Goal: Transaction & Acquisition: Purchase product/service

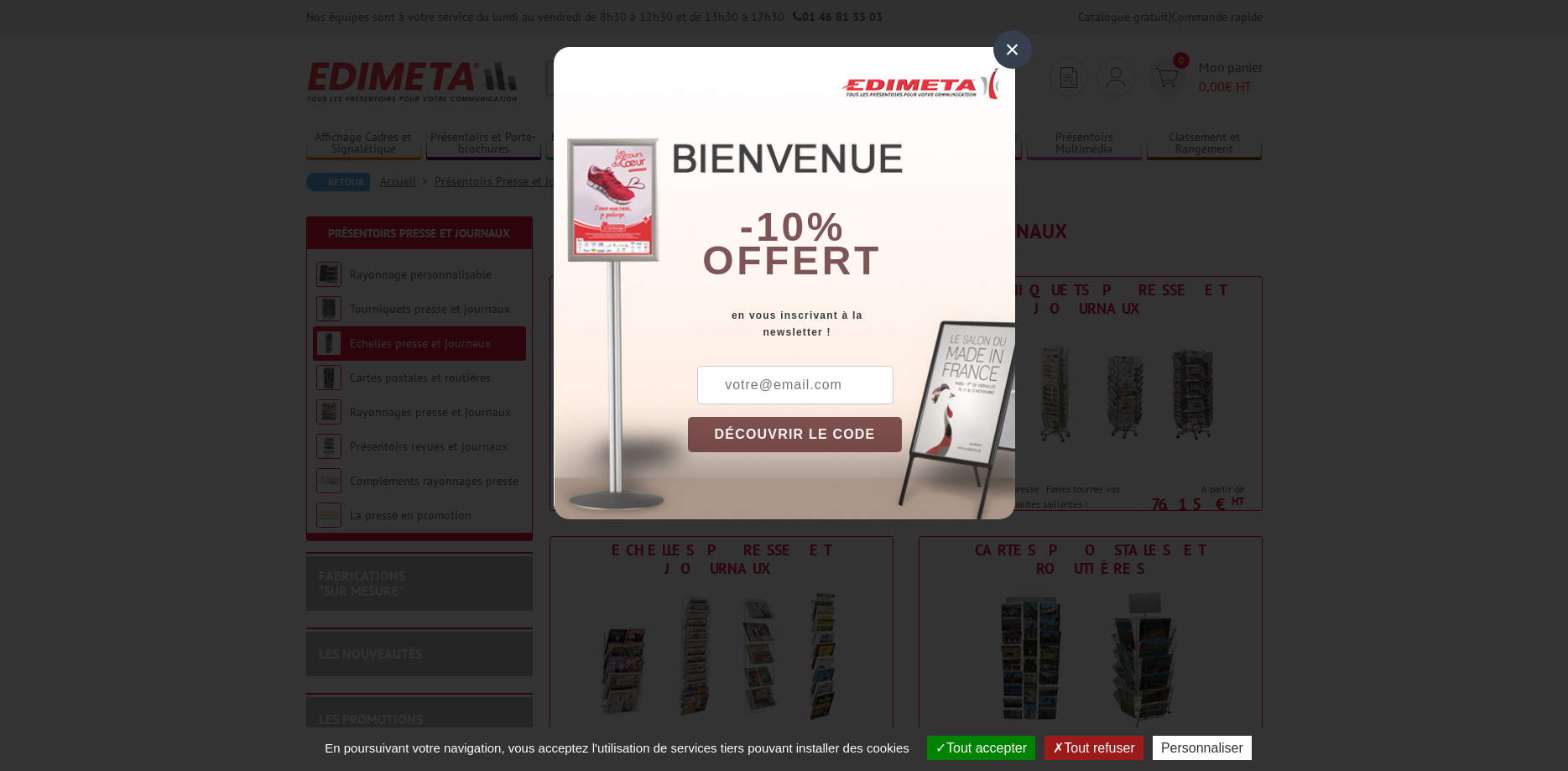
click at [1010, 51] on div "×" at bounding box center [1012, 50] width 39 height 39
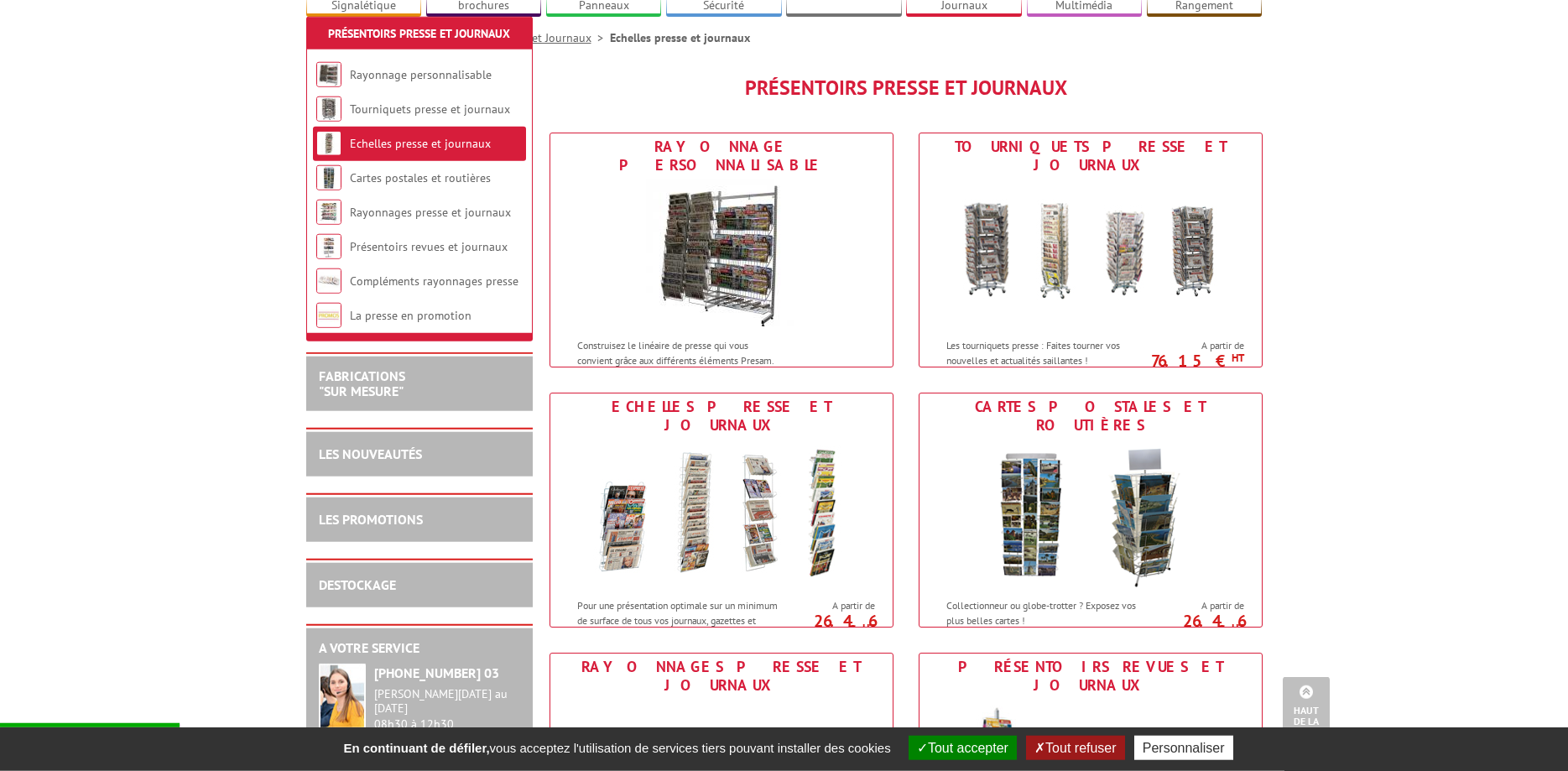
scroll to position [137, 0]
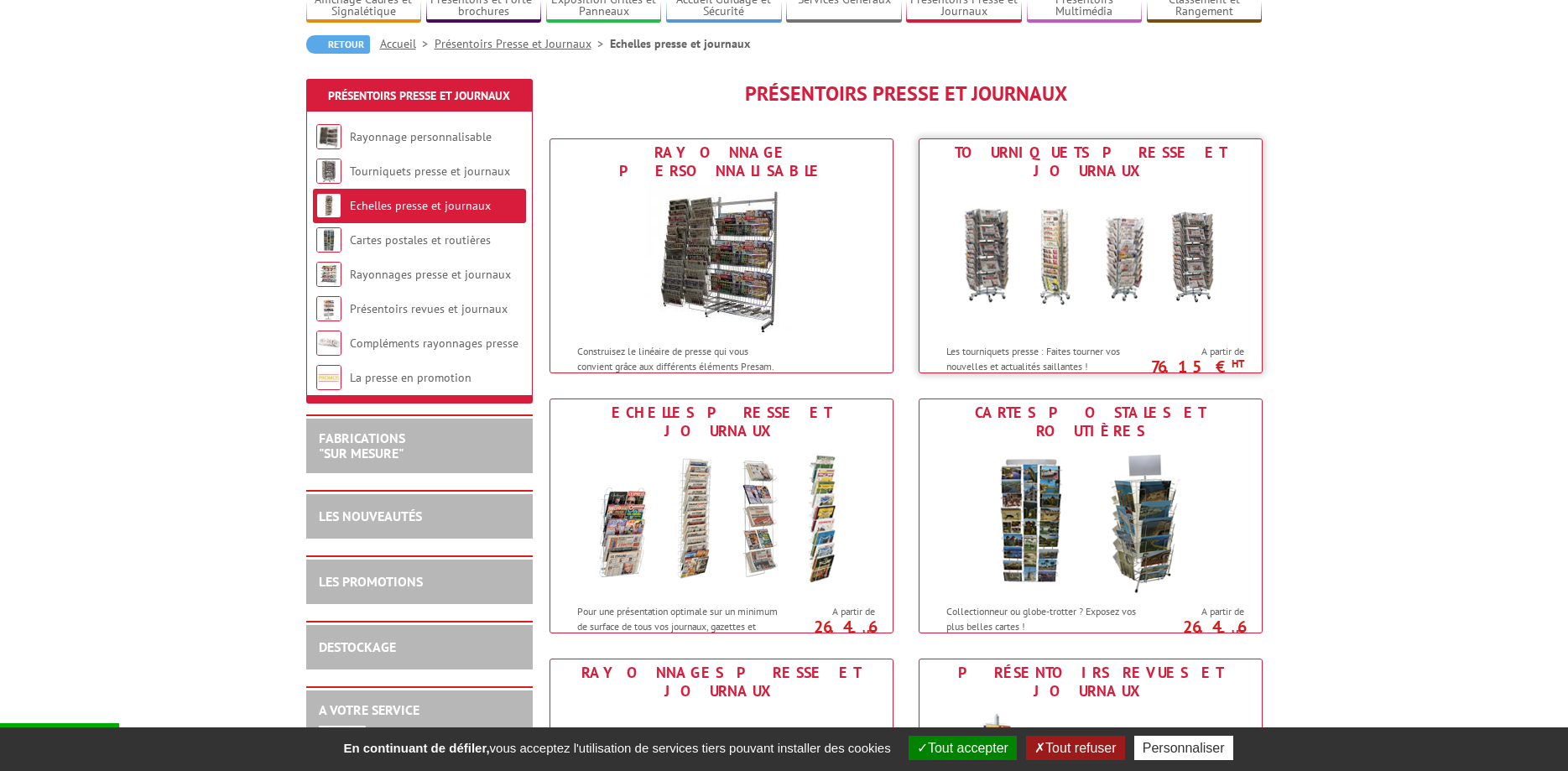
click at [1104, 292] on img at bounding box center [1090, 260] width 310 height 151
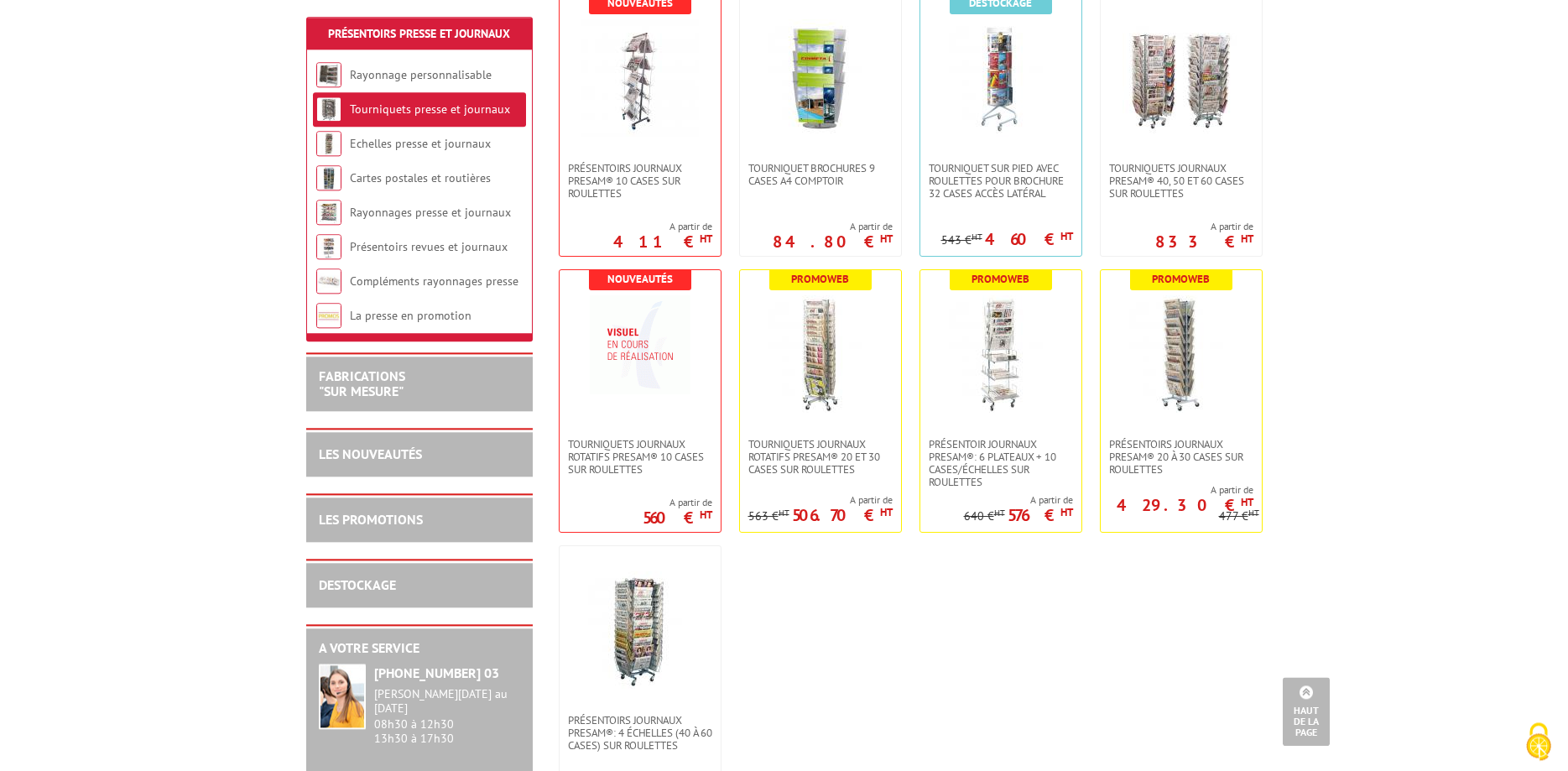
scroll to position [342, 0]
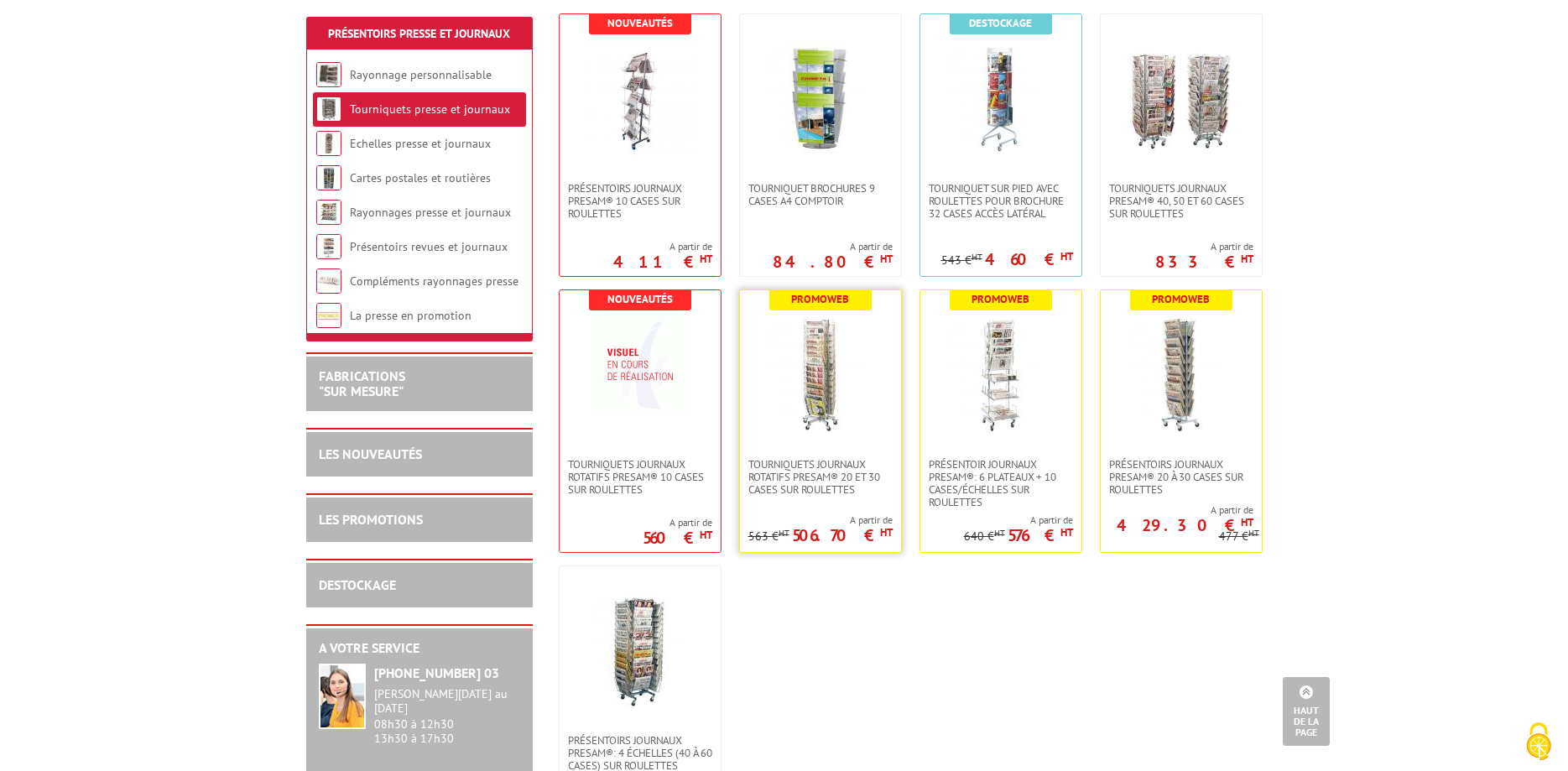
click at [839, 414] on img at bounding box center [820, 374] width 117 height 117
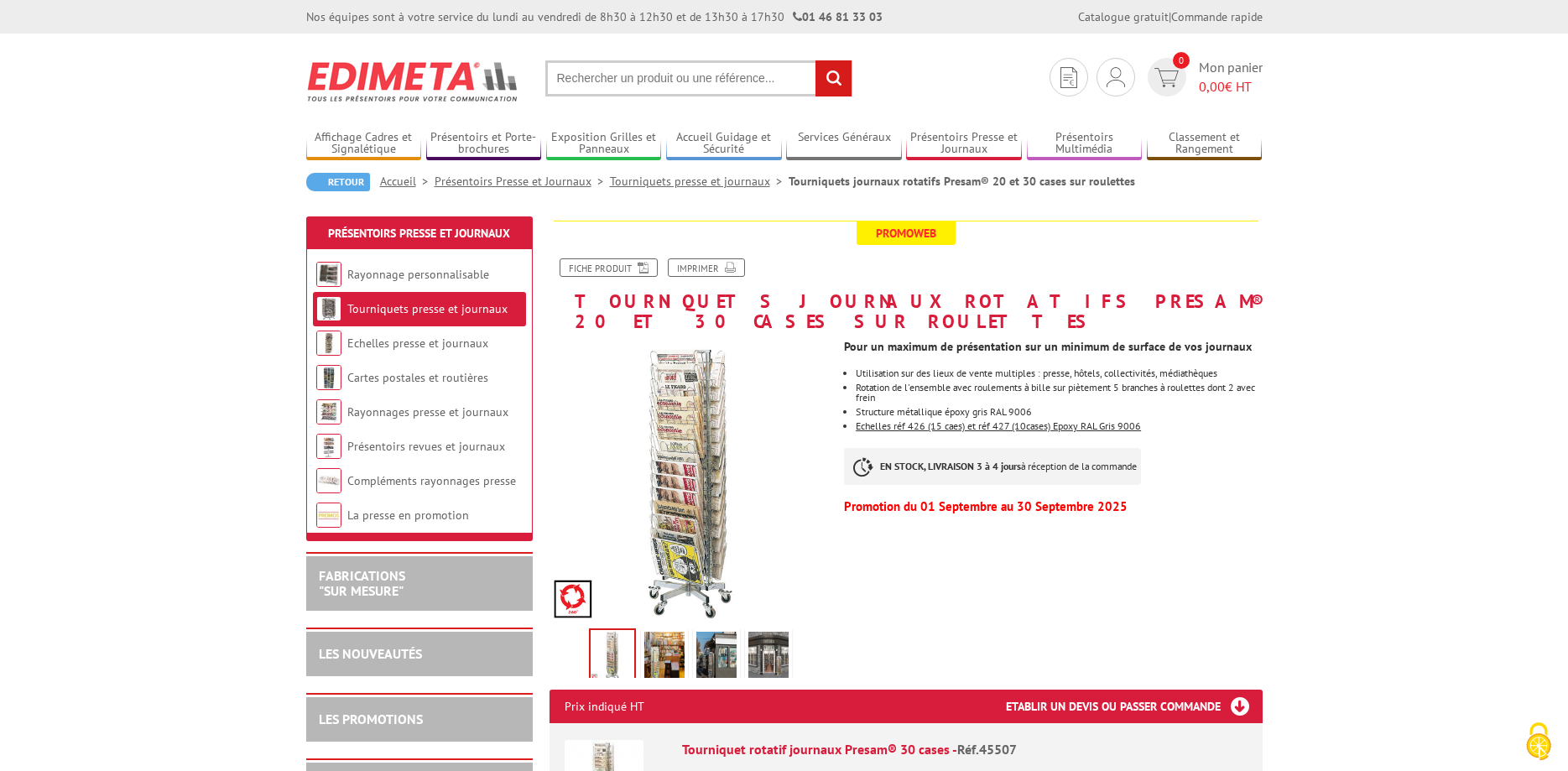
click at [664, 635] on img at bounding box center [664, 658] width 40 height 52
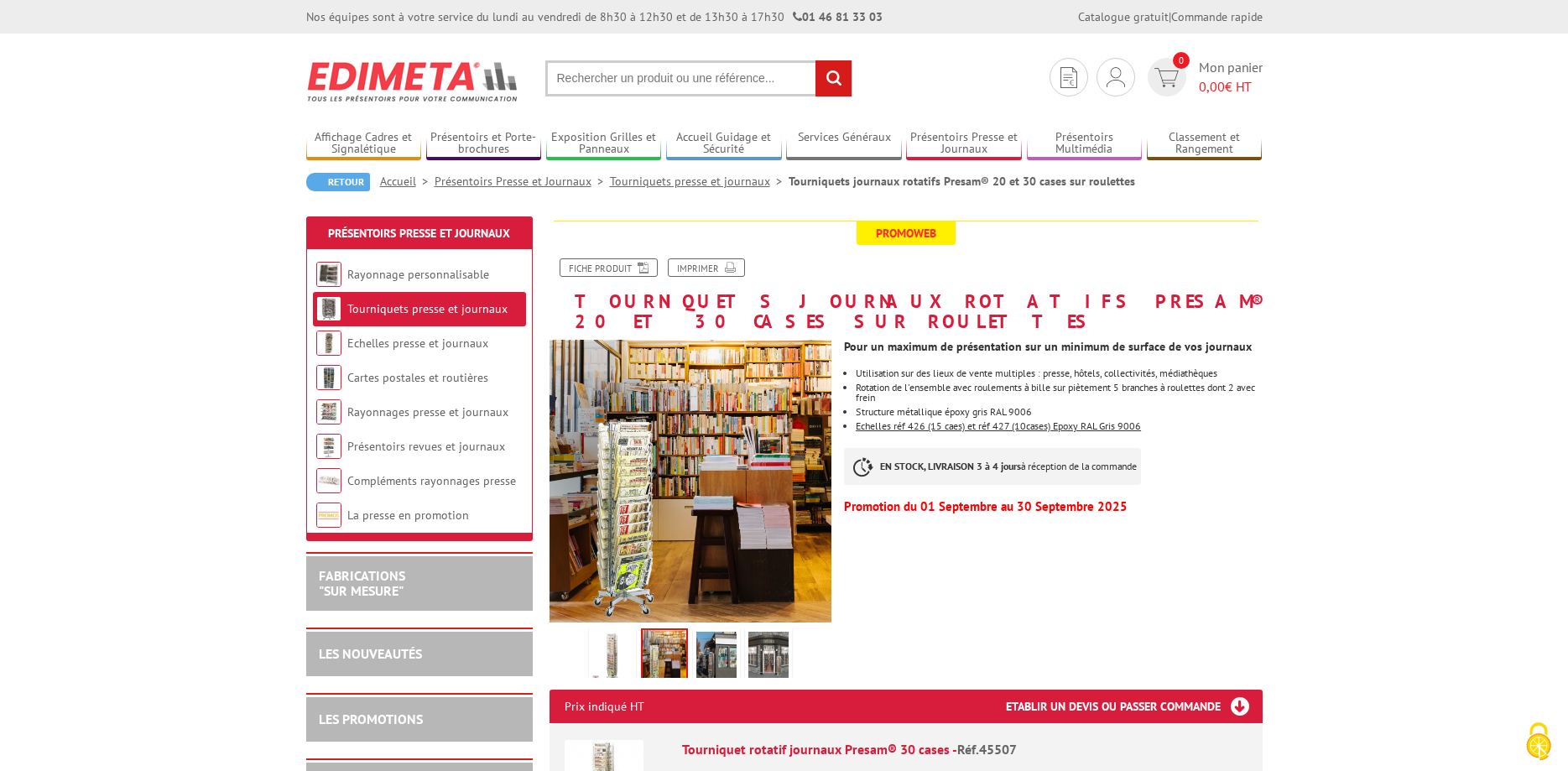
click at [708, 634] on img at bounding box center [715, 658] width 40 height 52
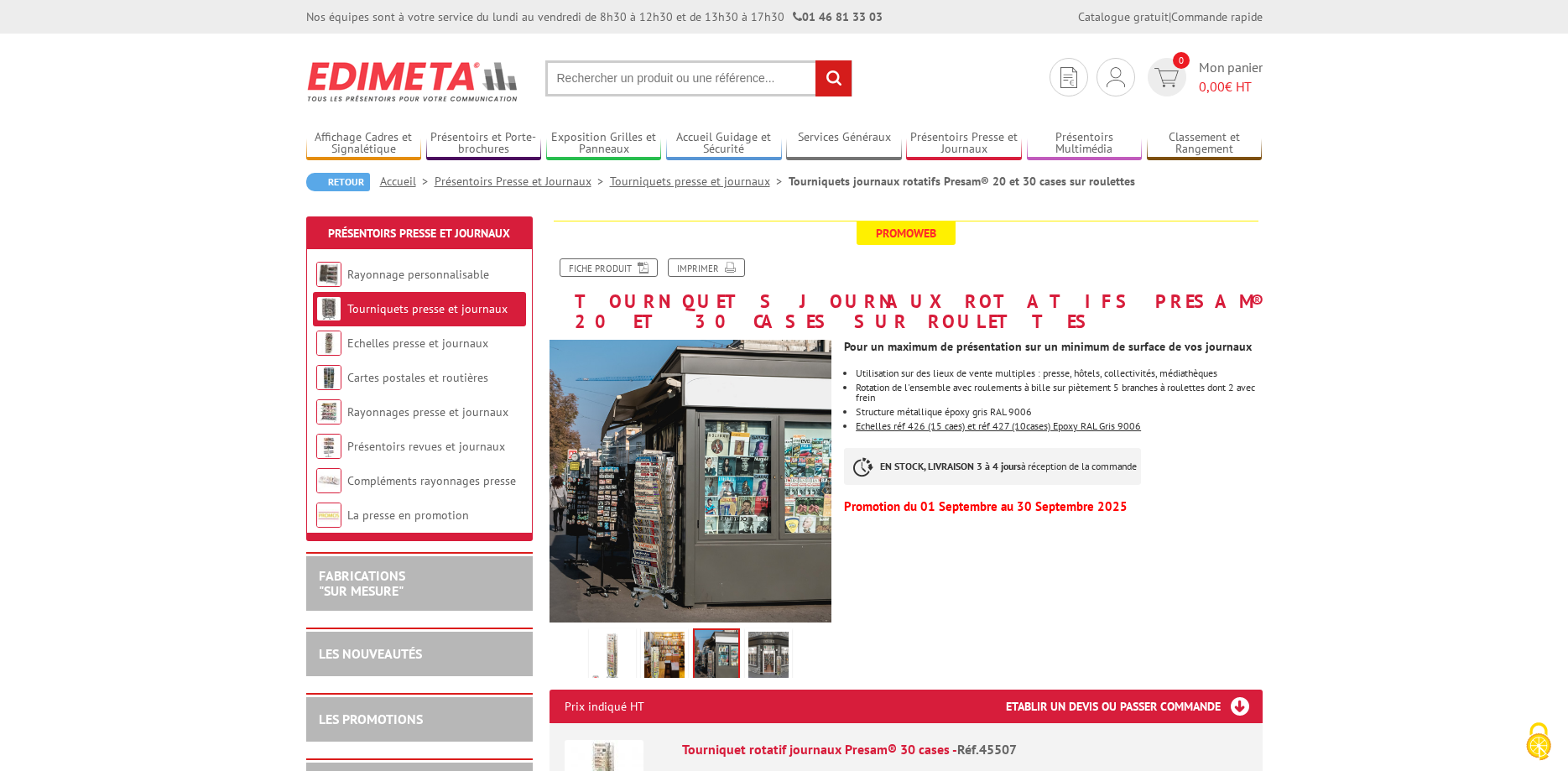
click at [777, 632] on img at bounding box center [768, 658] width 40 height 52
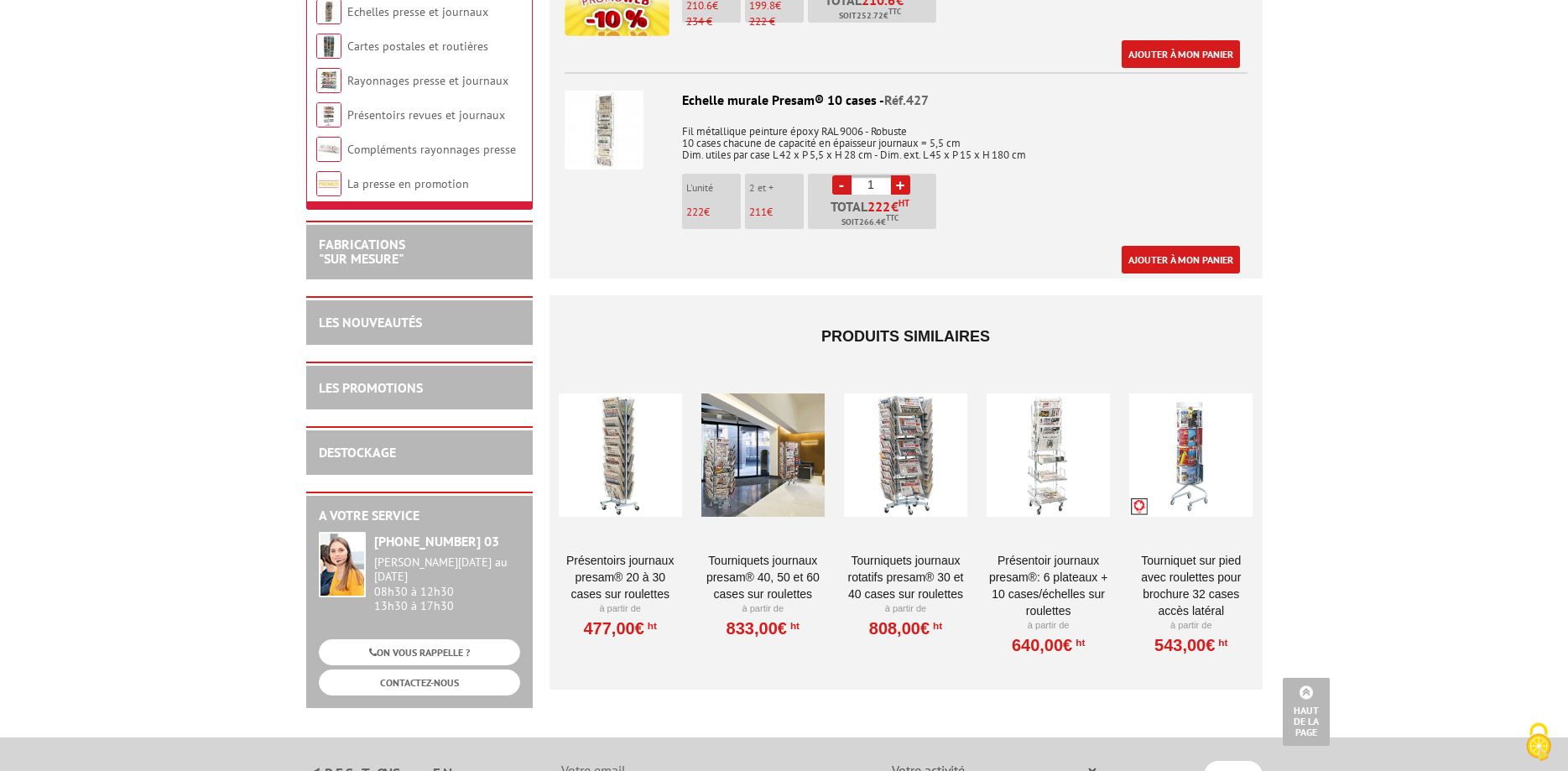
scroll to position [1539, 0]
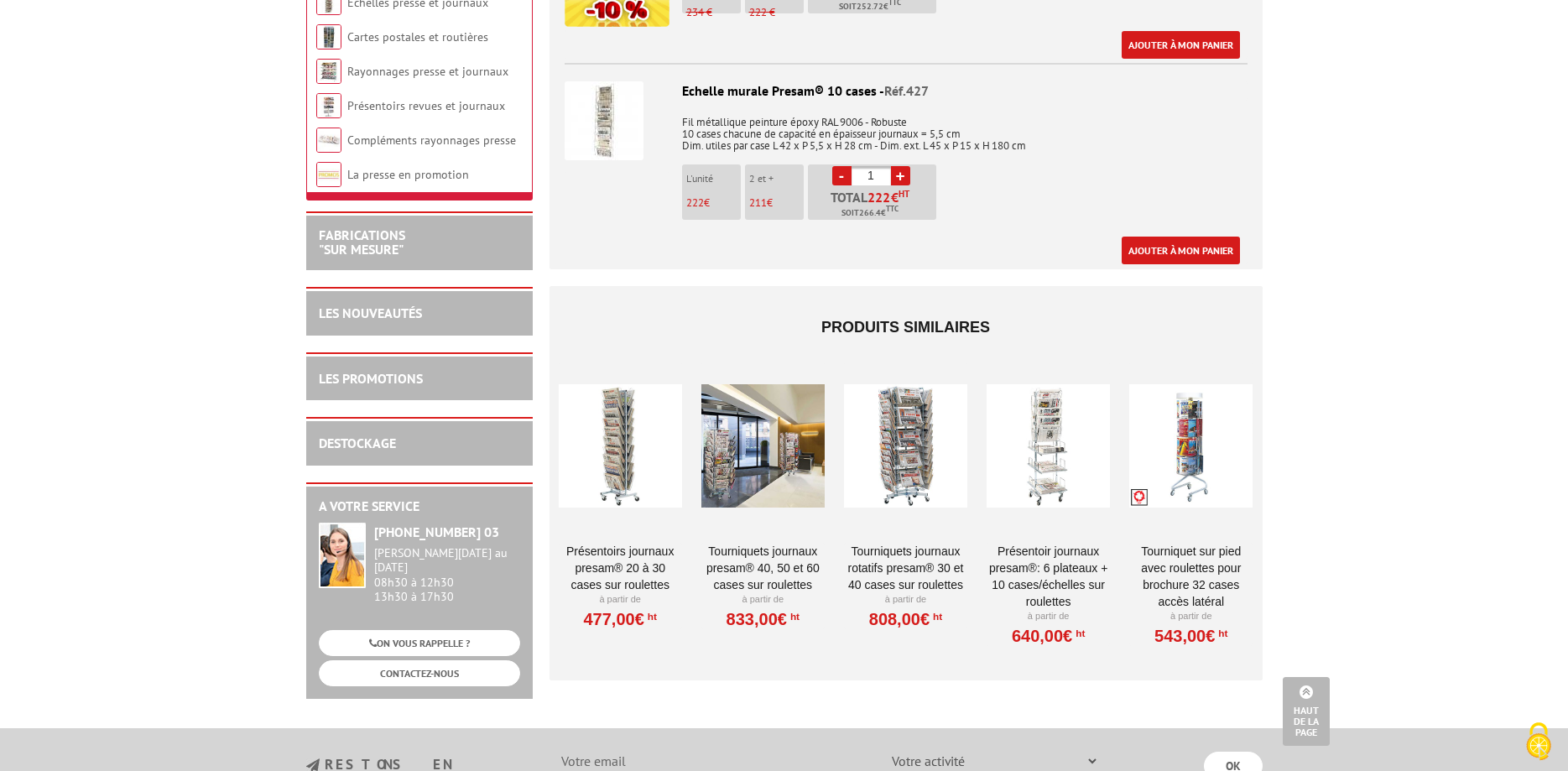
click at [907, 430] on div at bounding box center [905, 446] width 123 height 167
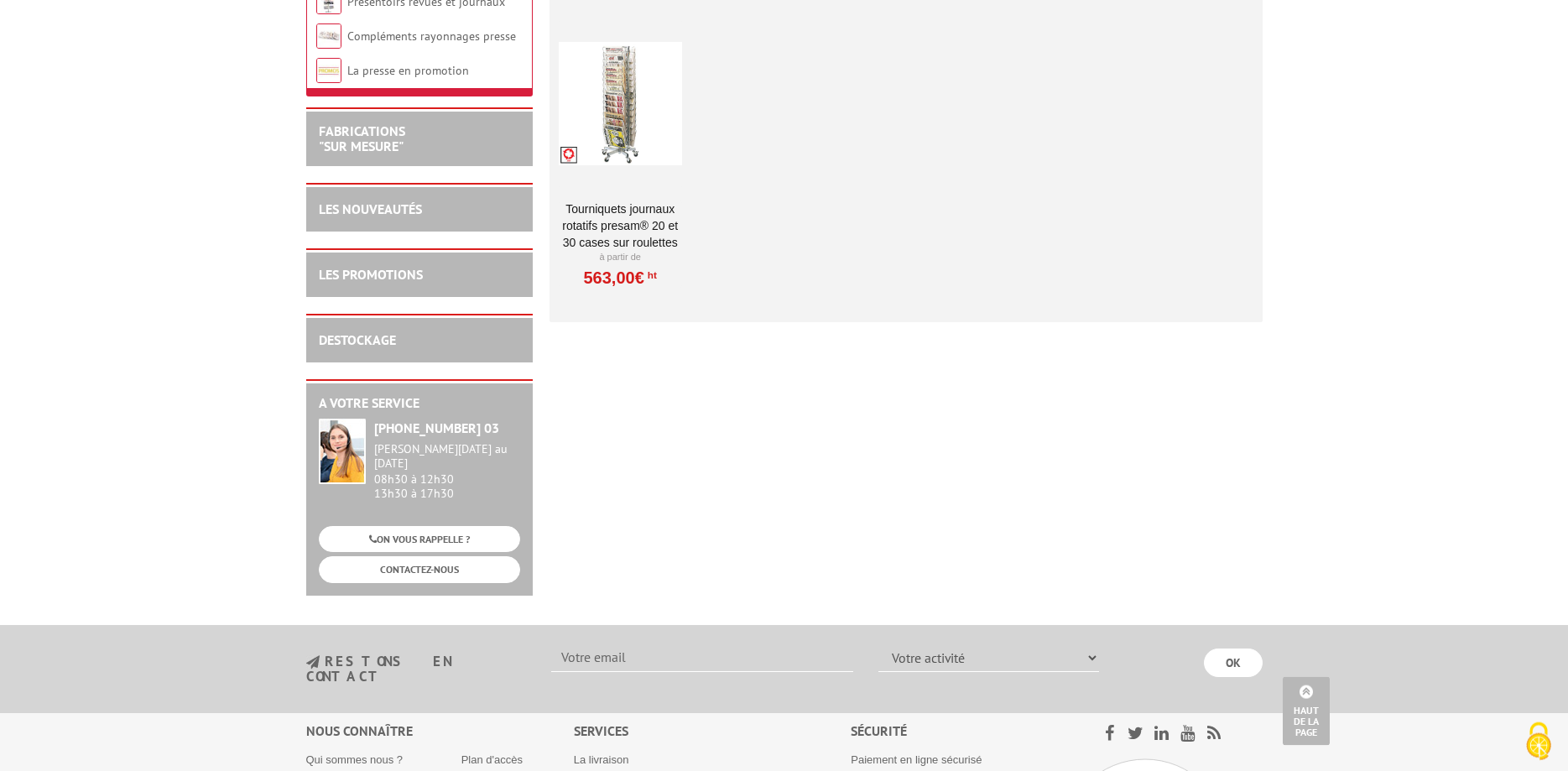
scroll to position [320, 0]
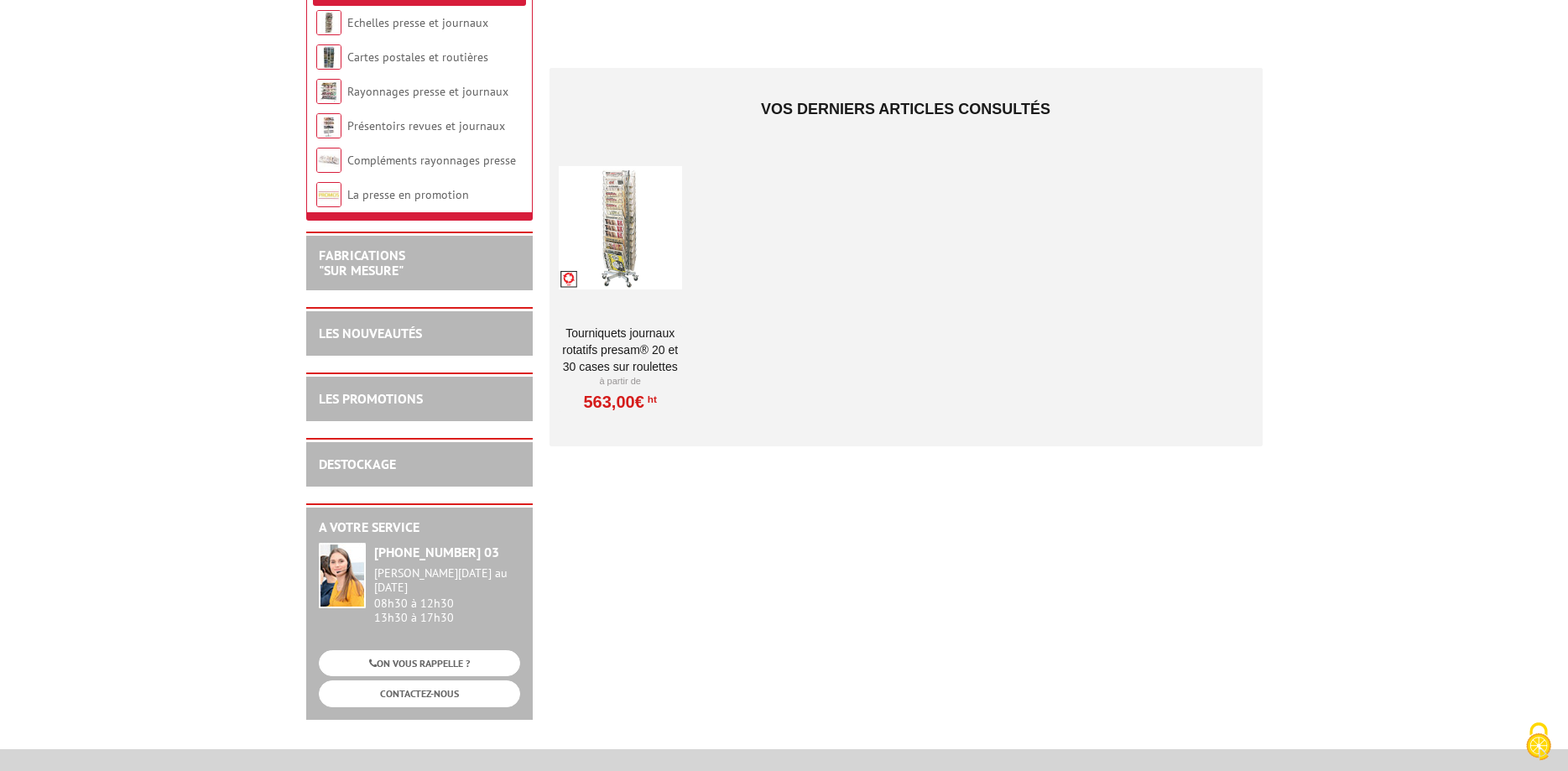
click at [637, 274] on div at bounding box center [620, 228] width 123 height 167
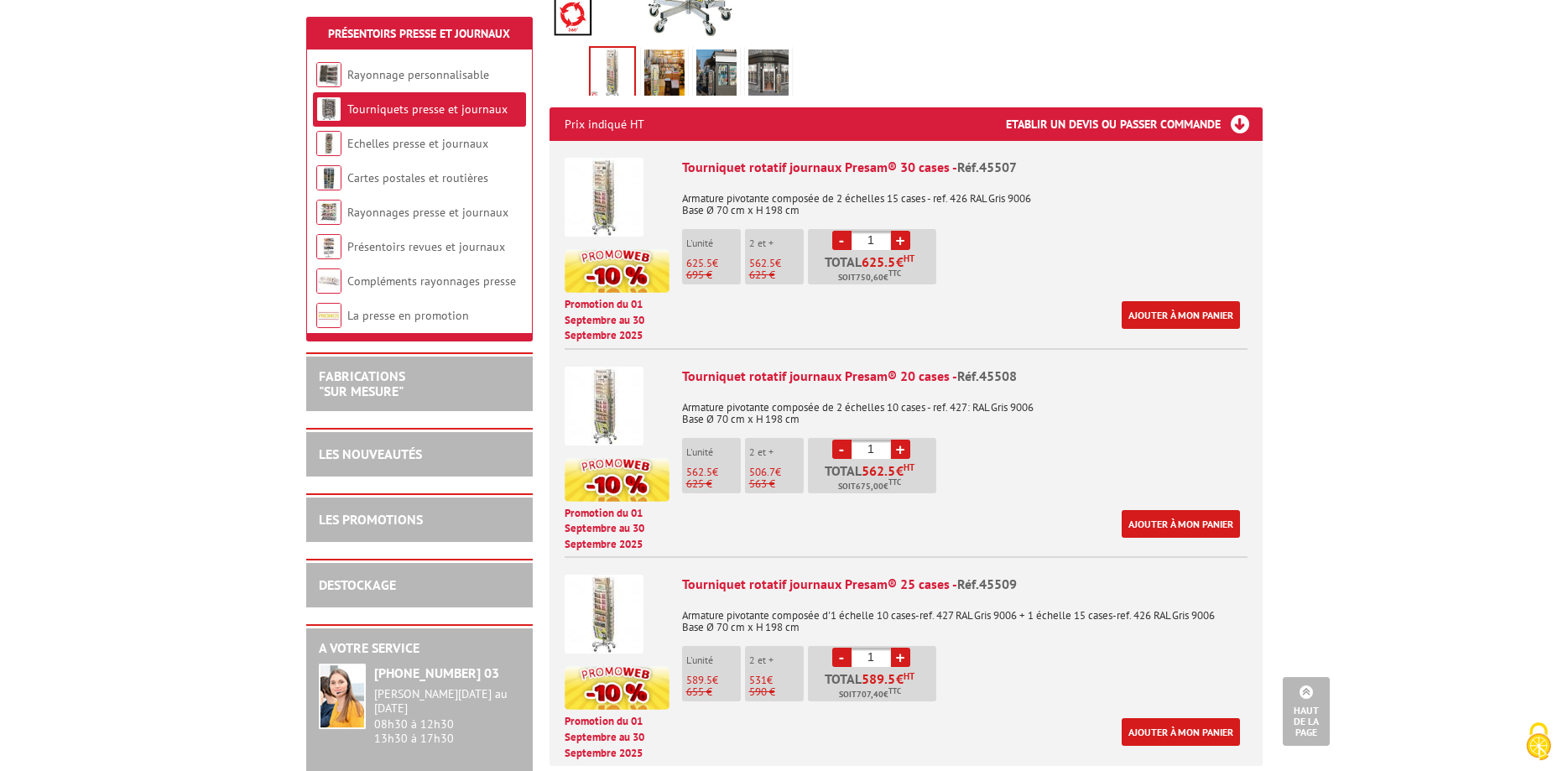
scroll to position [599, 0]
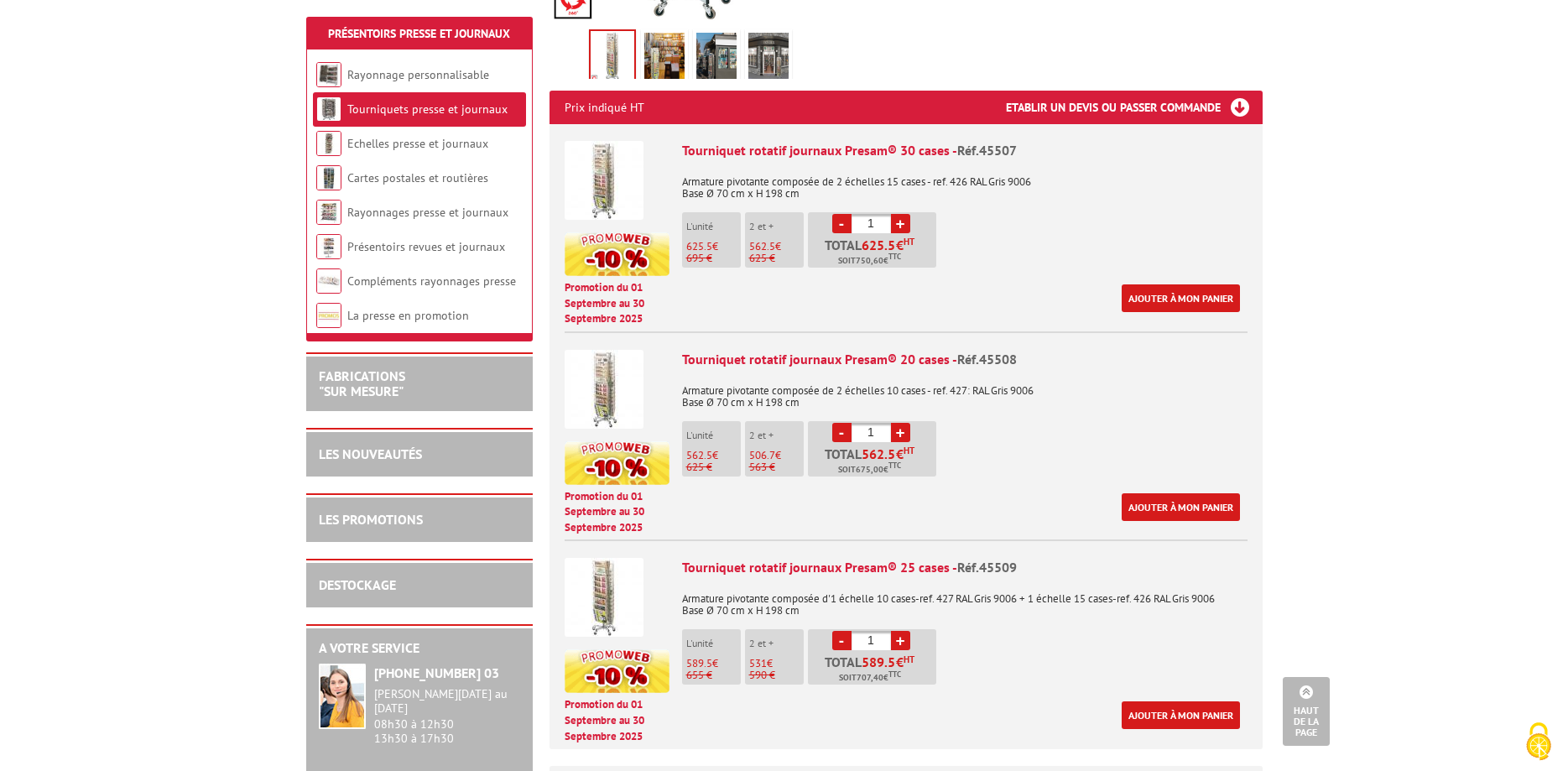
click at [596, 156] on img at bounding box center [604, 180] width 79 height 79
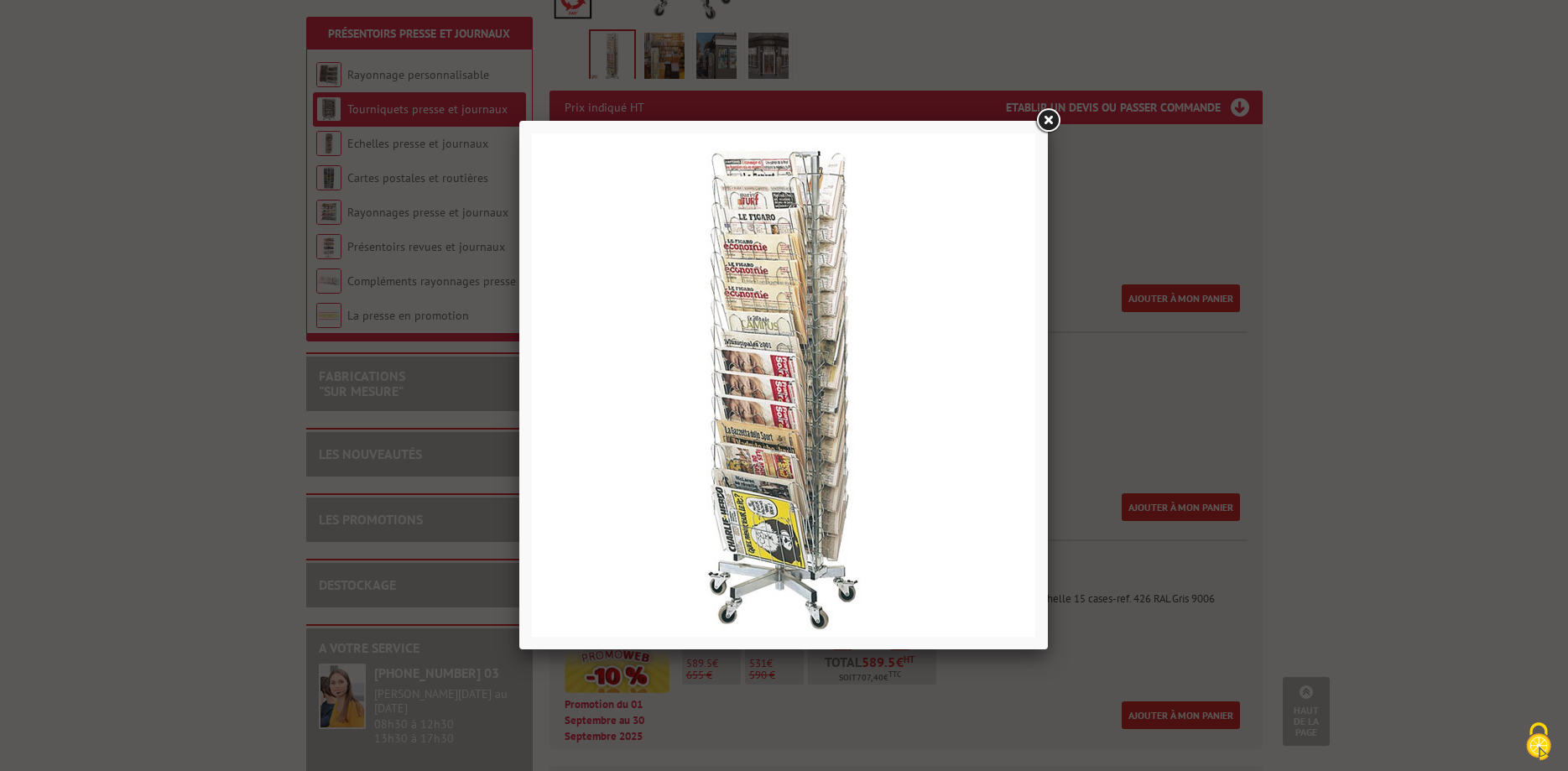
click at [1049, 117] on link at bounding box center [1048, 121] width 30 height 30
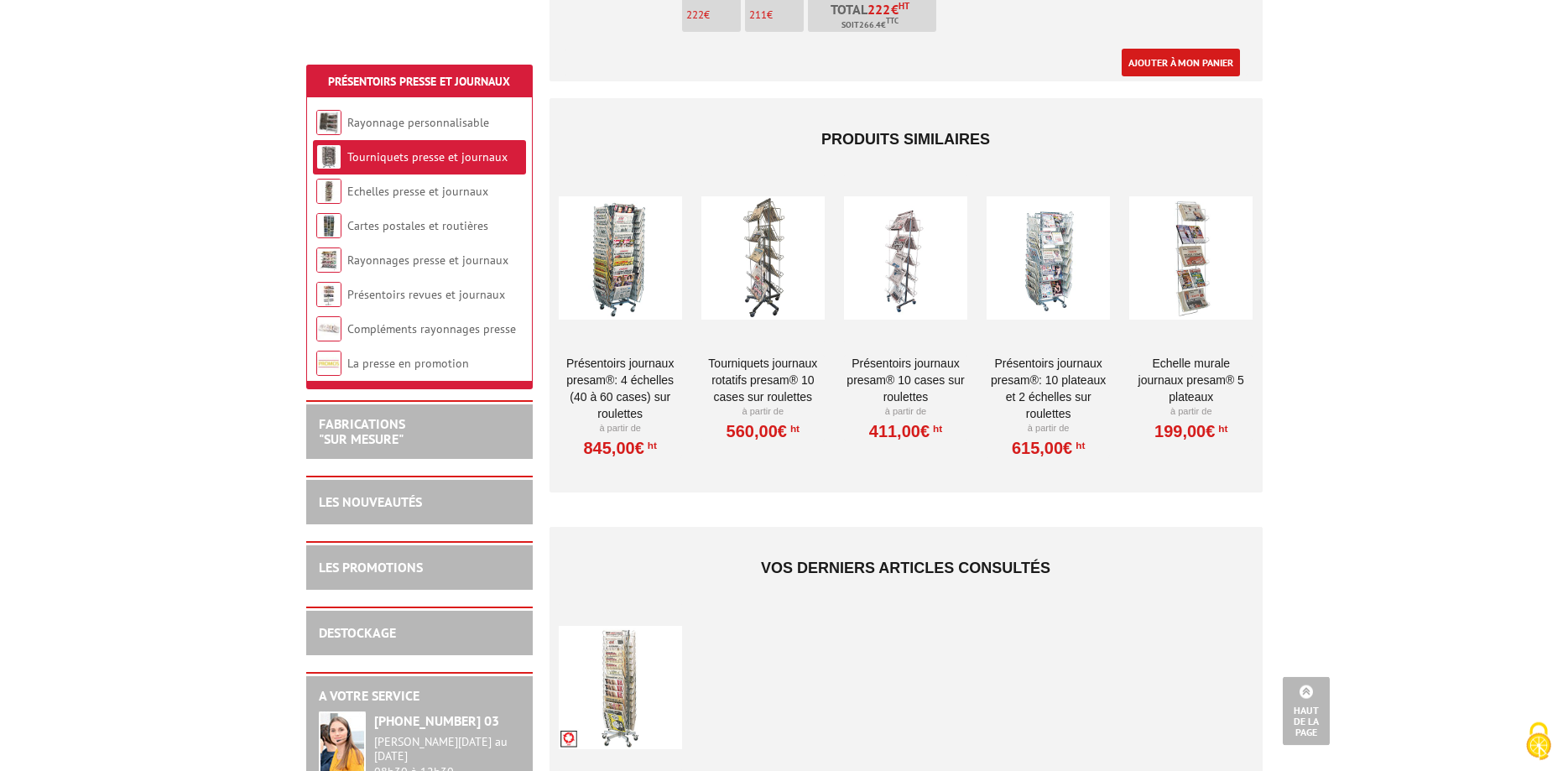
scroll to position [1710, 0]
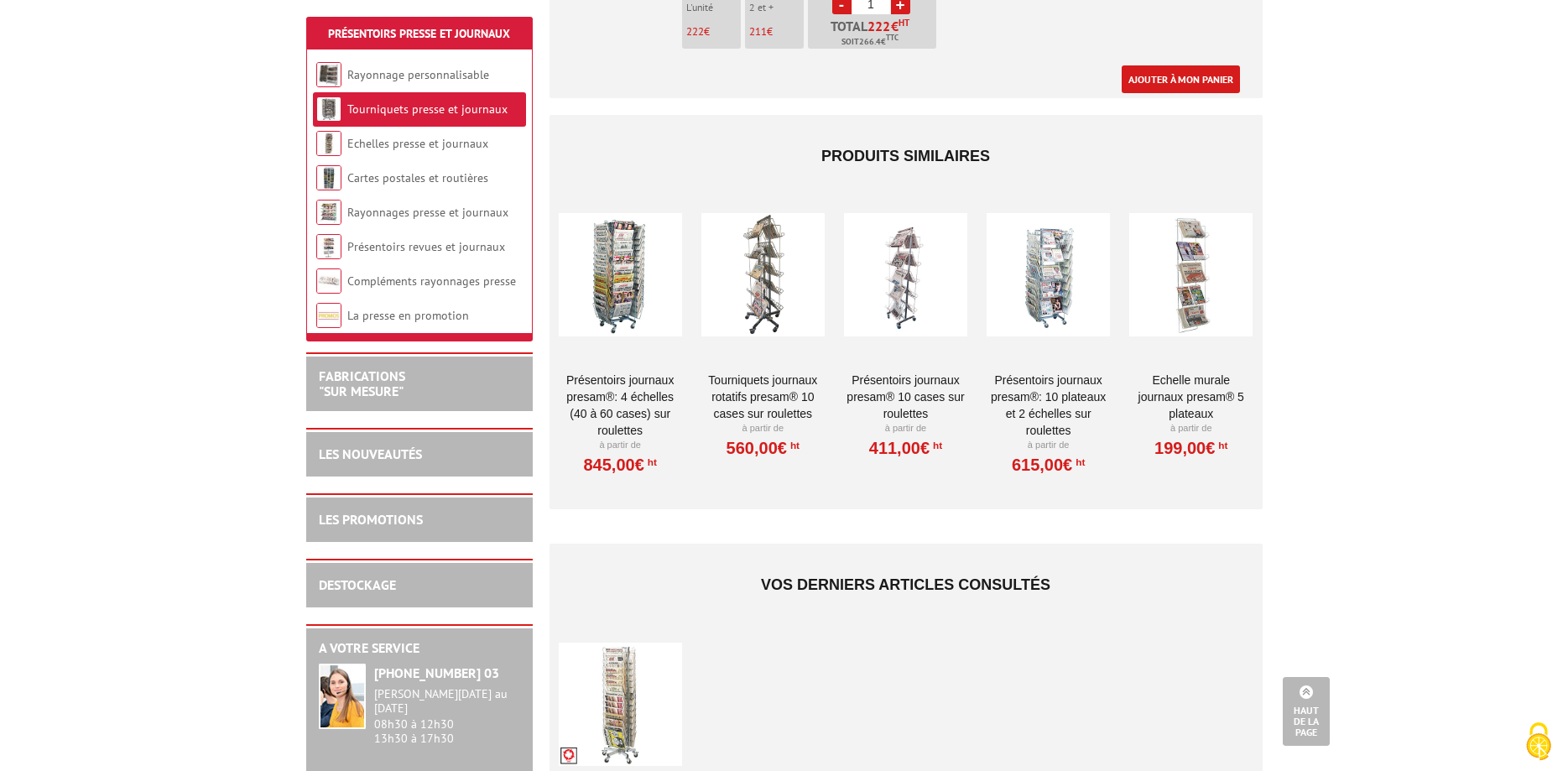
click at [772, 272] on div at bounding box center [762, 275] width 123 height 167
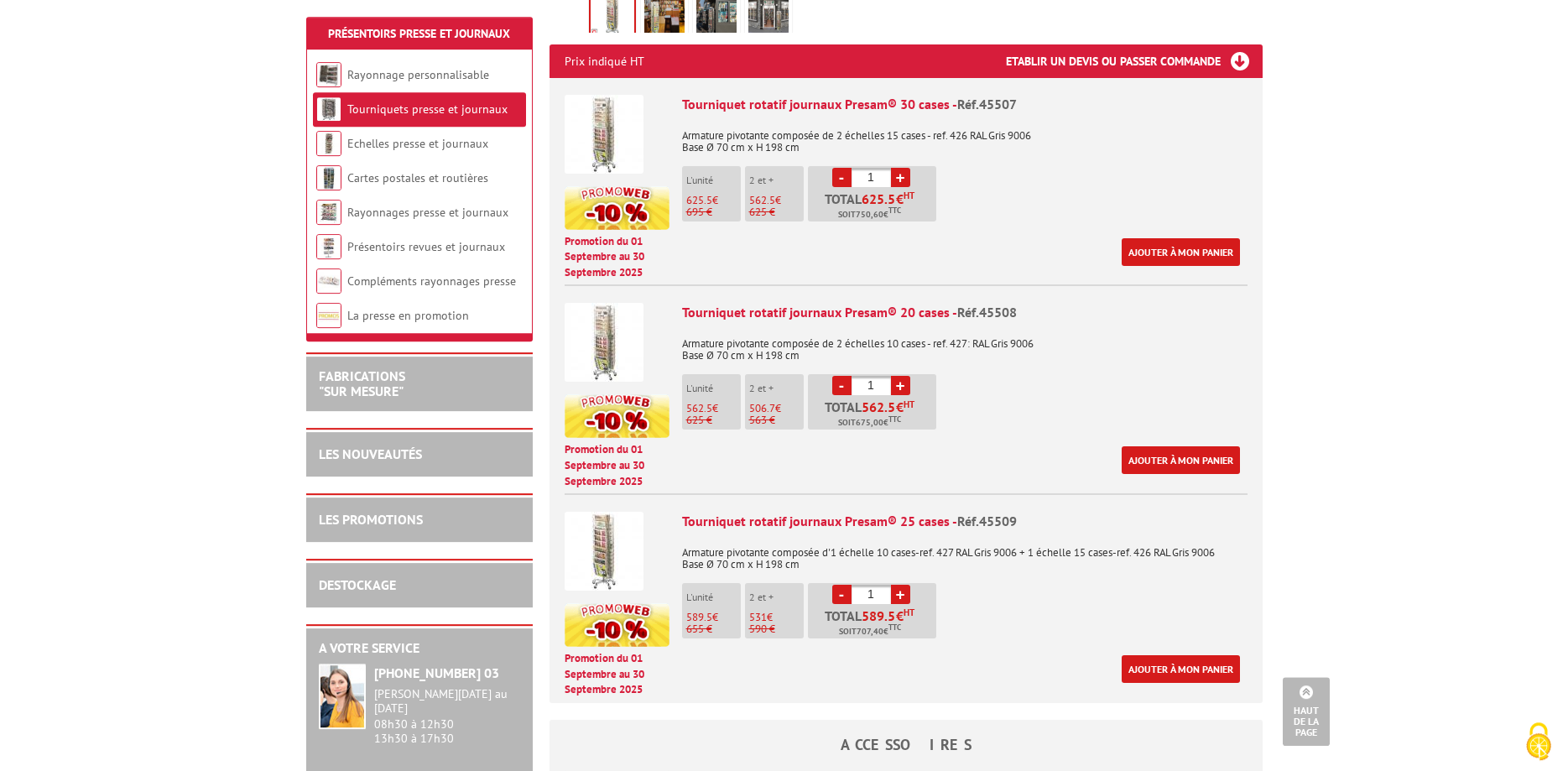
scroll to position [403, 0]
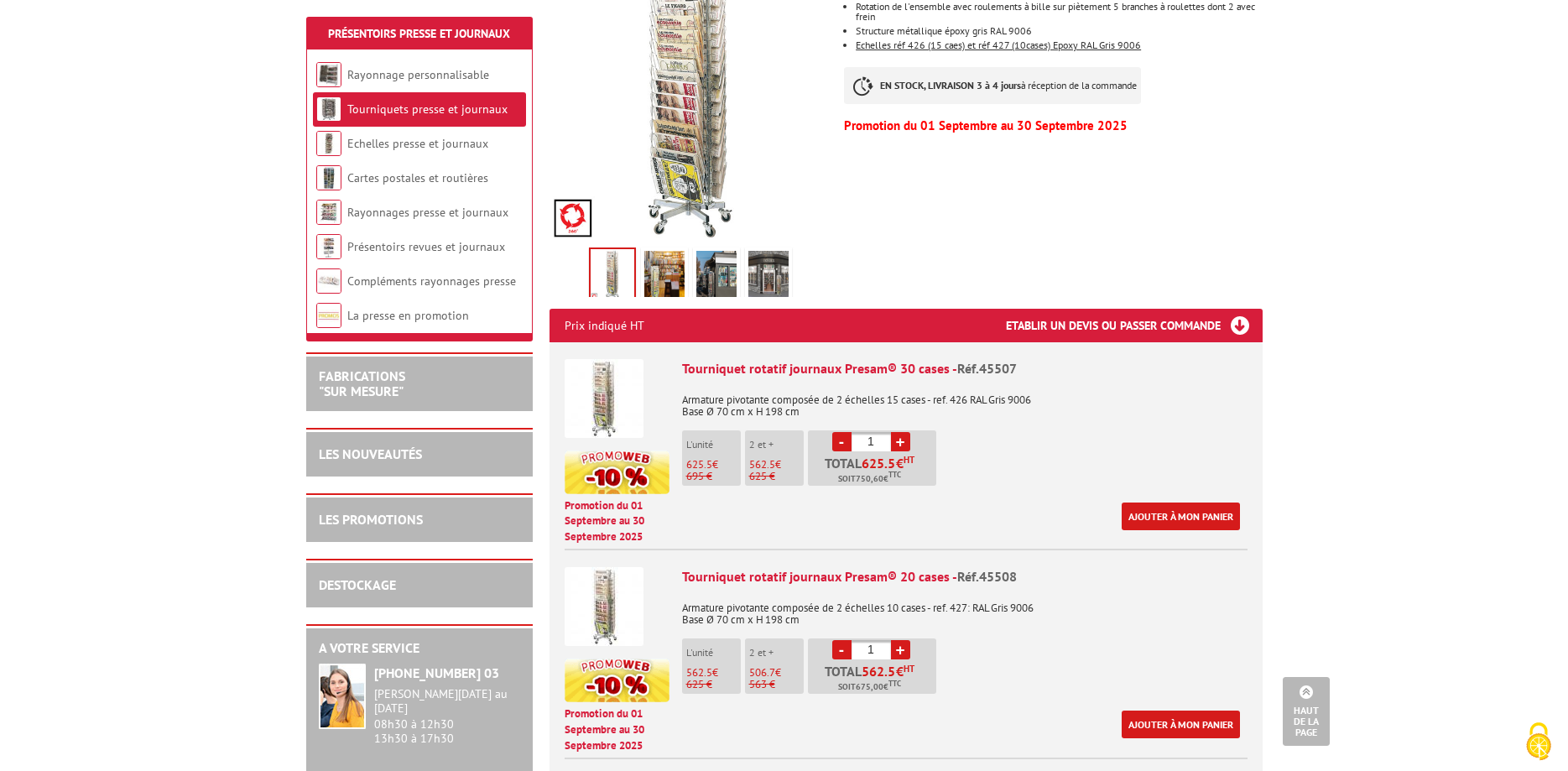
click at [608, 359] on img at bounding box center [604, 398] width 79 height 79
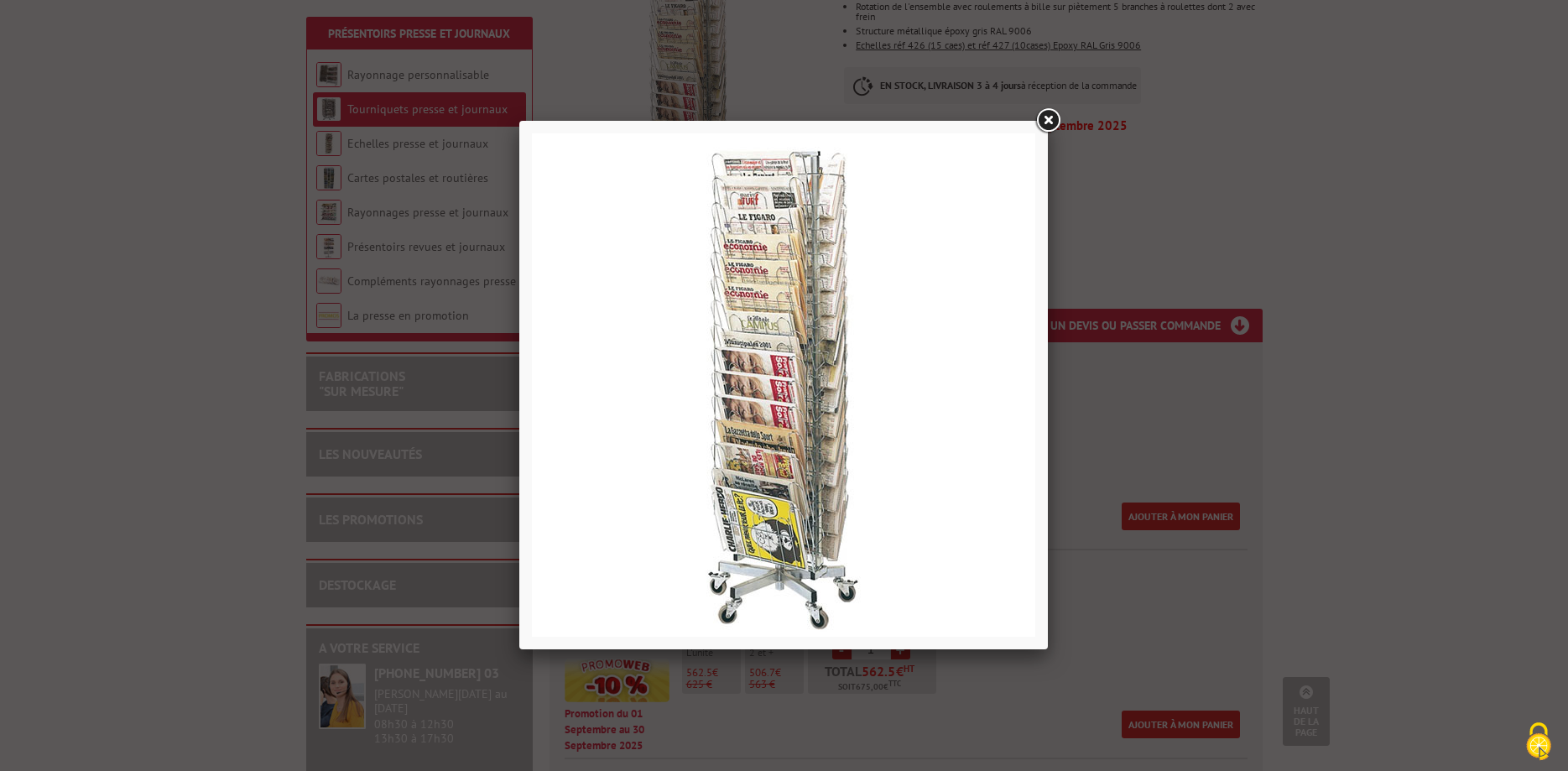
click at [1049, 117] on link at bounding box center [1048, 121] width 30 height 30
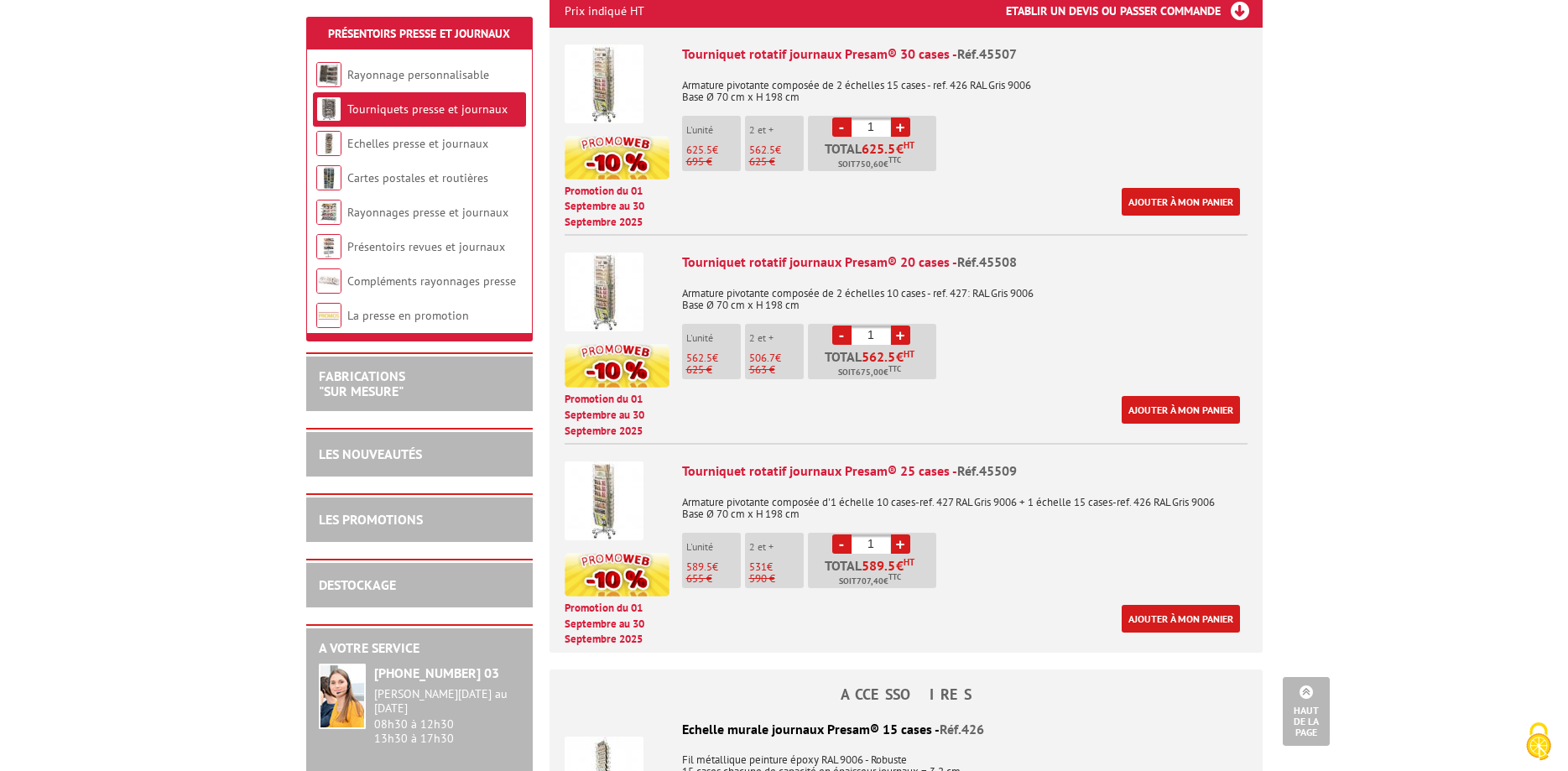
scroll to position [770, 0]
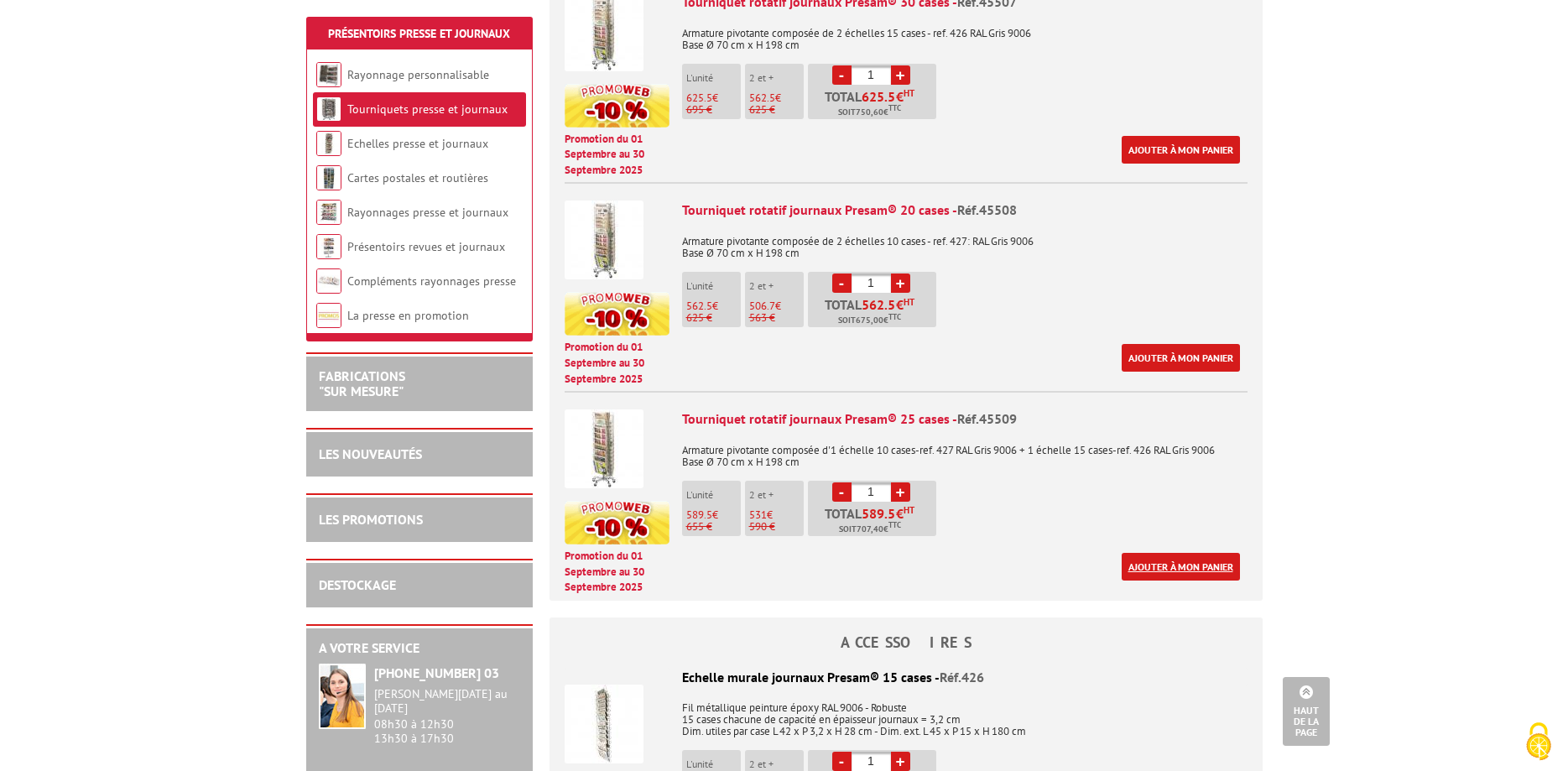
click at [1195, 553] on link "Ajouter à mon panier" at bounding box center [1180, 566] width 118 height 27
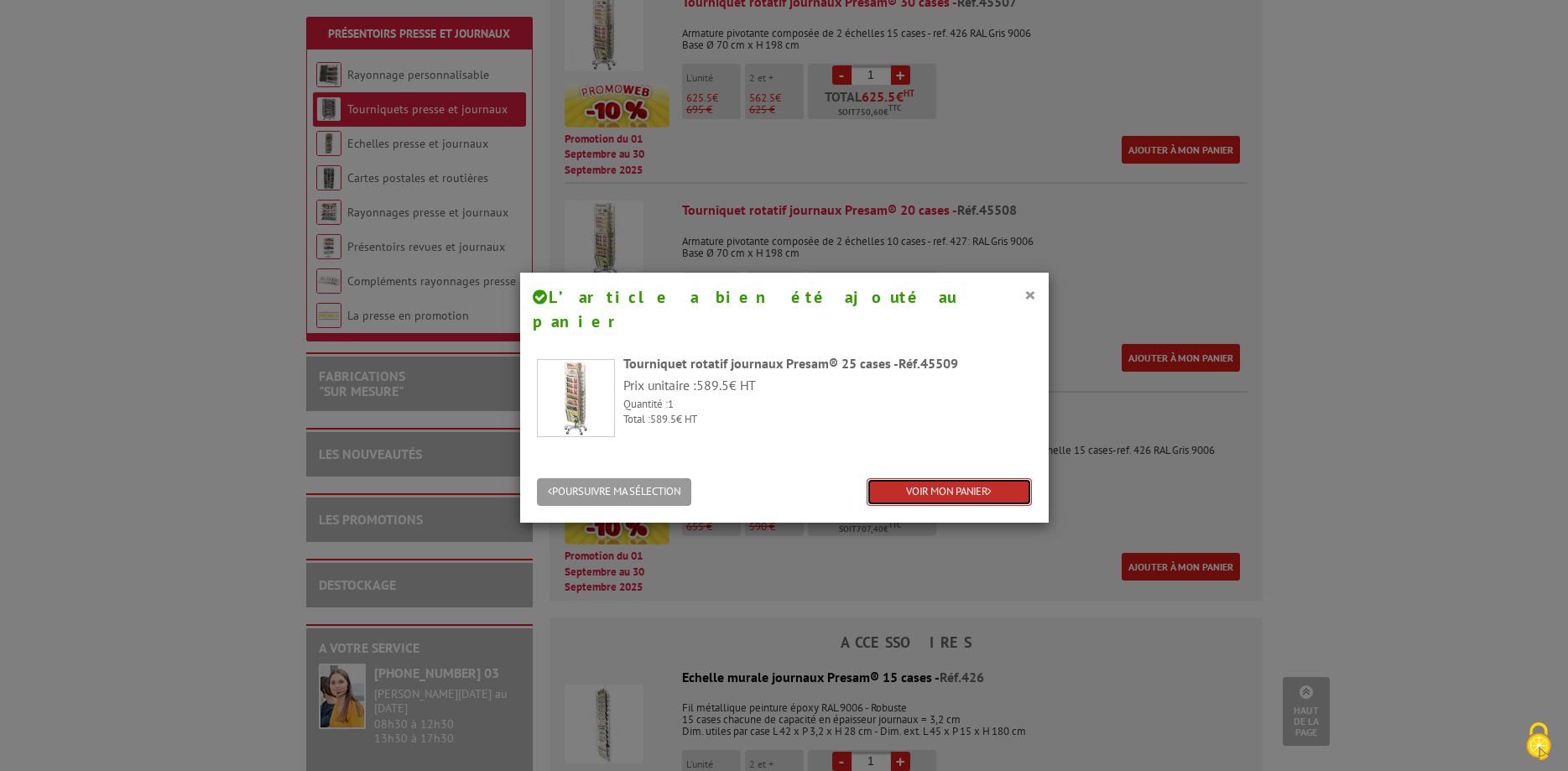
click at [952, 478] on link "VOIR MON PANIER" at bounding box center [949, 491] width 165 height 27
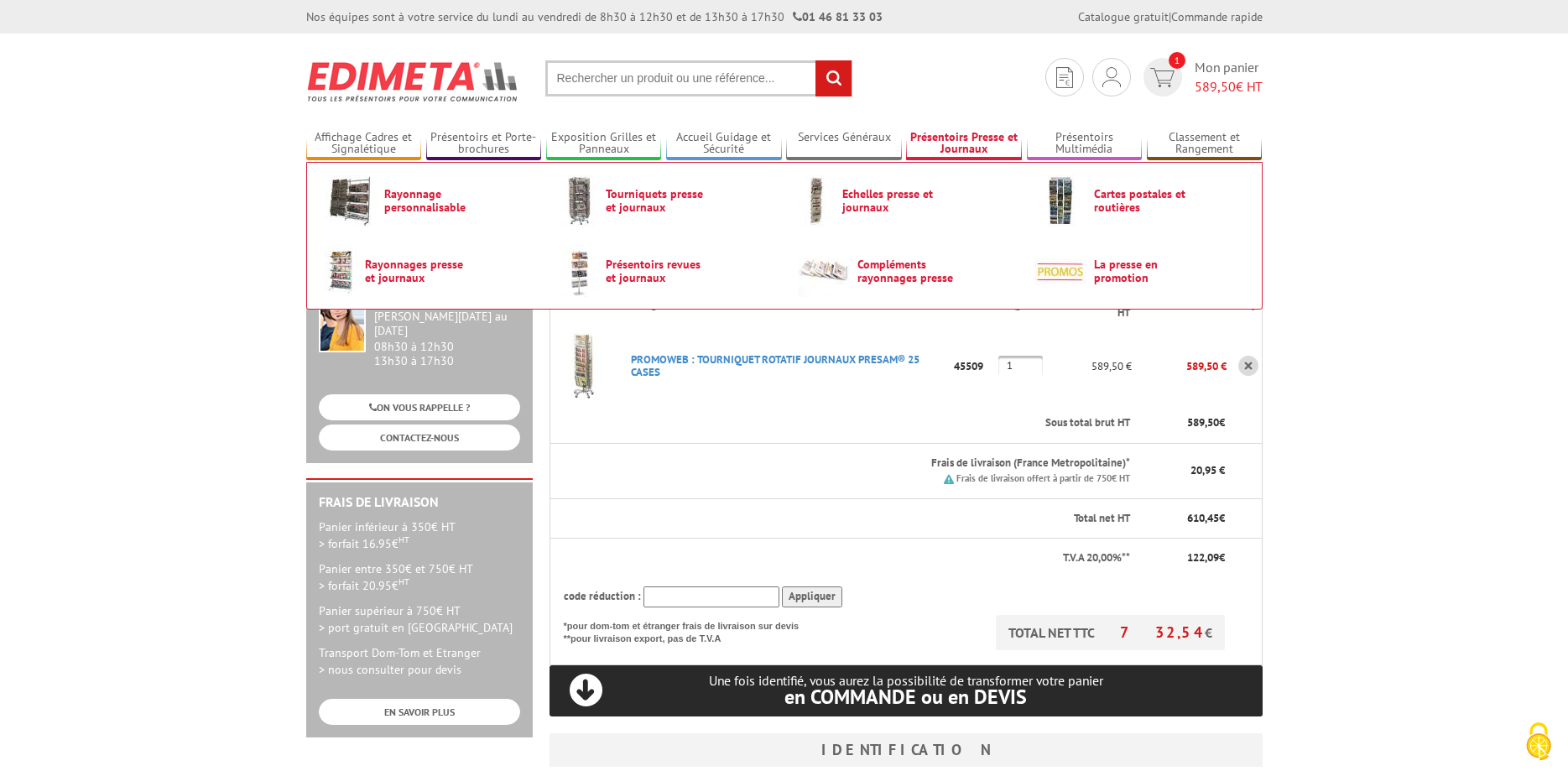
click at [947, 144] on link "Présentoirs Presse et Journaux" at bounding box center [963, 144] width 116 height 27
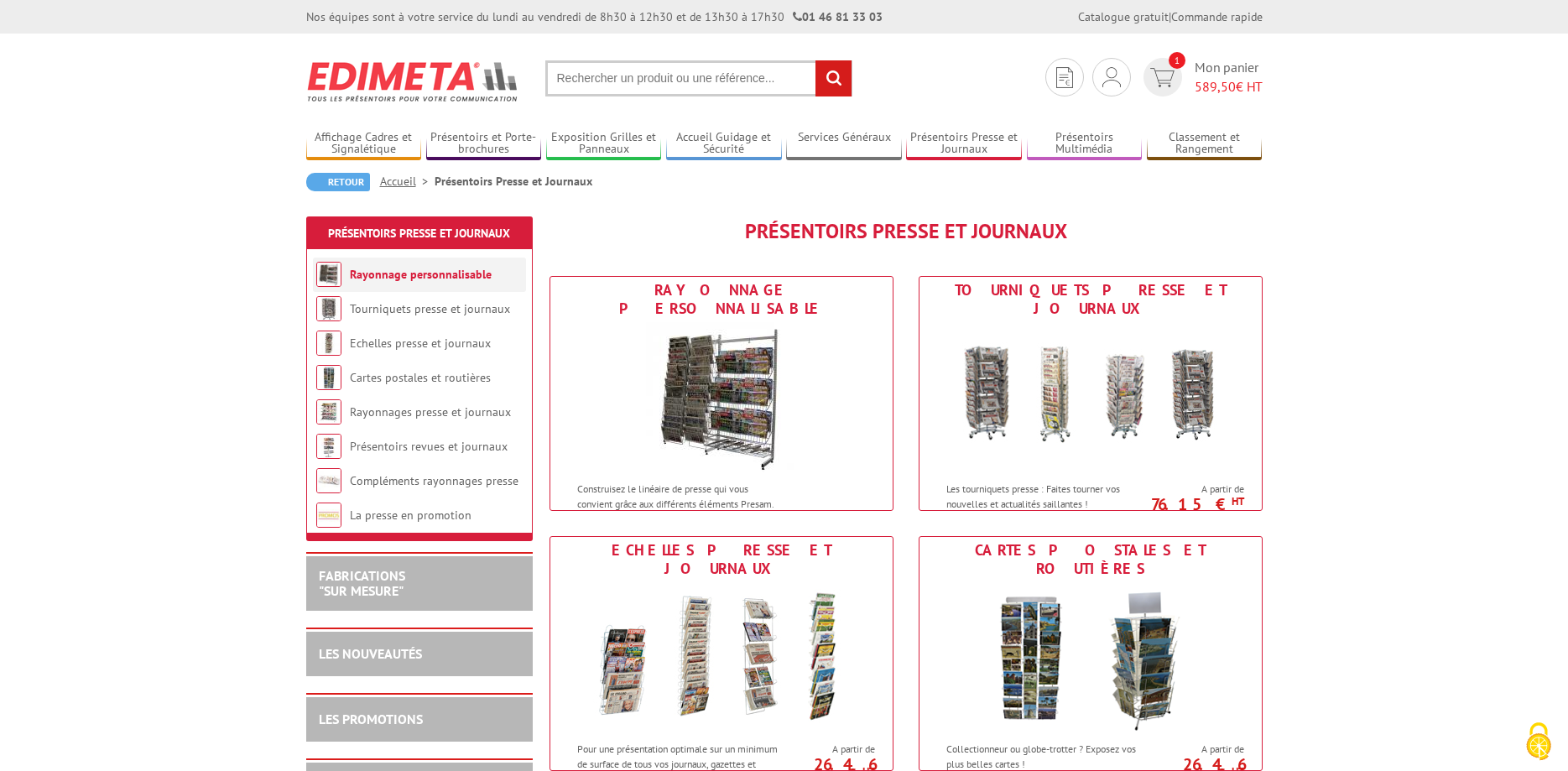
click at [459, 276] on link "Rayonnage personnalisable" at bounding box center [421, 274] width 142 height 15
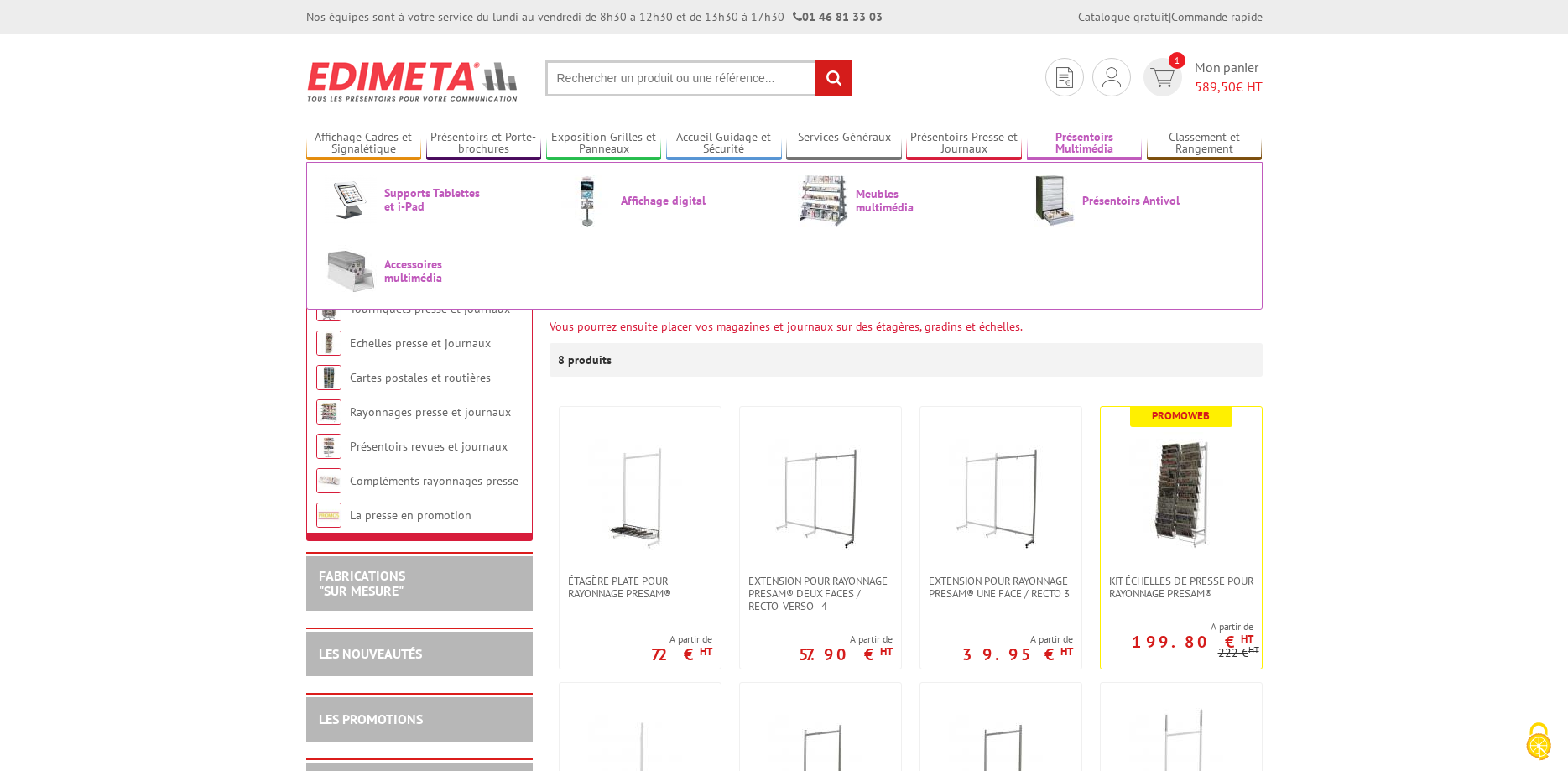
click at [1098, 137] on link "Présentoirs Multimédia" at bounding box center [1084, 144] width 116 height 27
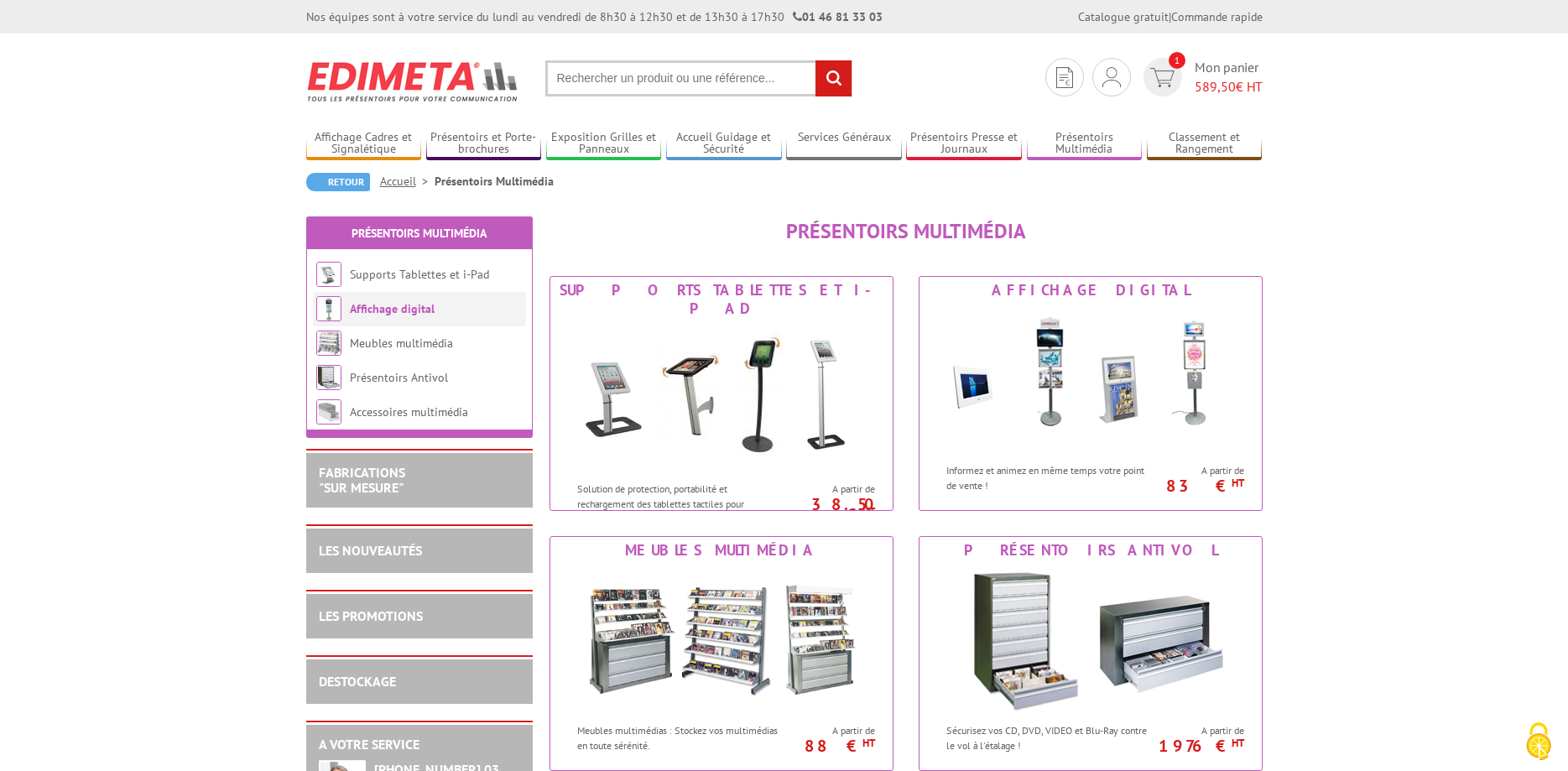
click at [455, 311] on li "Affichage digital" at bounding box center [419, 308] width 213 height 35
click at [409, 313] on link "Affichage digital" at bounding box center [393, 308] width 85 height 15
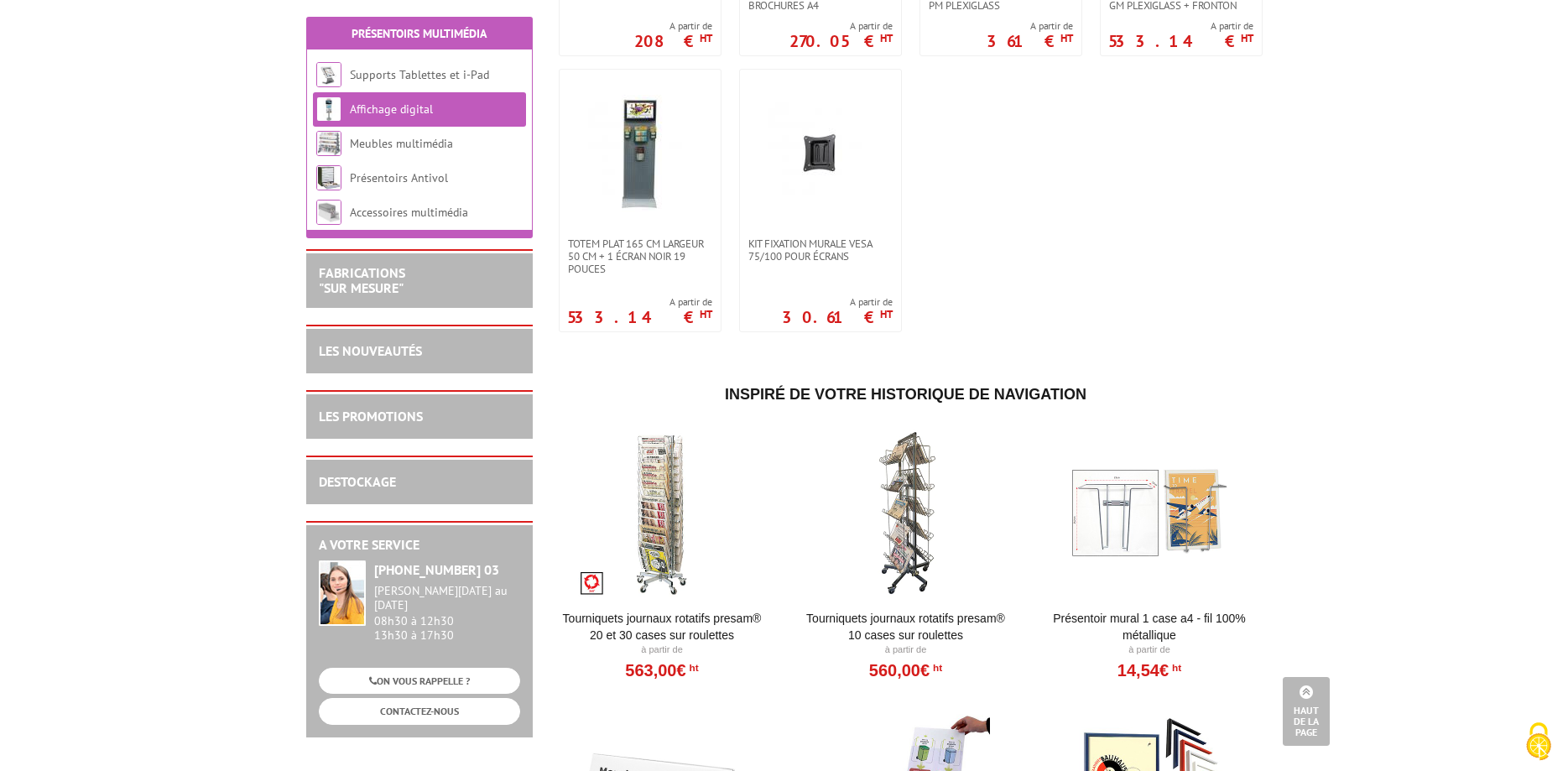
scroll to position [513, 0]
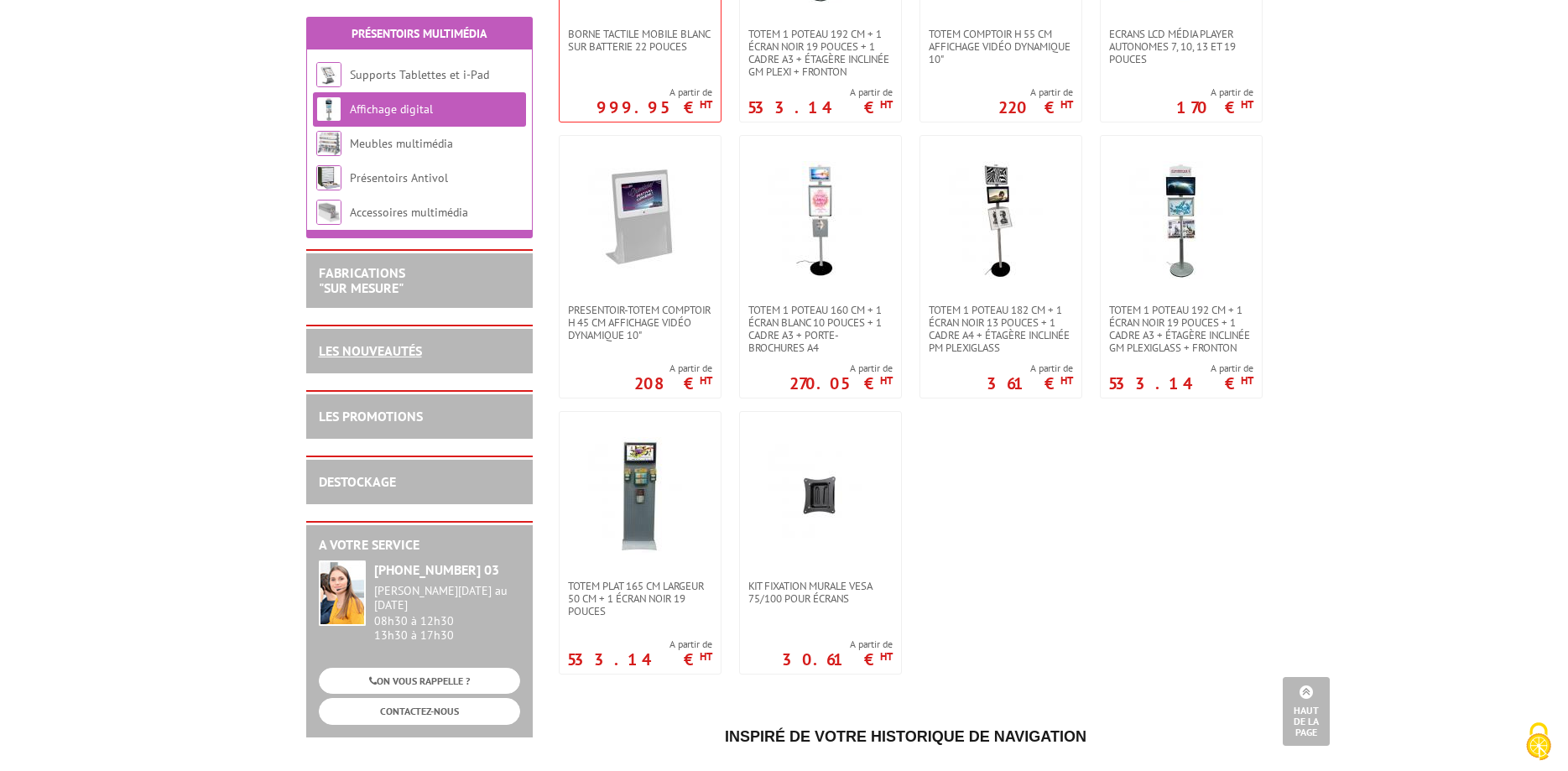
click at [359, 346] on link "LES NOUVEAUTÉS" at bounding box center [371, 350] width 103 height 17
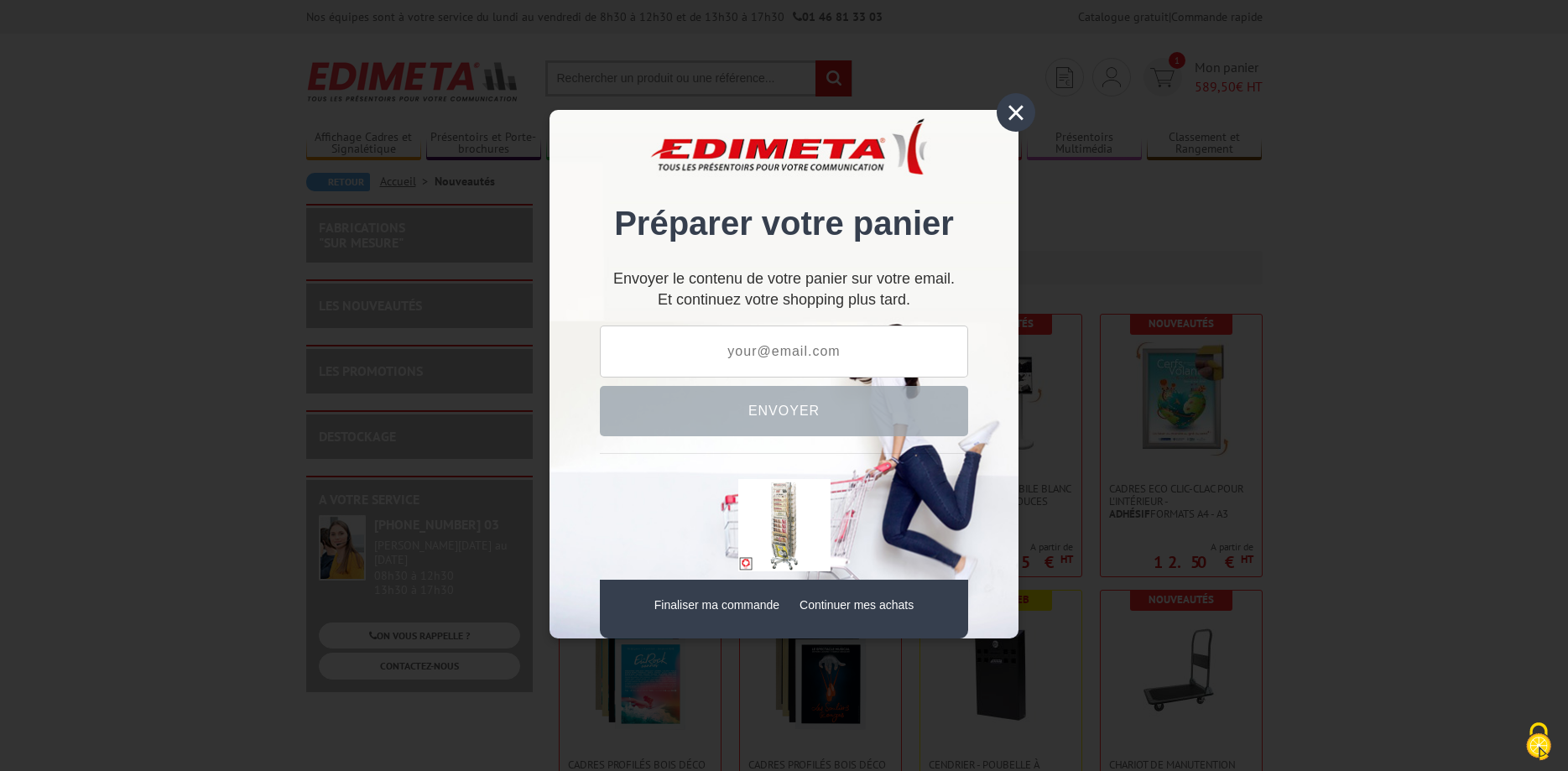
click at [1017, 115] on div "×" at bounding box center [1016, 113] width 39 height 39
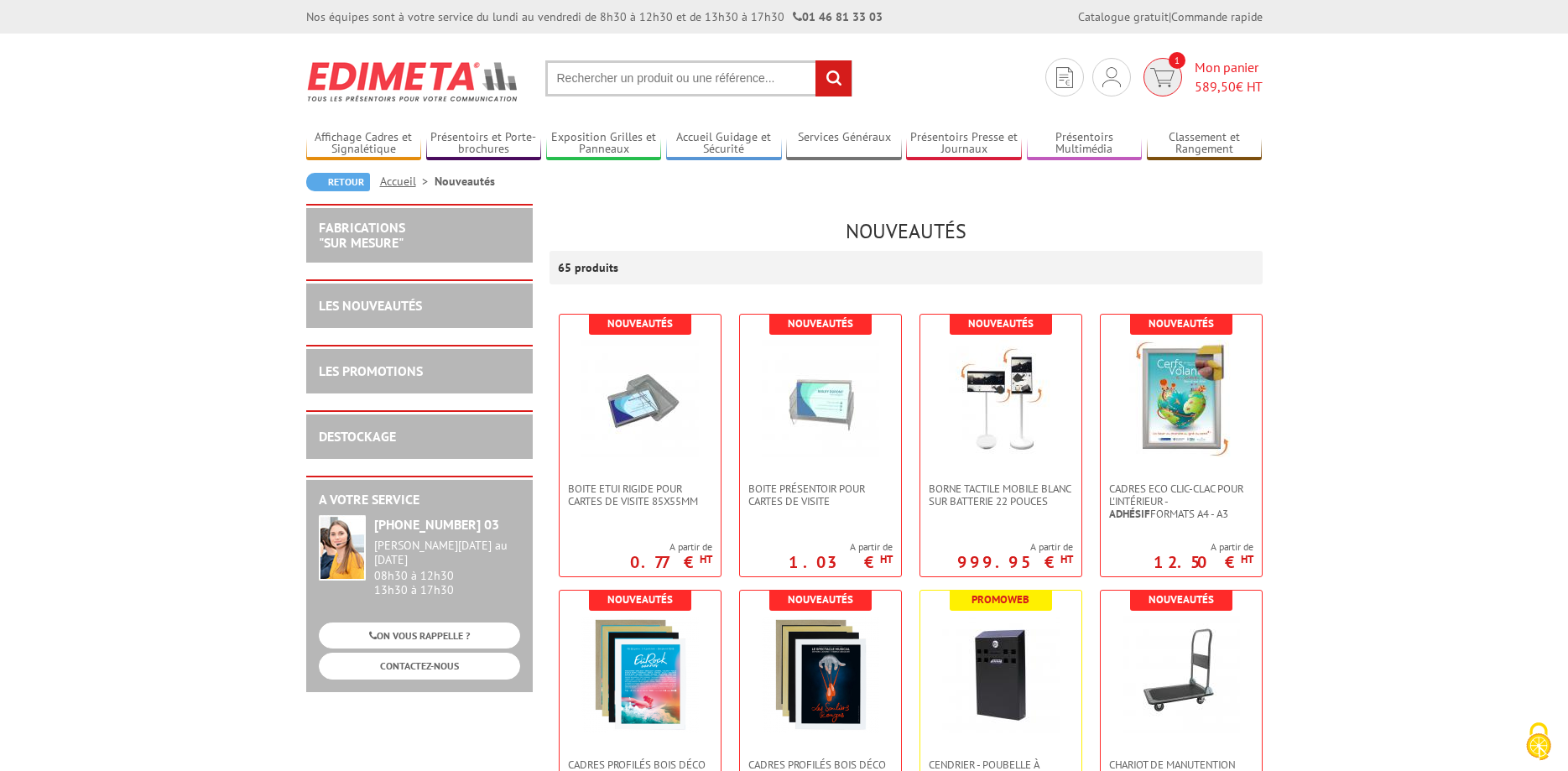
click at [1206, 84] on span "589,50" at bounding box center [1215, 86] width 41 height 17
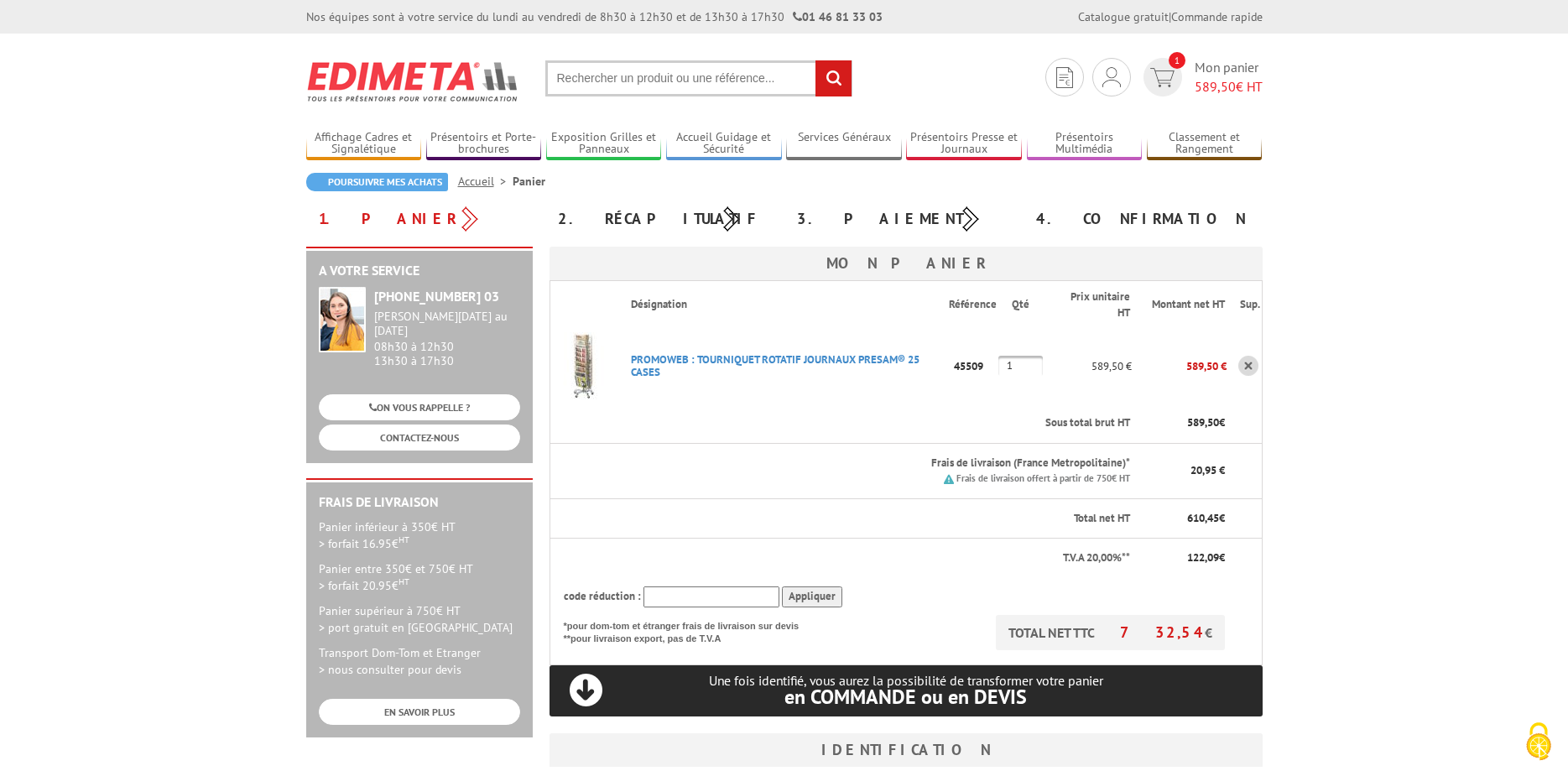
click at [1248, 365] on link at bounding box center [1248, 365] width 20 height 20
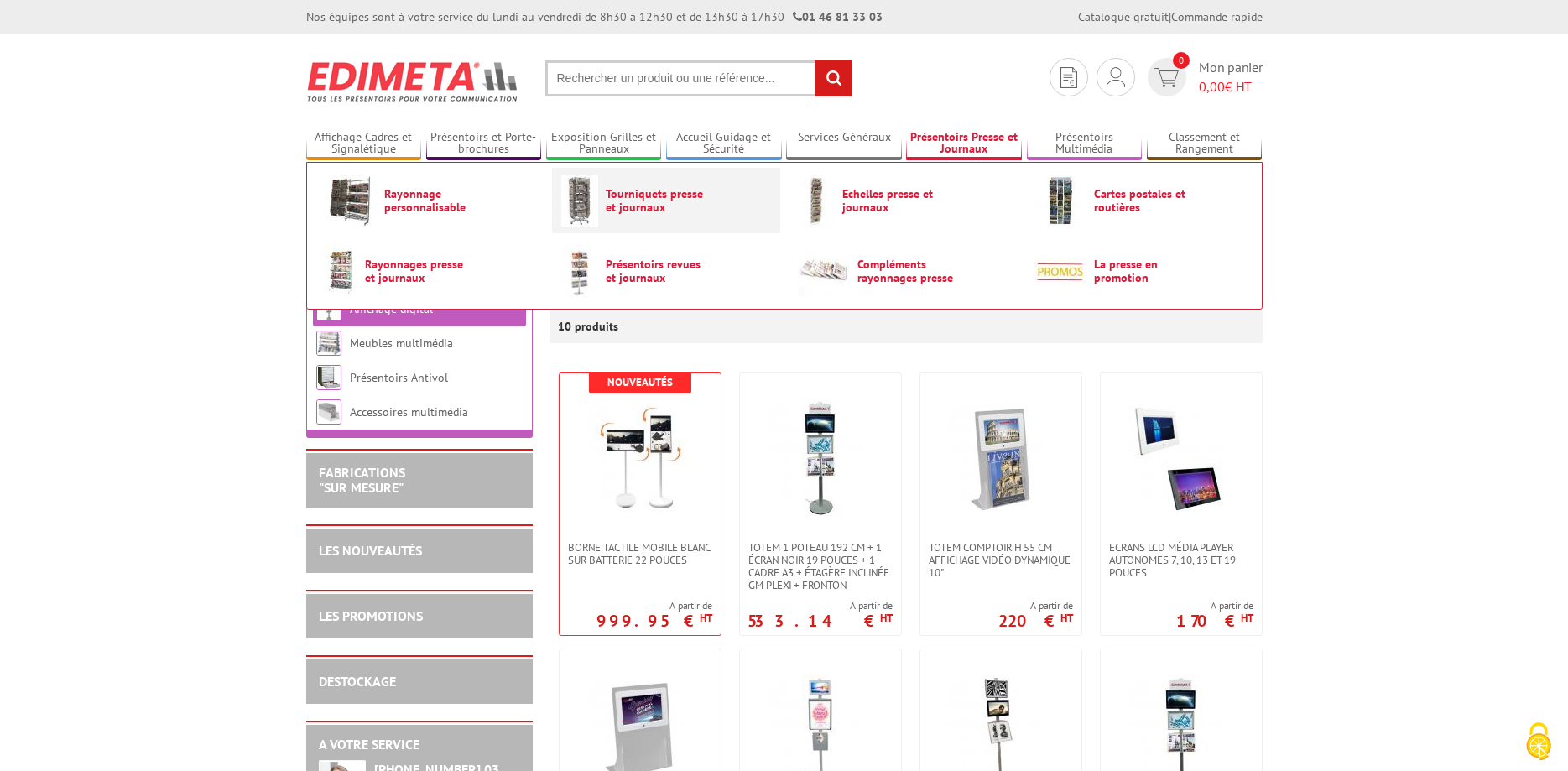
click at [632, 200] on span "Tourniquets presse et journaux" at bounding box center [656, 200] width 101 height 27
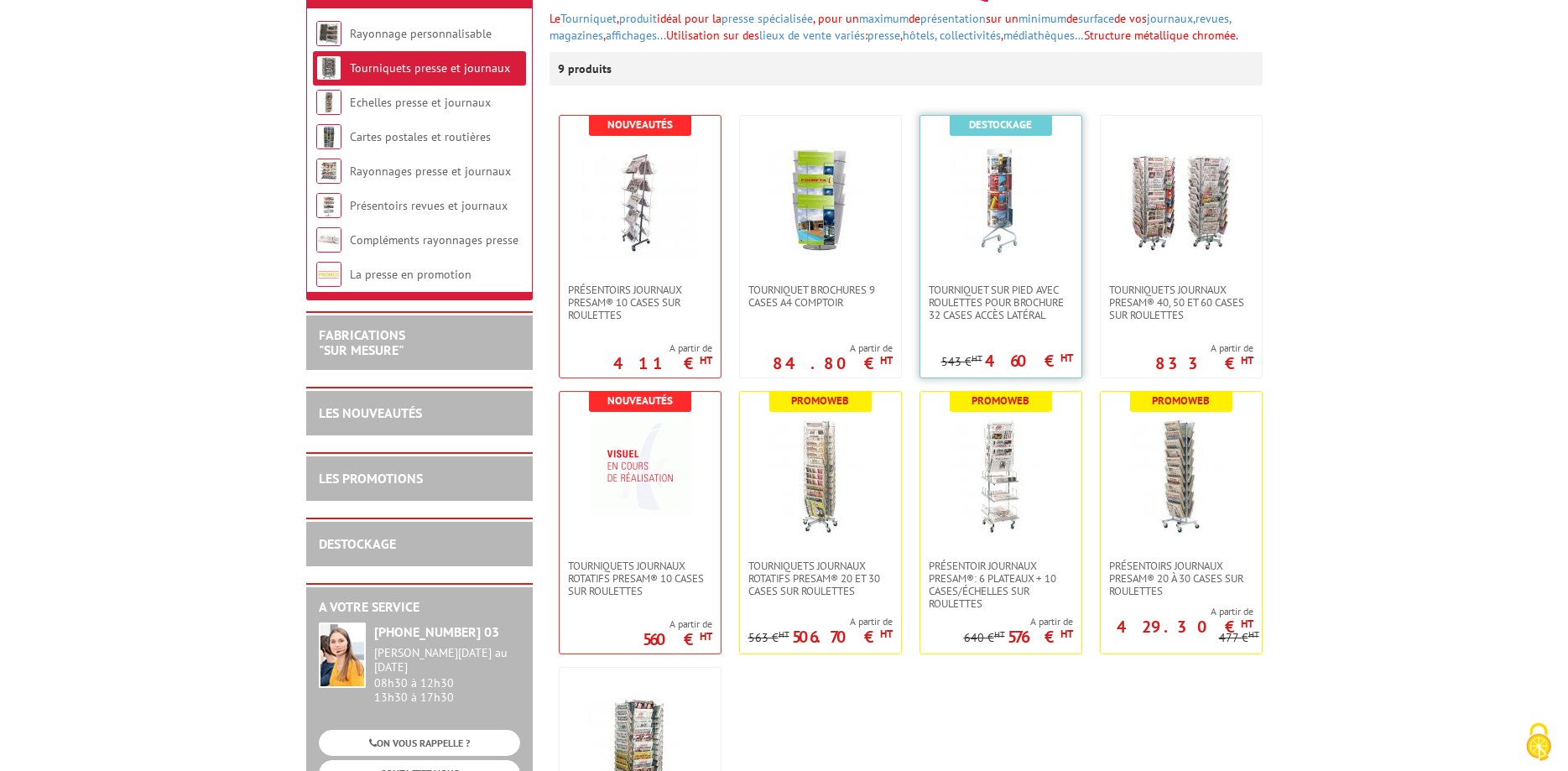
scroll to position [428, 0]
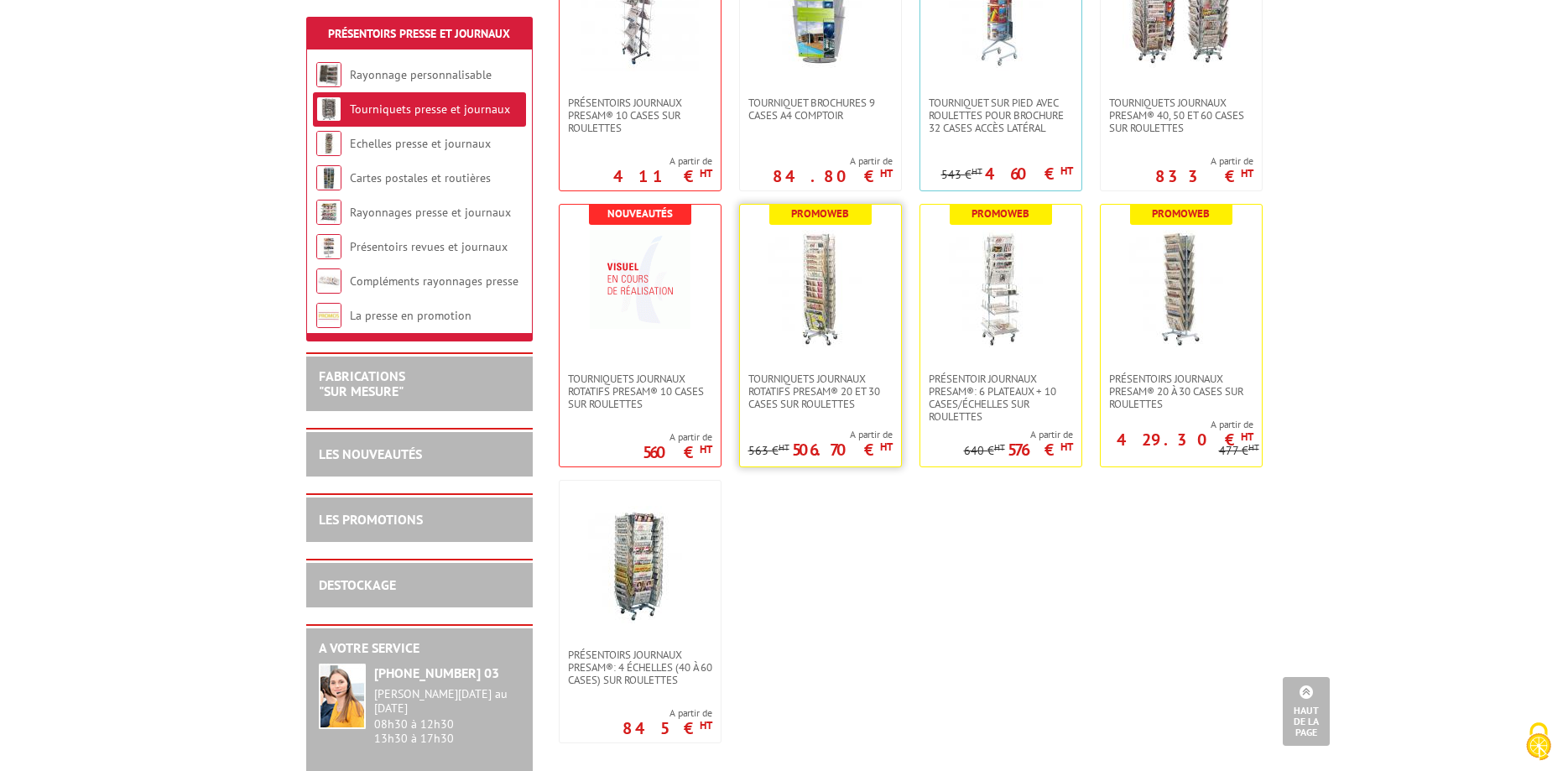
click at [831, 332] on img at bounding box center [820, 288] width 117 height 117
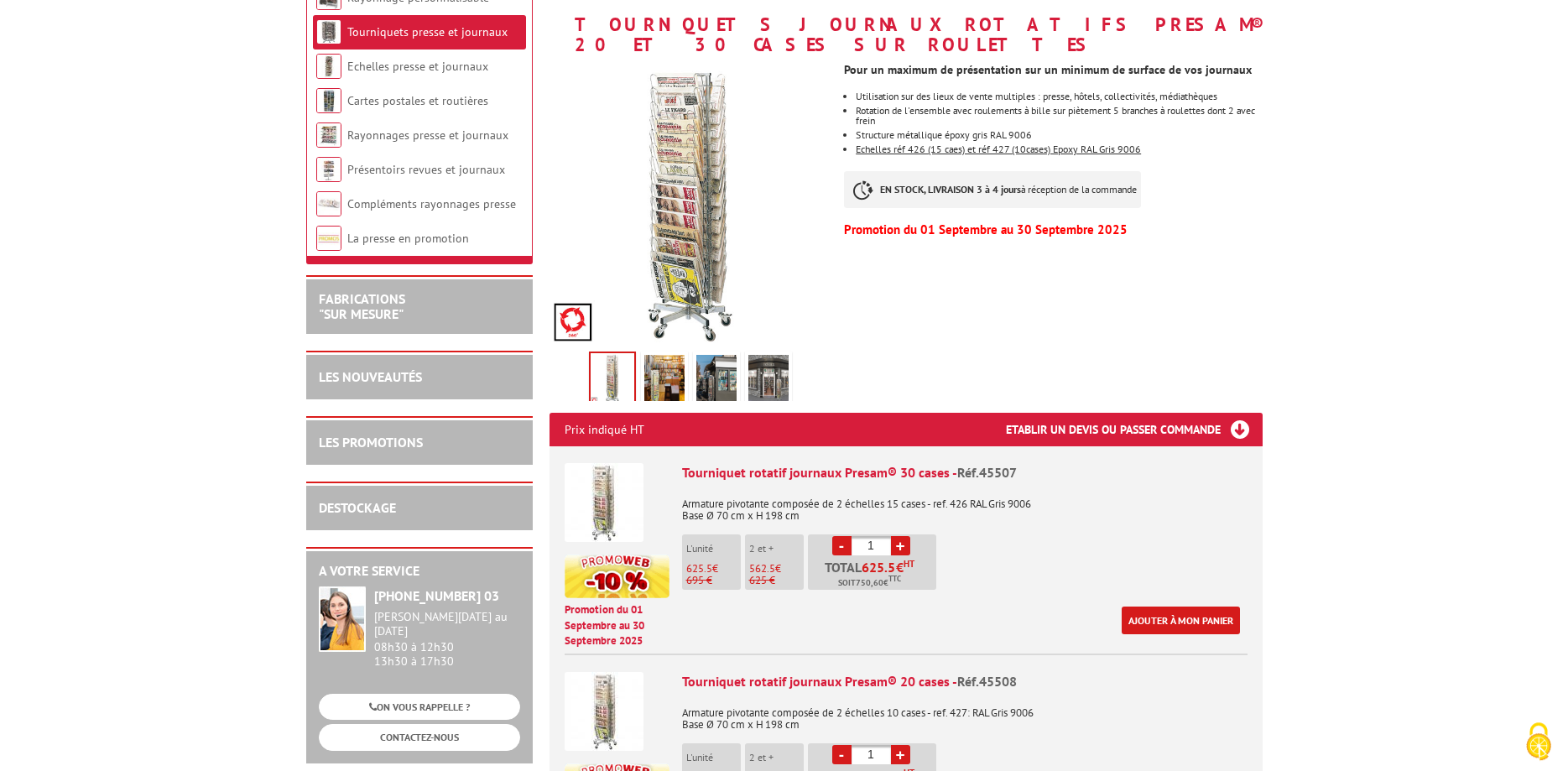
scroll to position [342, 0]
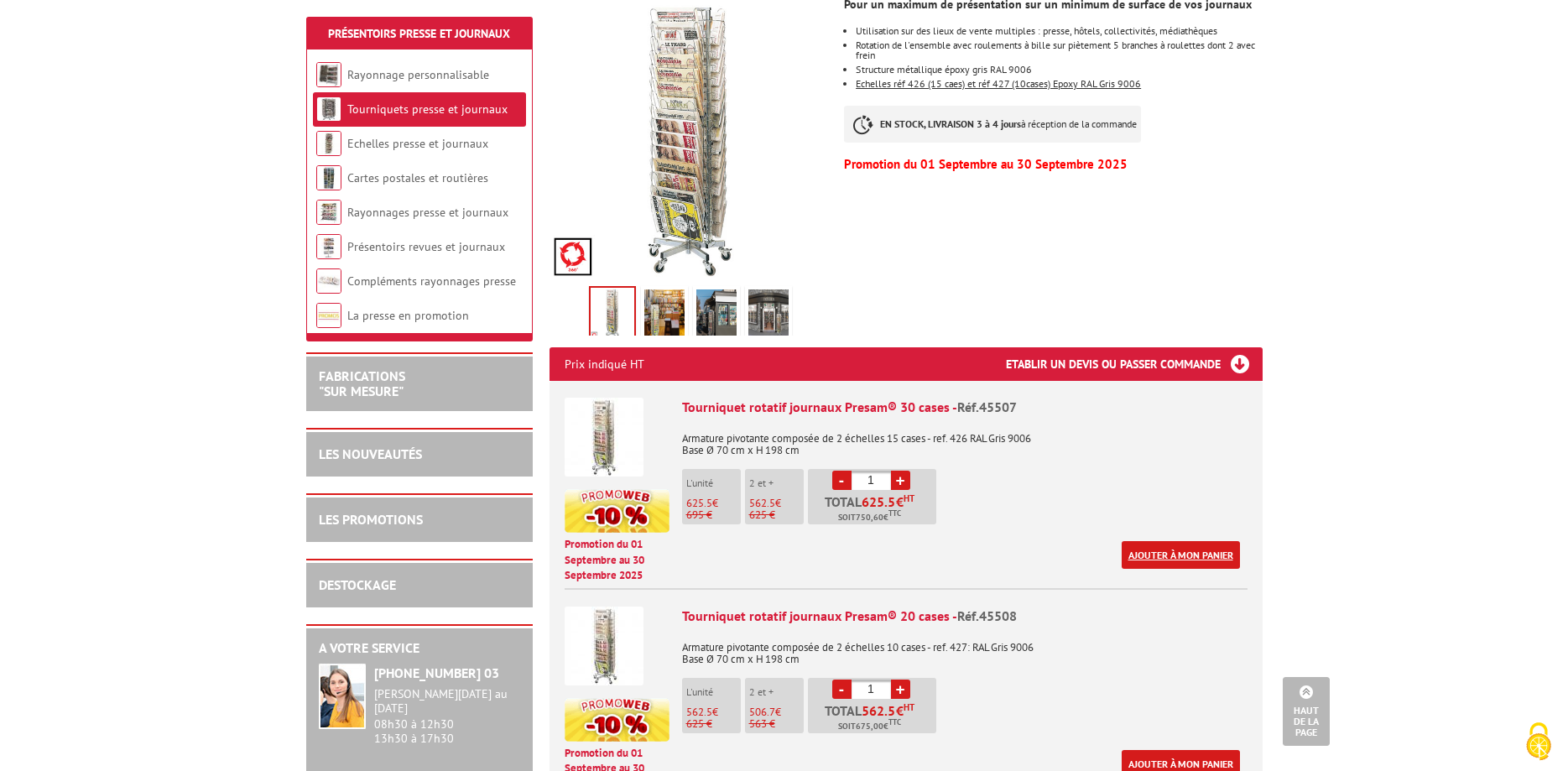
click at [1190, 541] on link "Ajouter à mon panier" at bounding box center [1180, 554] width 118 height 27
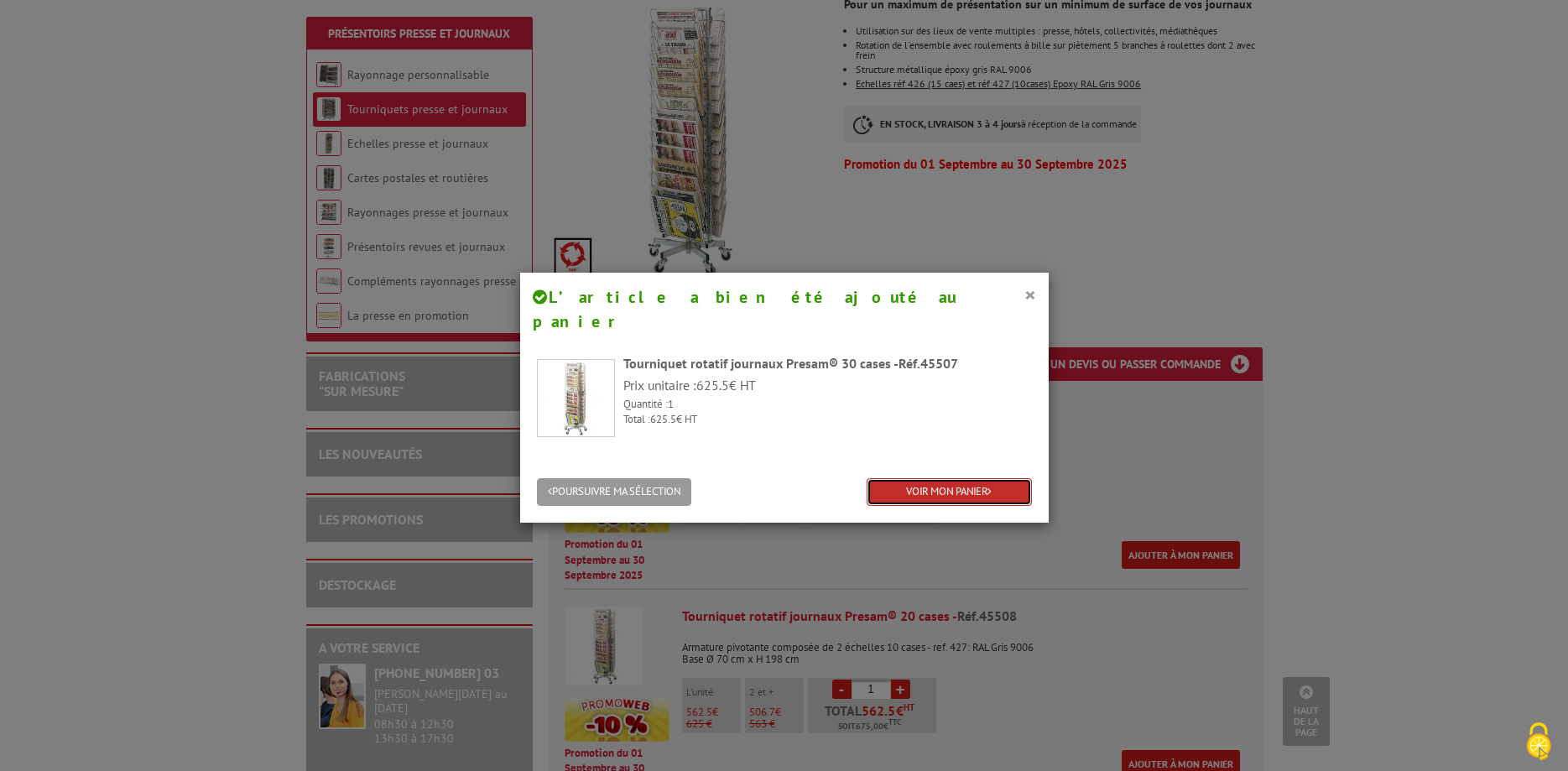
click at [952, 478] on link "VOIR MON PANIER" at bounding box center [949, 491] width 165 height 27
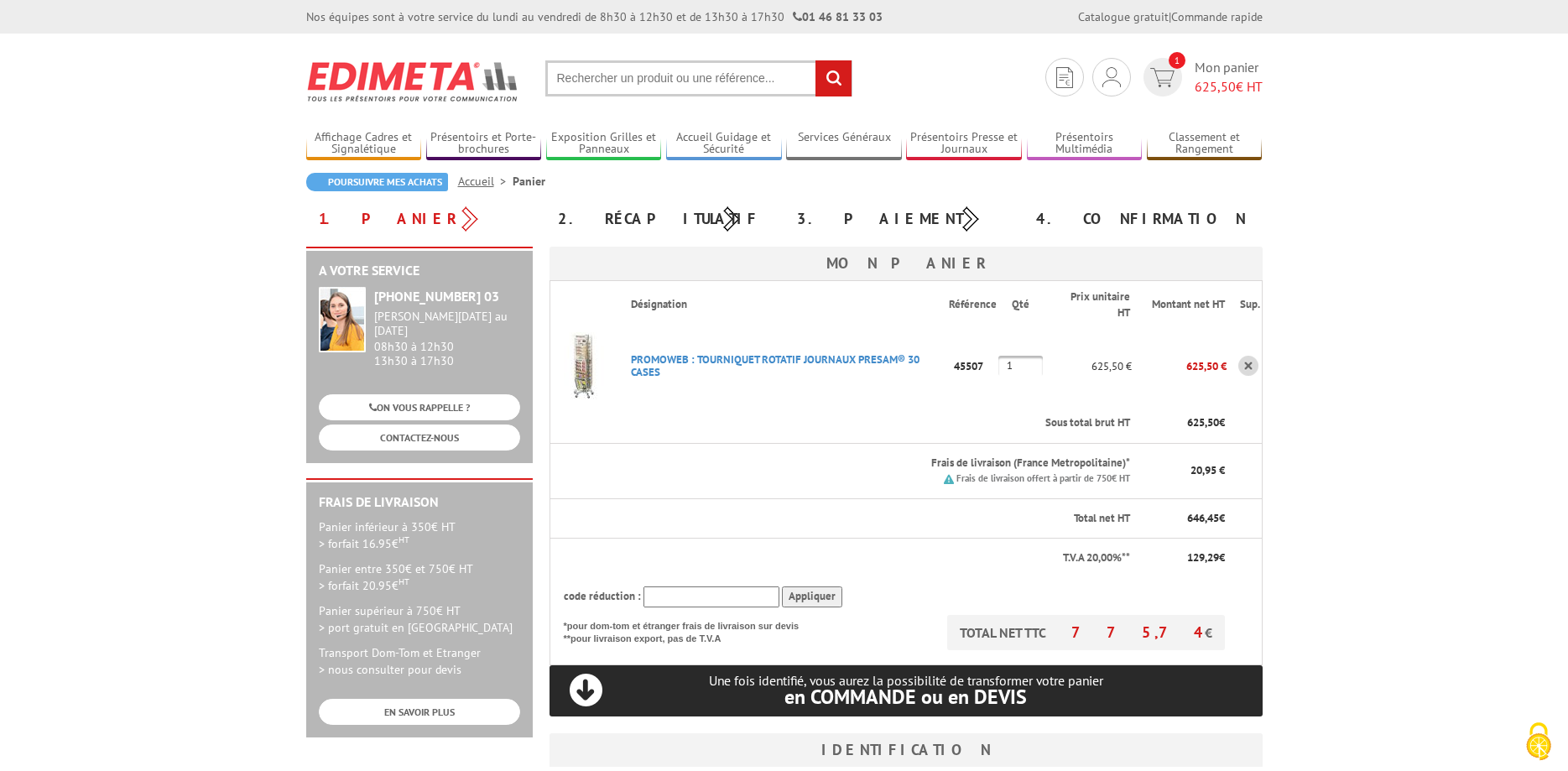
click at [1253, 365] on link at bounding box center [1248, 365] width 20 height 20
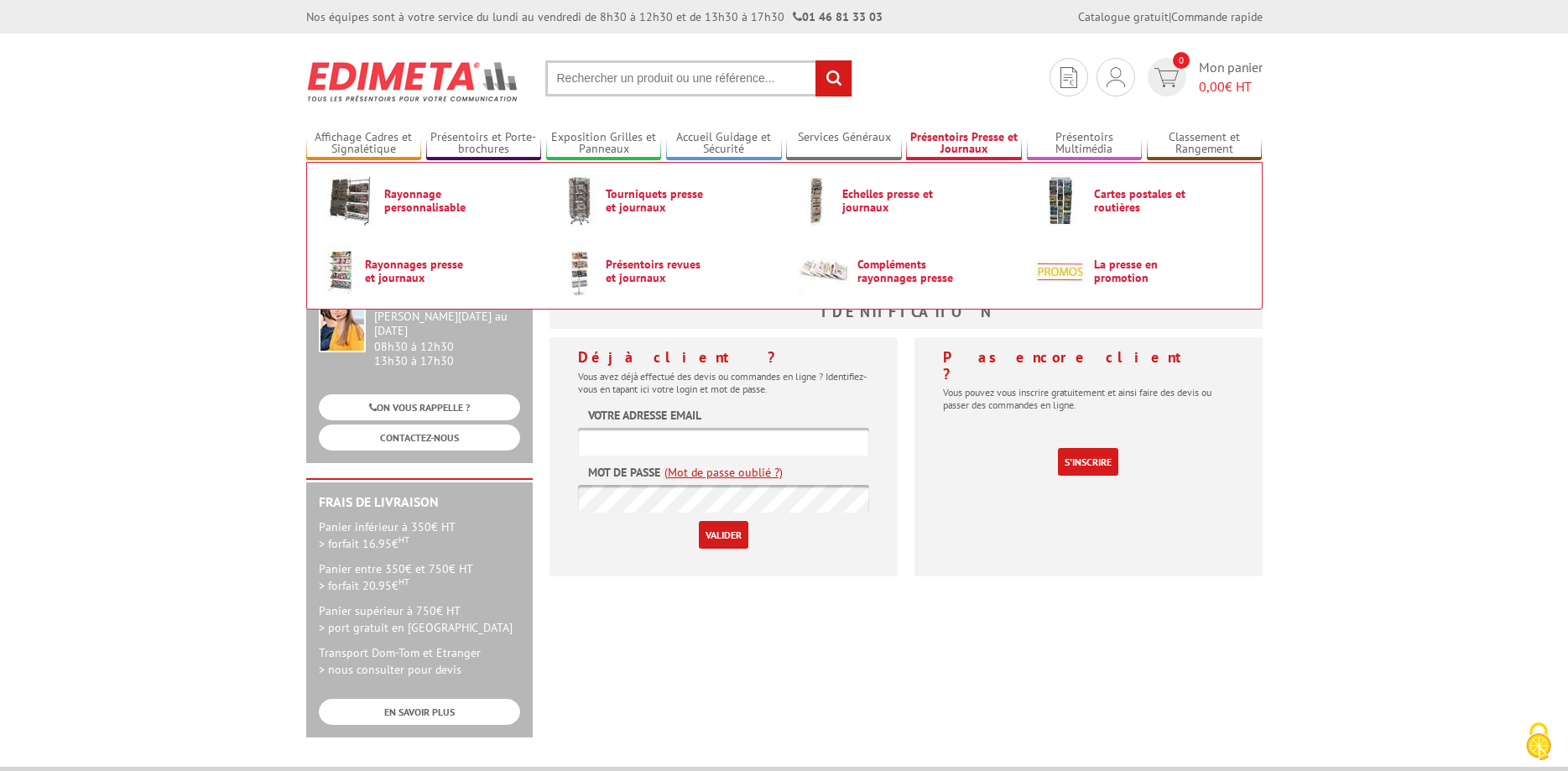
click at [958, 136] on link "Présentoirs Presse et Journaux" at bounding box center [963, 144] width 116 height 27
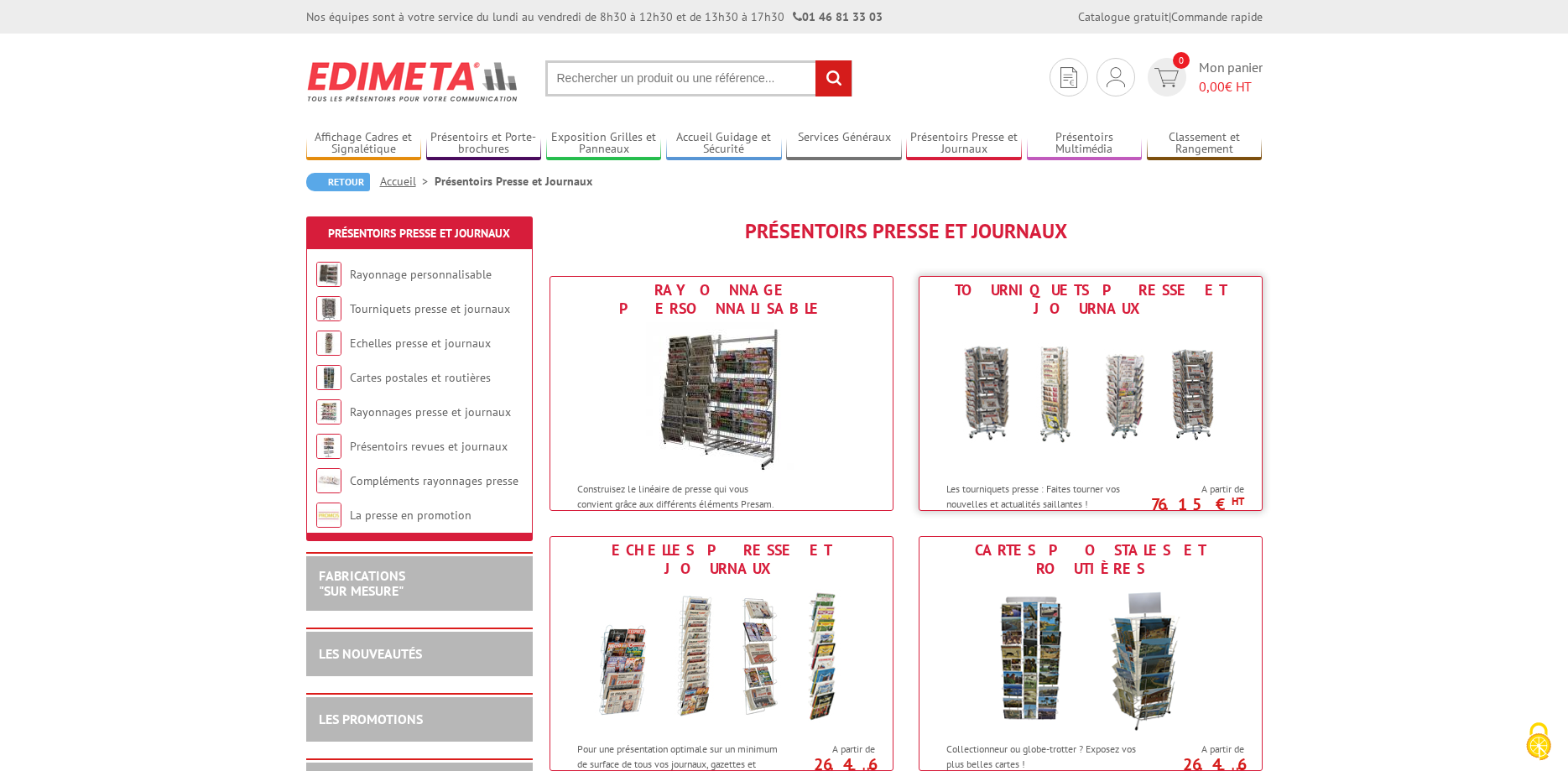
click at [1118, 383] on img at bounding box center [1090, 397] width 310 height 151
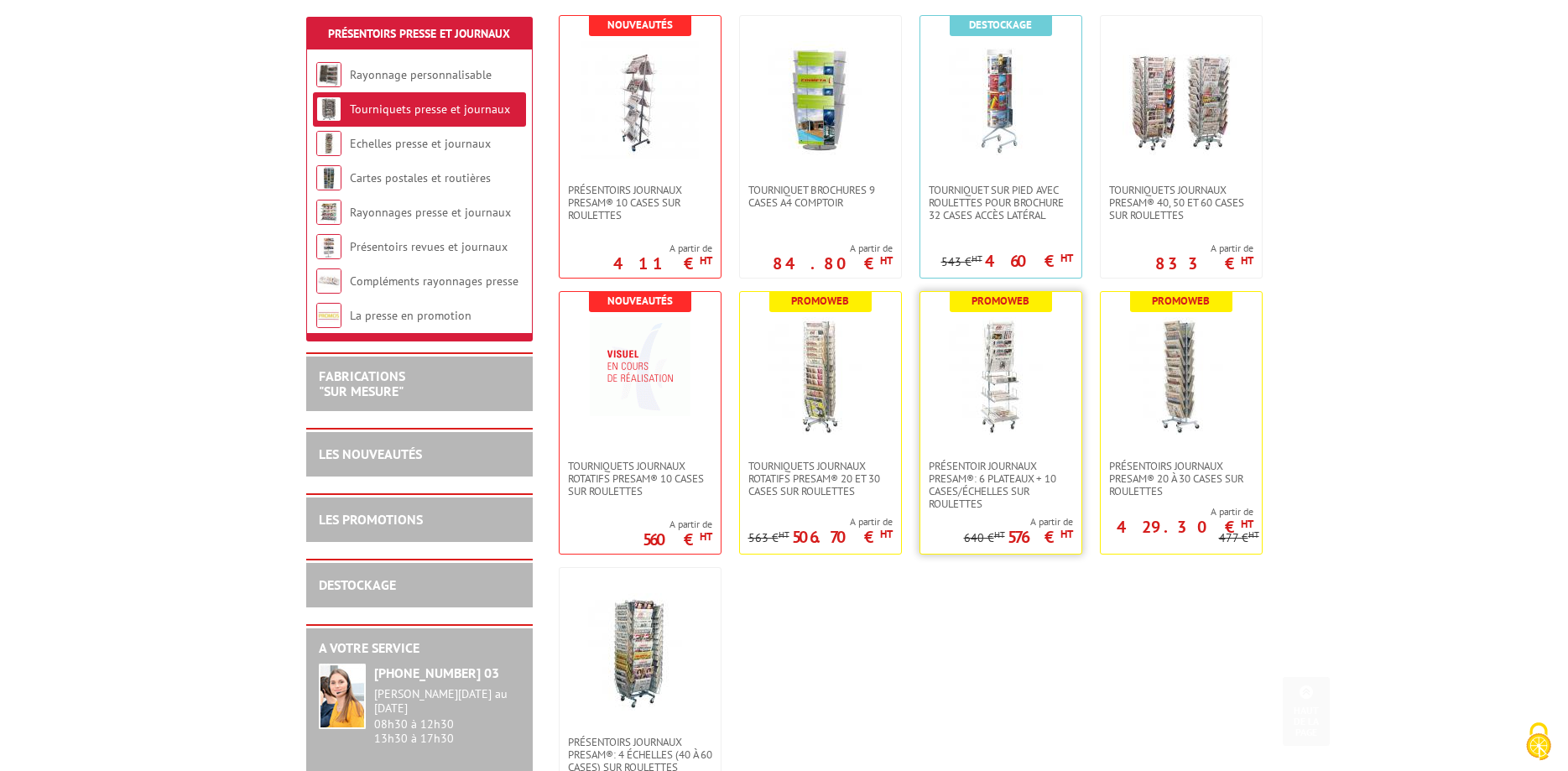
scroll to position [342, 0]
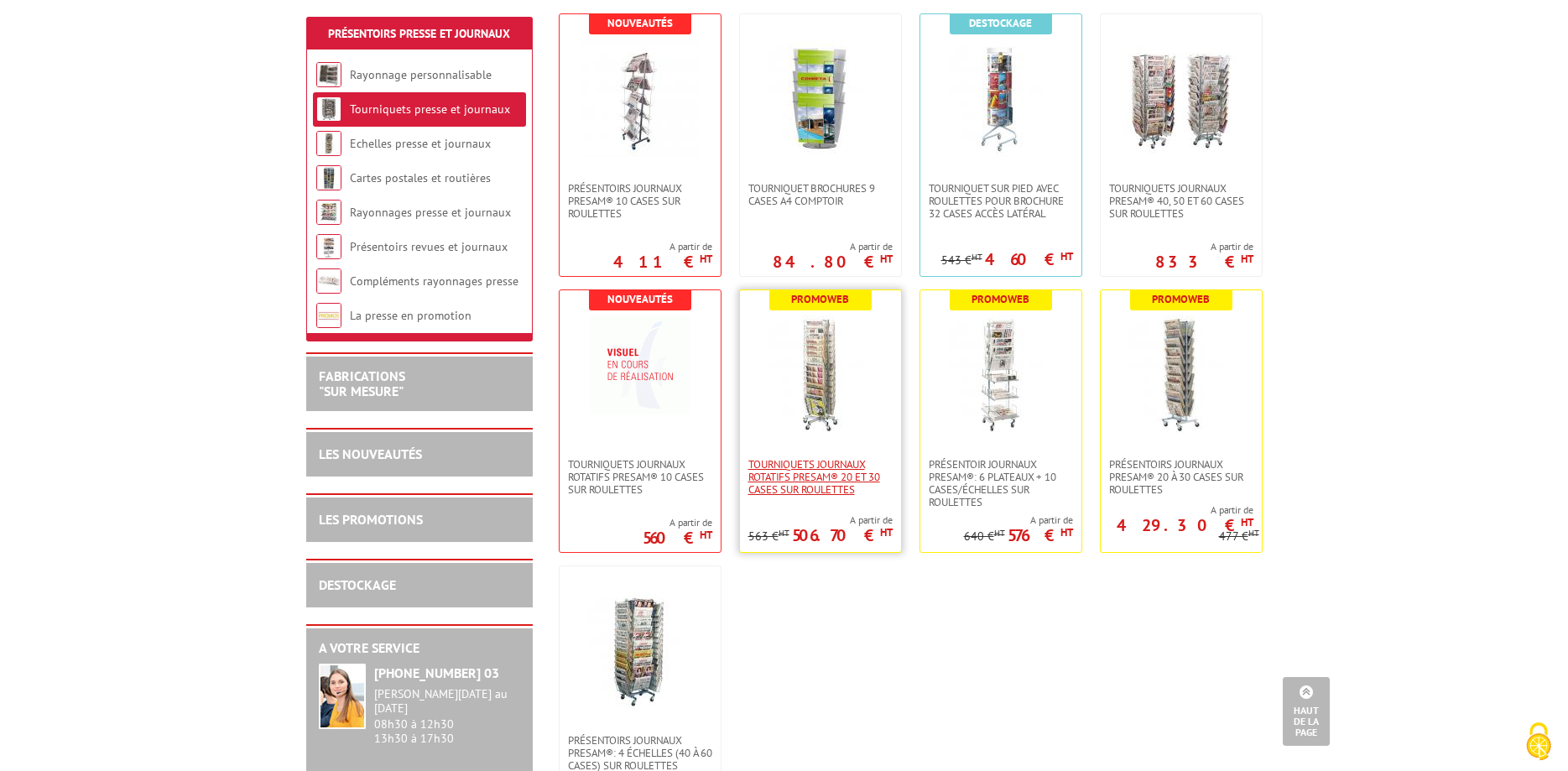
click at [825, 485] on span "Tourniquets journaux rotatifs Presam® 20 et 30 cases sur roulettes" at bounding box center [820, 477] width 144 height 38
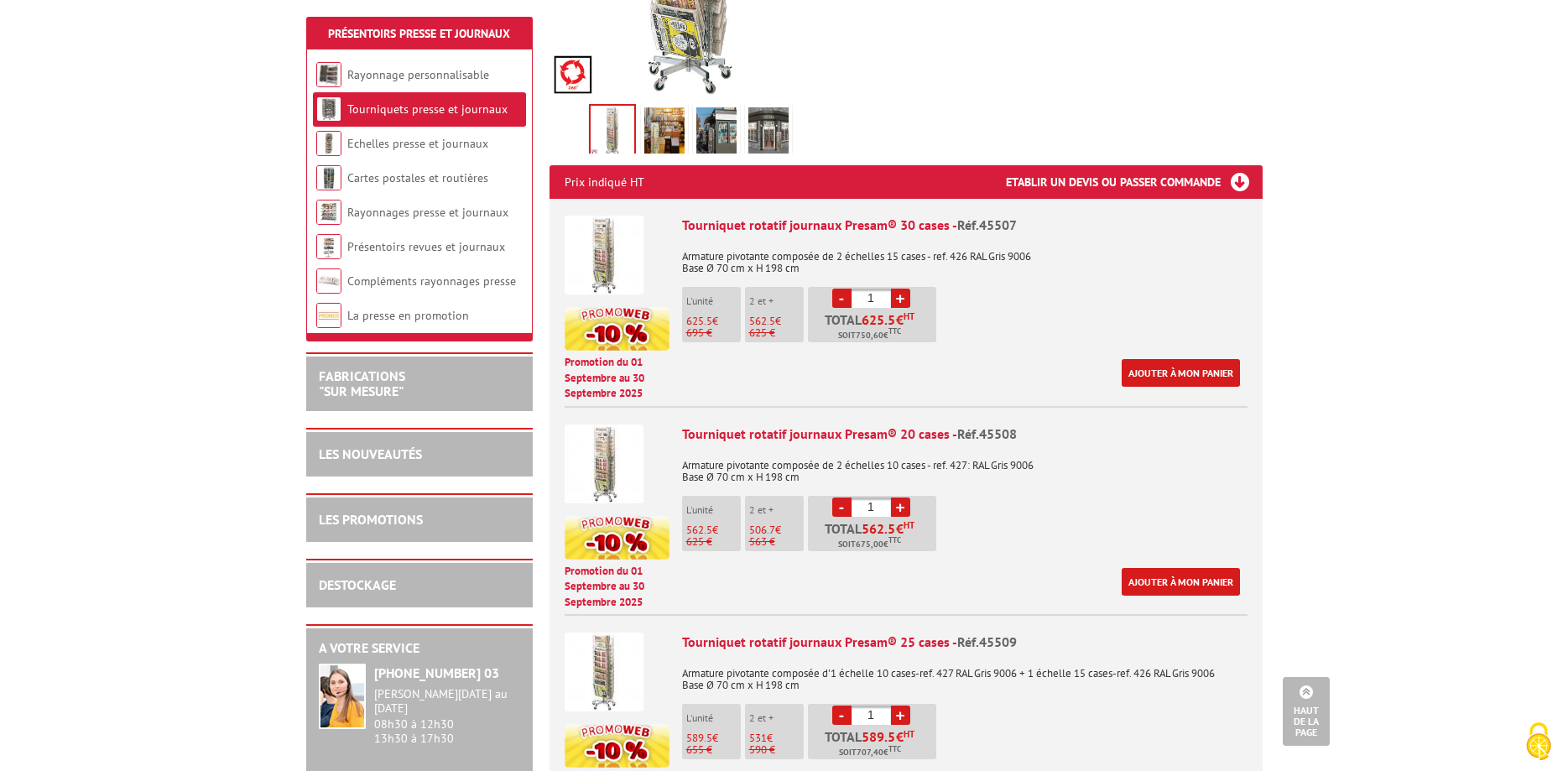
scroll to position [684, 0]
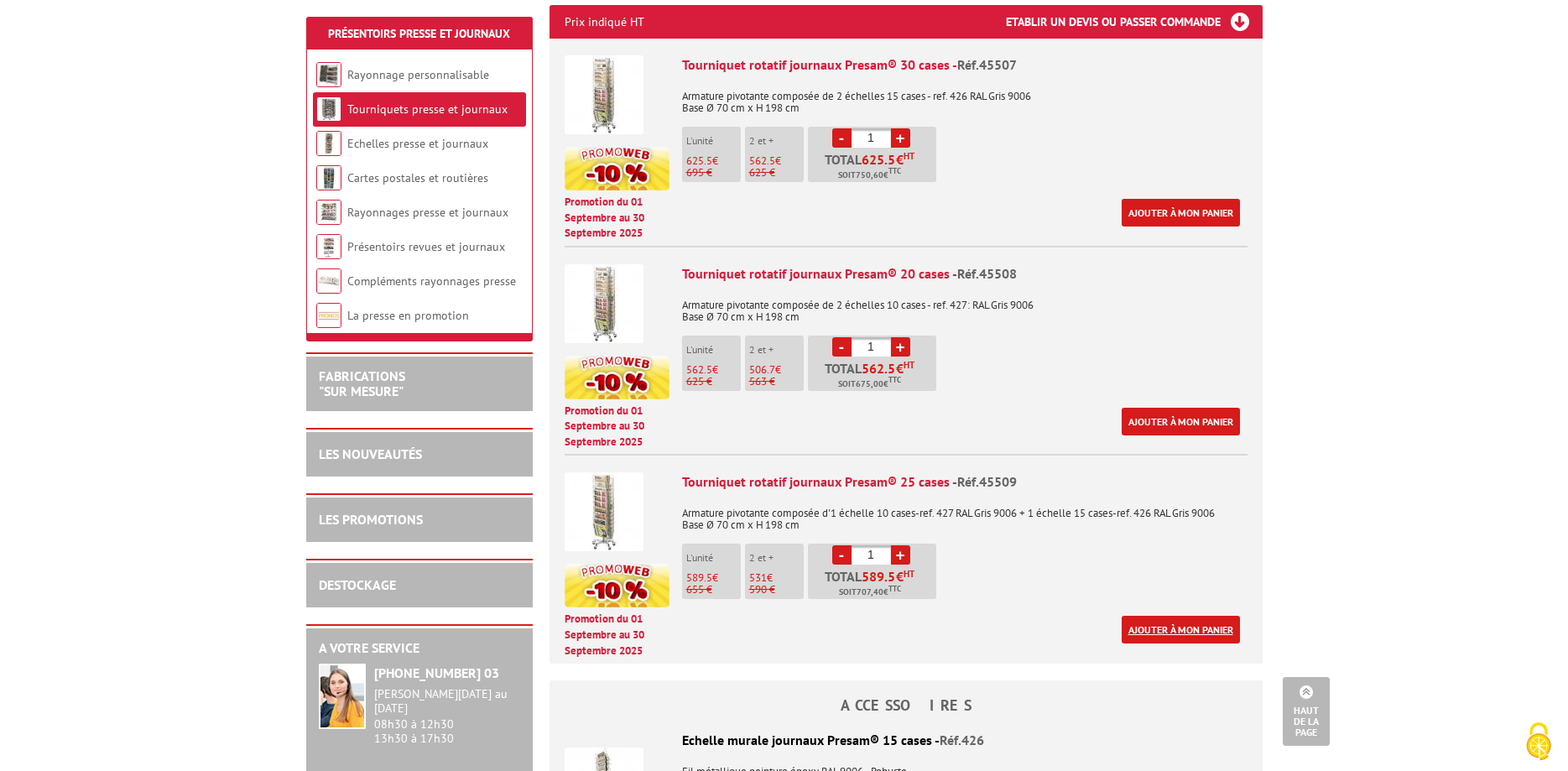
click at [1175, 616] on link "Ajouter à mon panier" at bounding box center [1180, 629] width 118 height 27
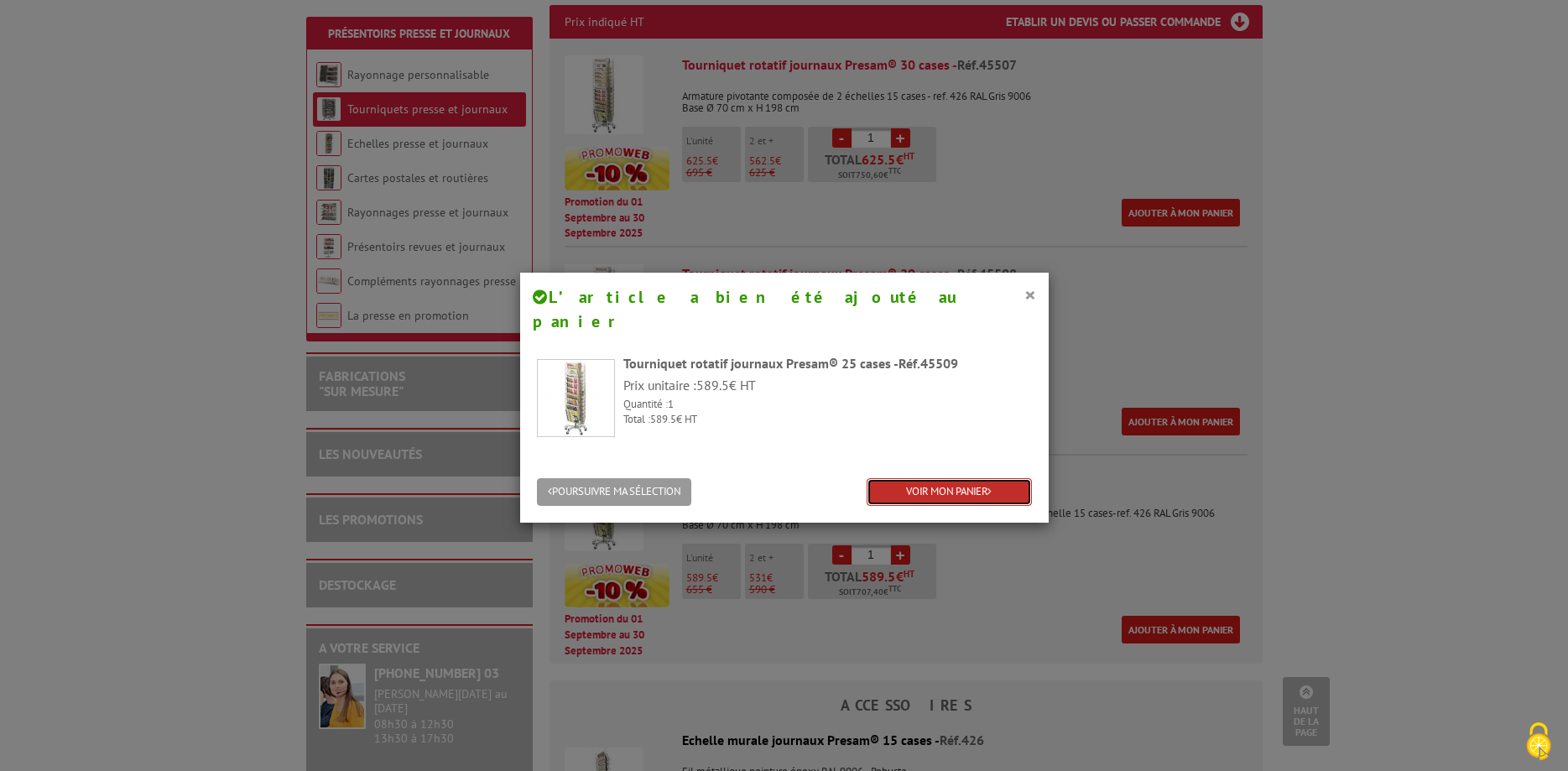
click at [951, 478] on link "VOIR MON PANIER" at bounding box center [949, 491] width 165 height 27
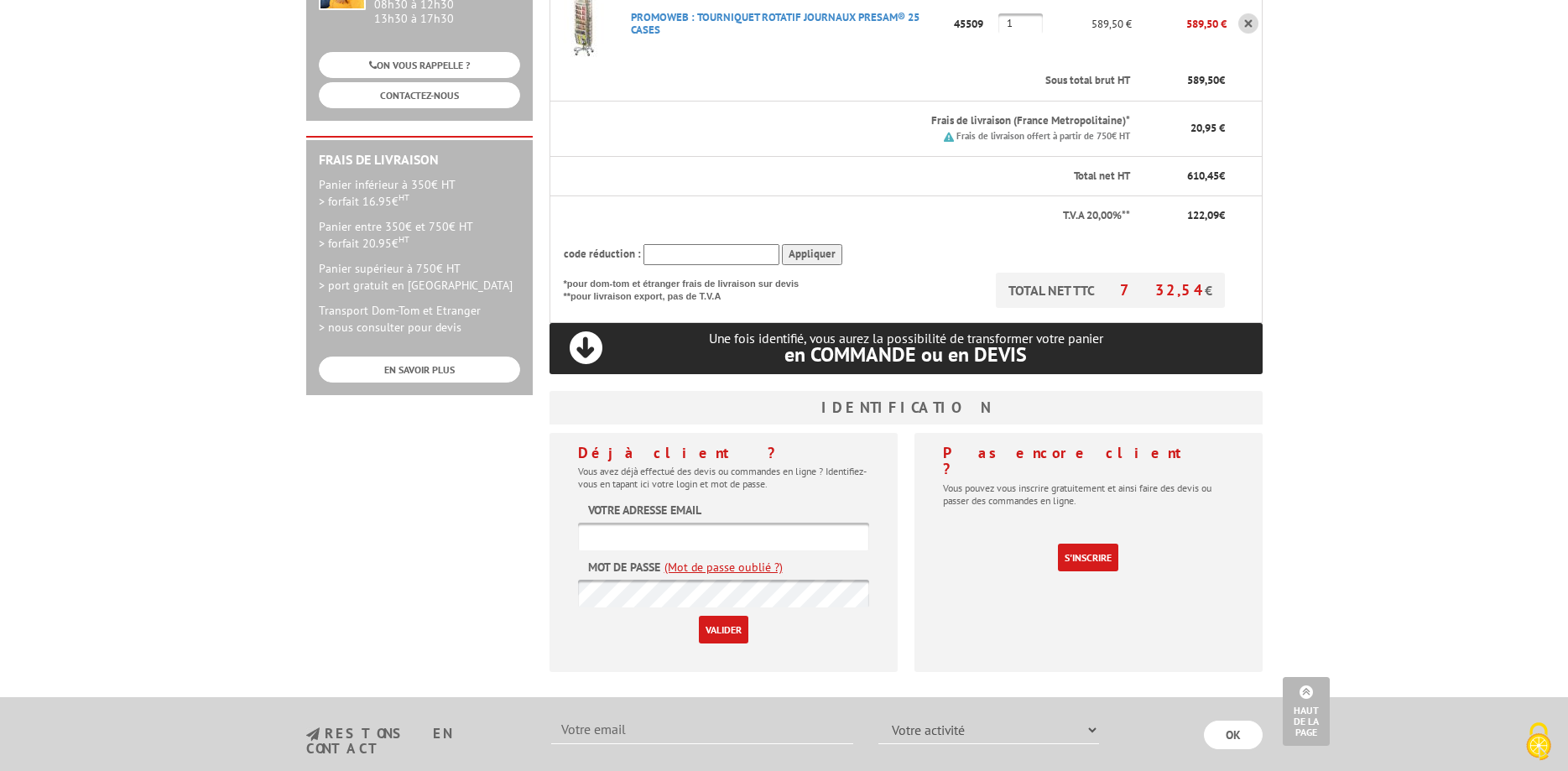
scroll to position [428, 0]
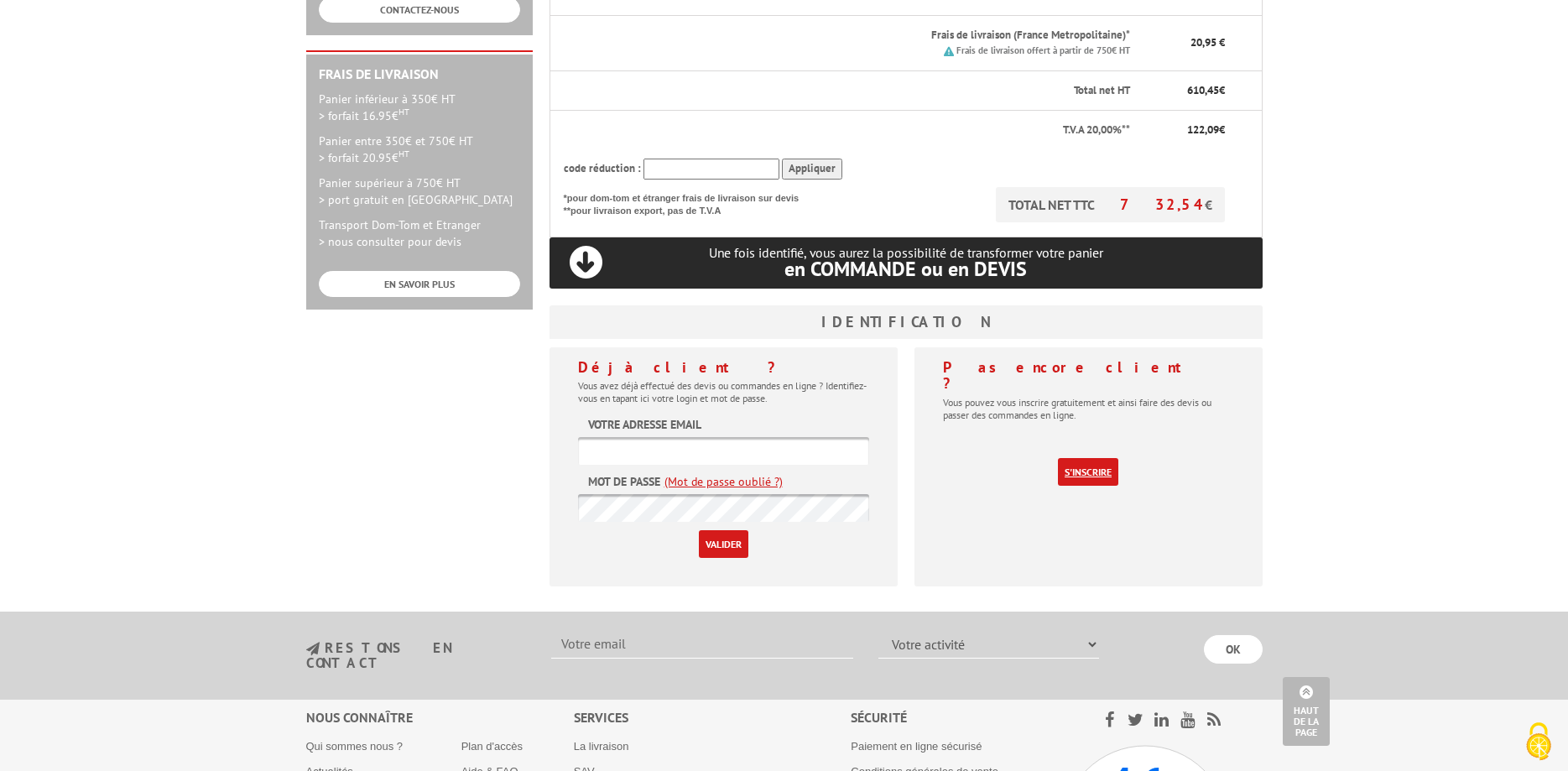
click at [1096, 458] on link "S'inscrire" at bounding box center [1088, 471] width 60 height 27
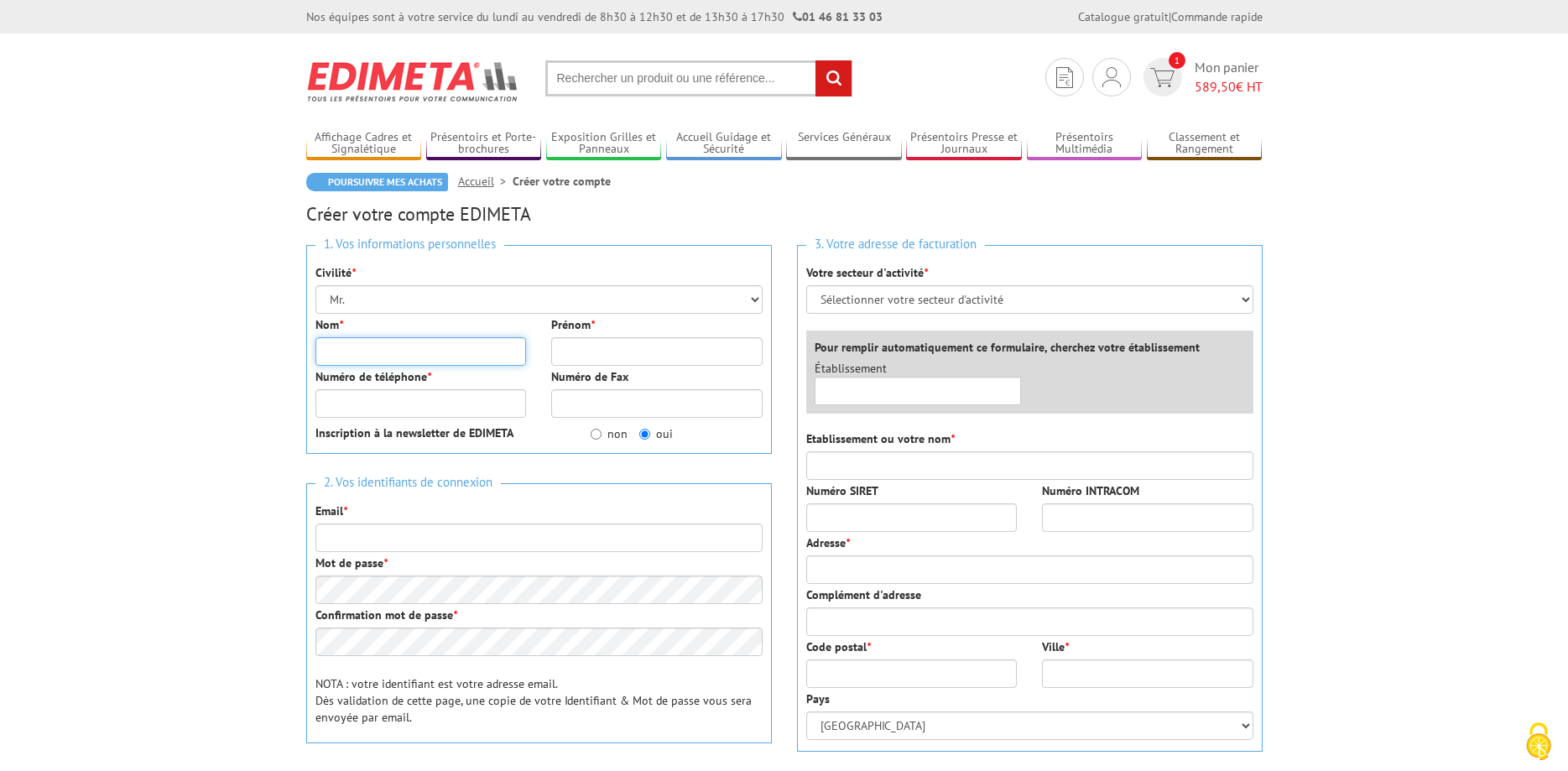
click at [394, 350] on input "Nom *" at bounding box center [421, 351] width 211 height 28
type input "Picaglia"
type input "Stéphan"
type input "0682533410"
type input "[EMAIL_ADDRESS][DOMAIN_NAME]"
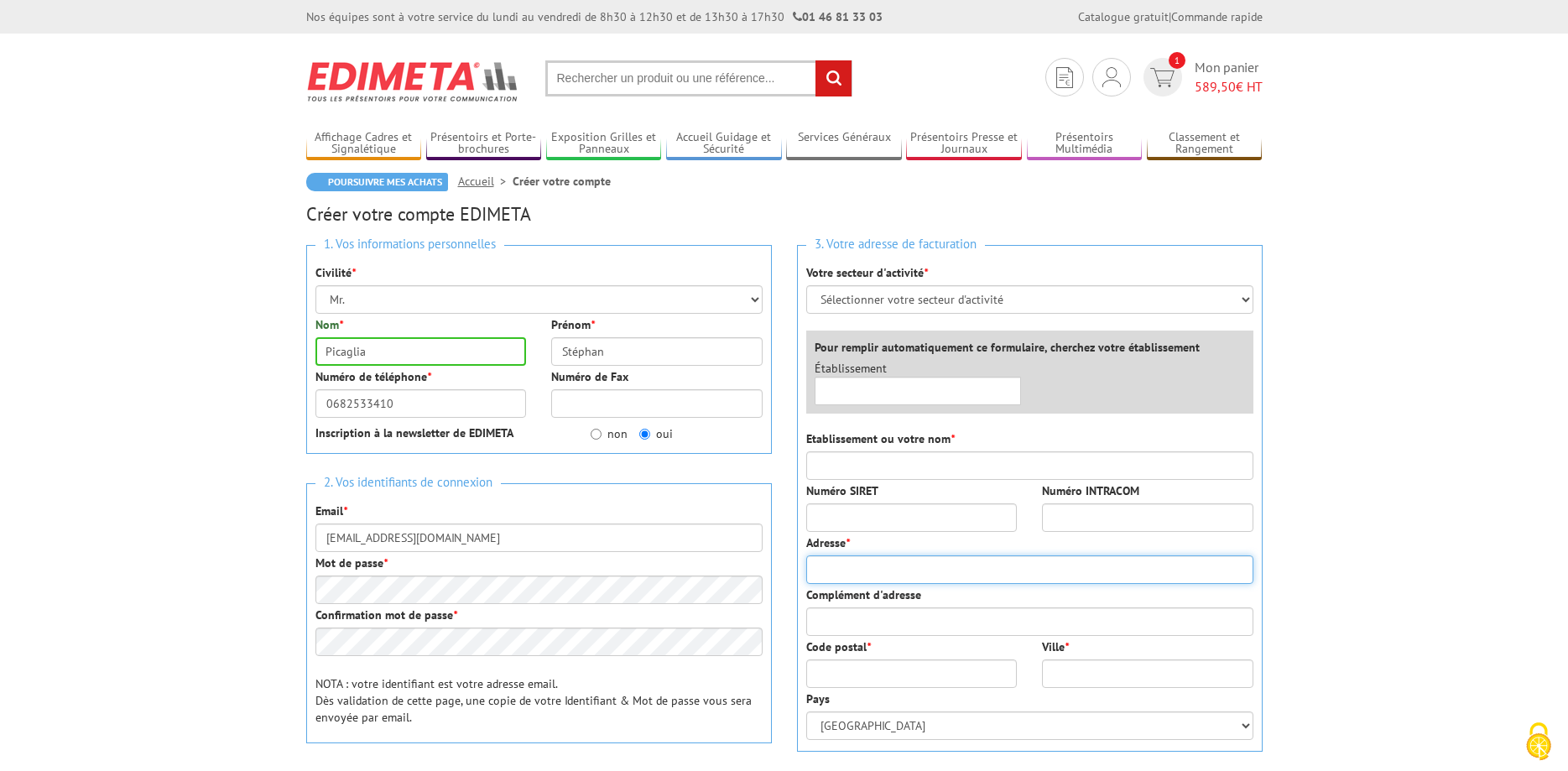
type input "1 rue du Colonel Gaucher"
type input "24430"
type input "ANNESSE ET BEAULIEU"
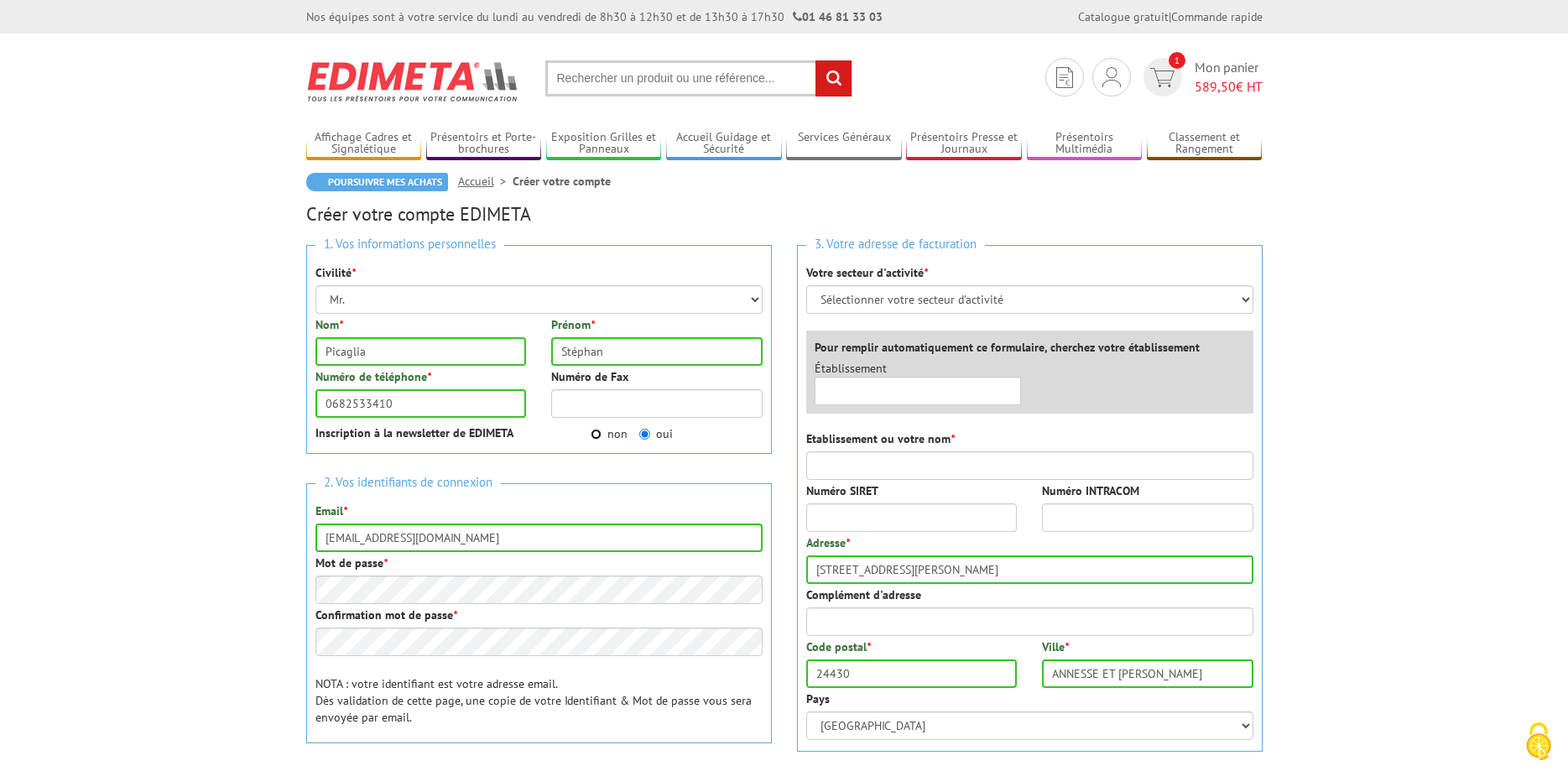
click at [598, 435] on input "non" at bounding box center [596, 434] width 11 height 11
radio input "true"
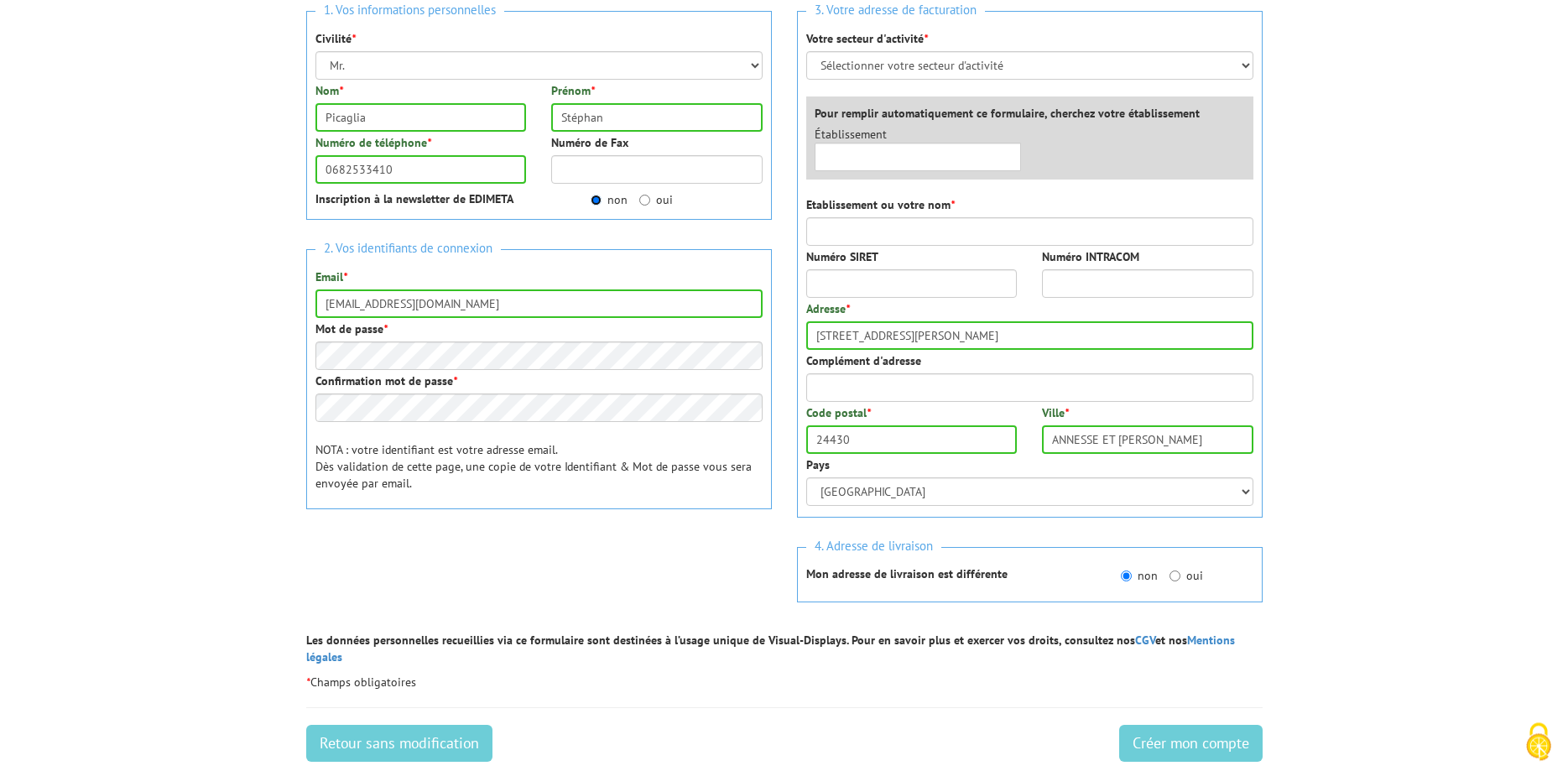
scroll to position [257, 0]
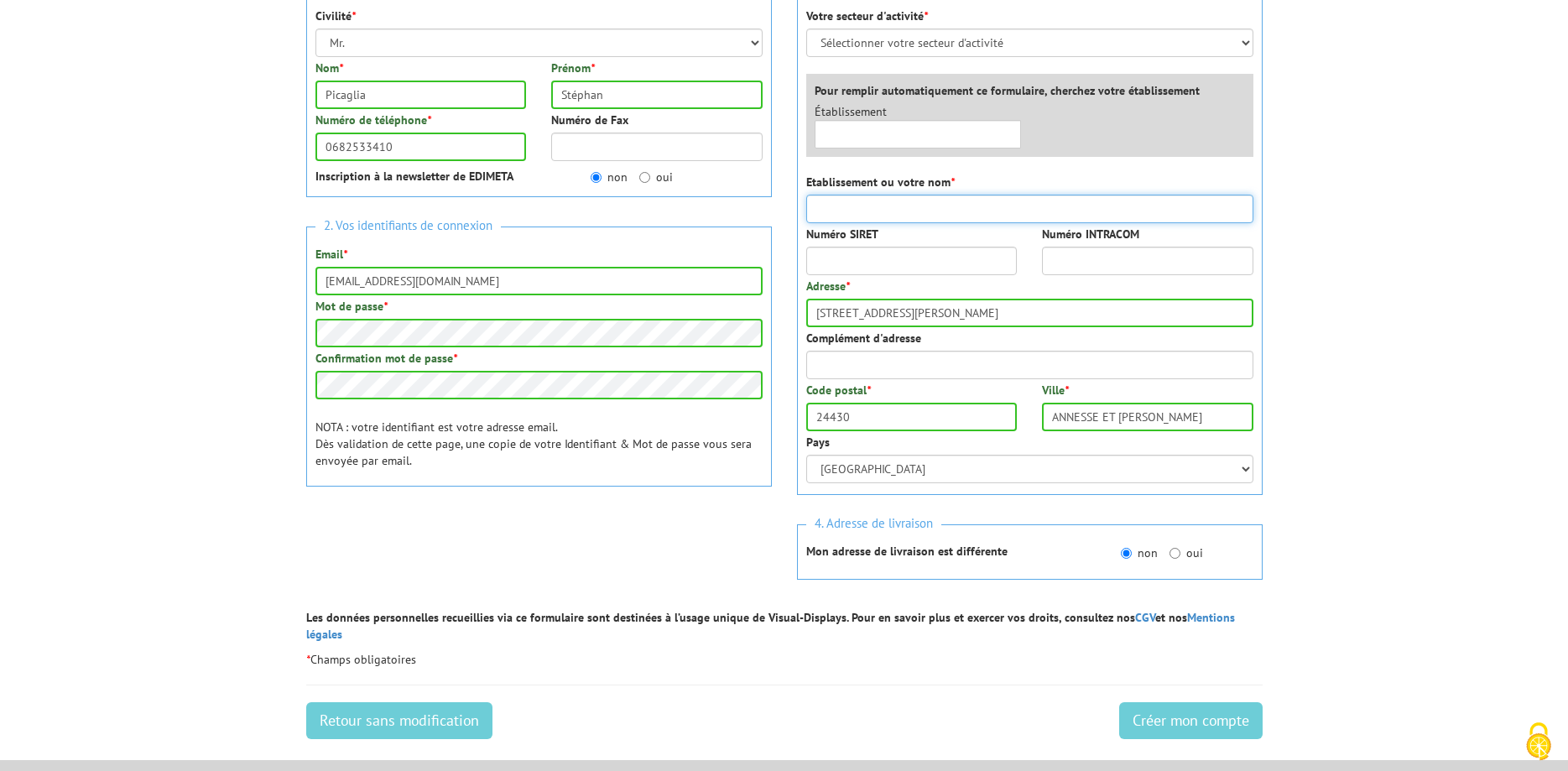
click at [934, 214] on input "Etablissement ou votre nom *" at bounding box center [1029, 209] width 447 height 28
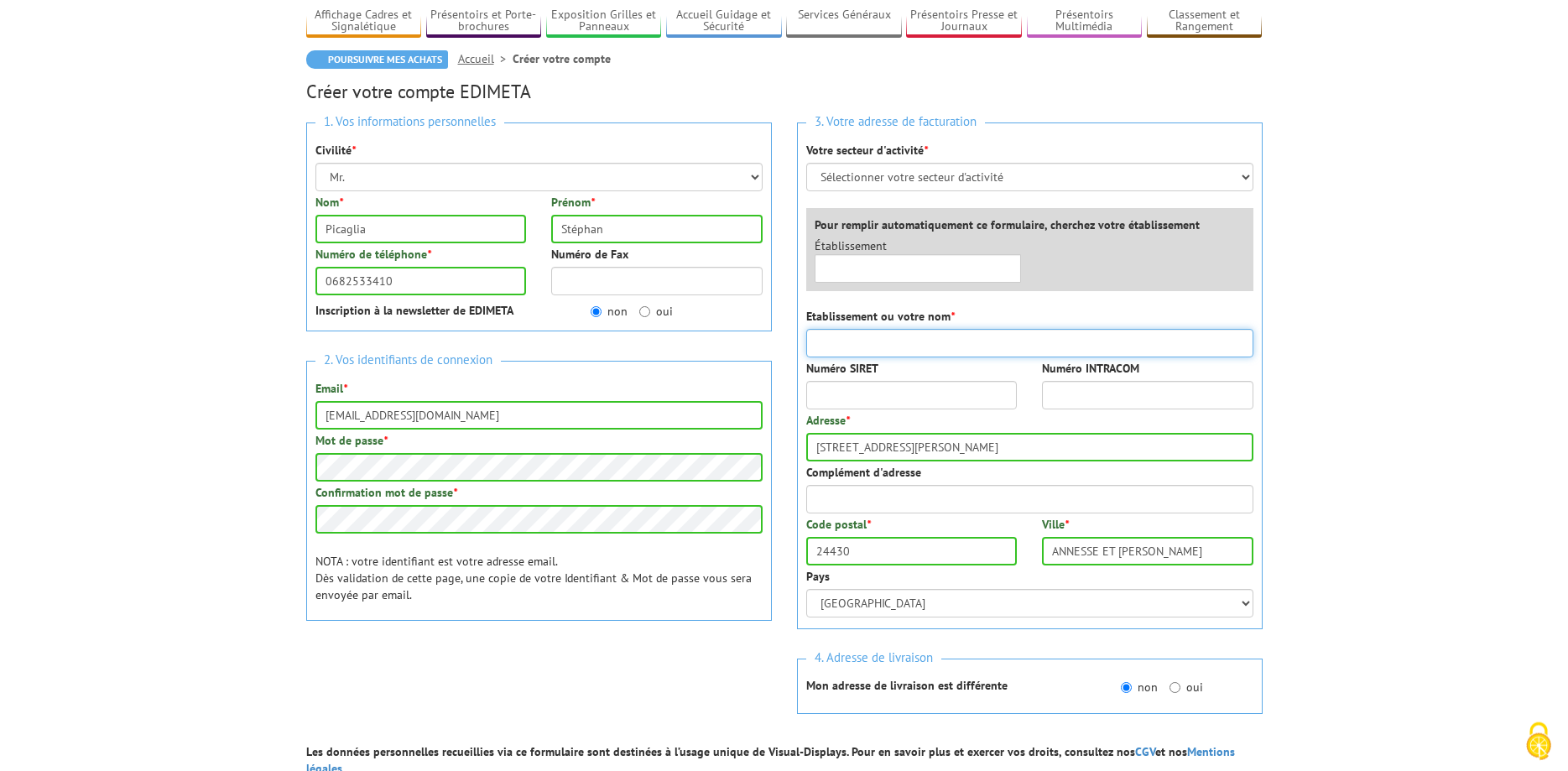
scroll to position [86, 0]
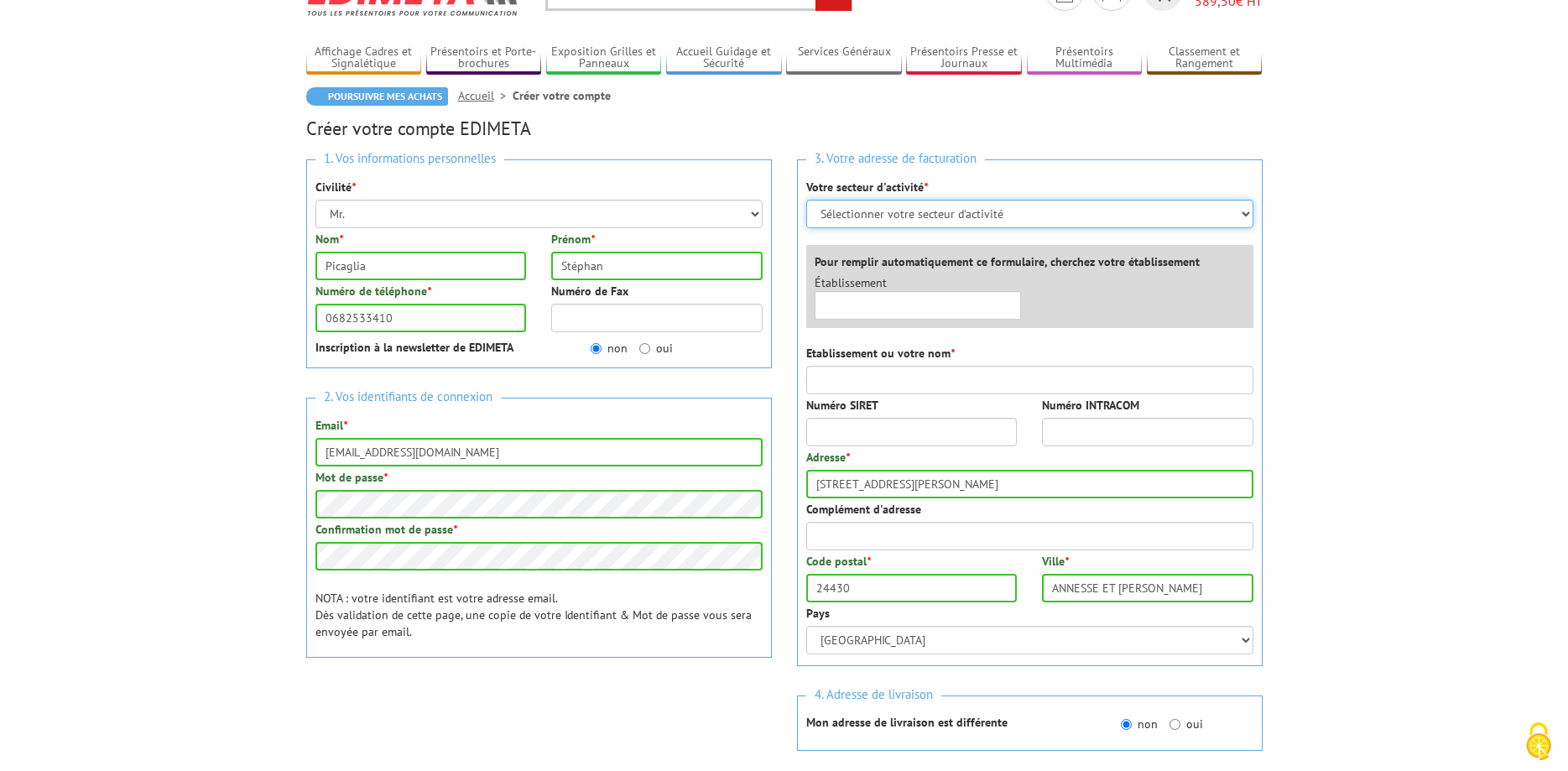
click at [806, 199] on select "Sélectionner votre secteur d'activité Administrations et collectivités Magasins…" at bounding box center [1029, 214] width 447 height 28
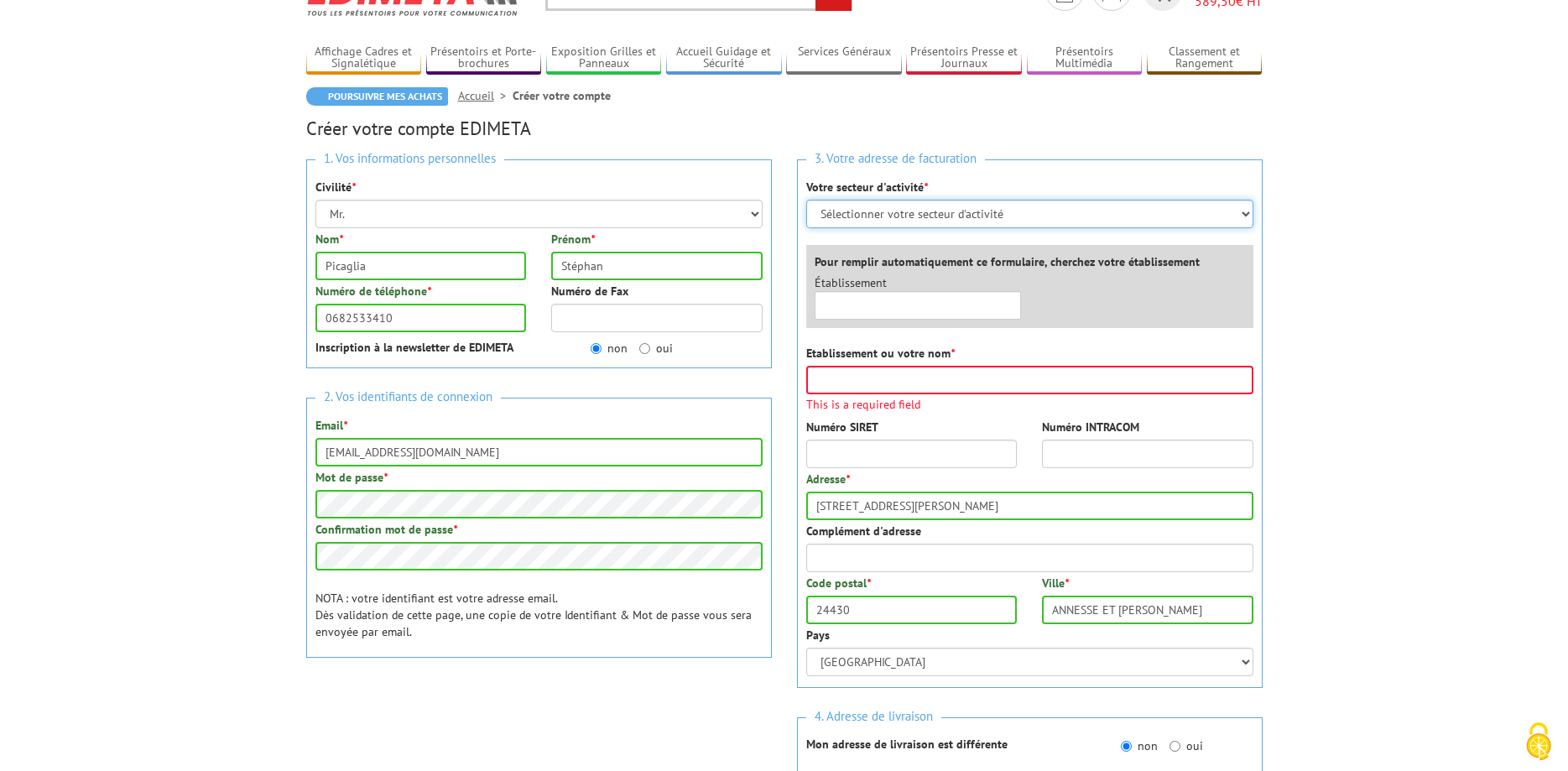
select select "877"
click option "Magasins et commerces" at bounding box center [0, 0] width 0 height 0
click at [876, 301] on input "text" at bounding box center [918, 305] width 207 height 28
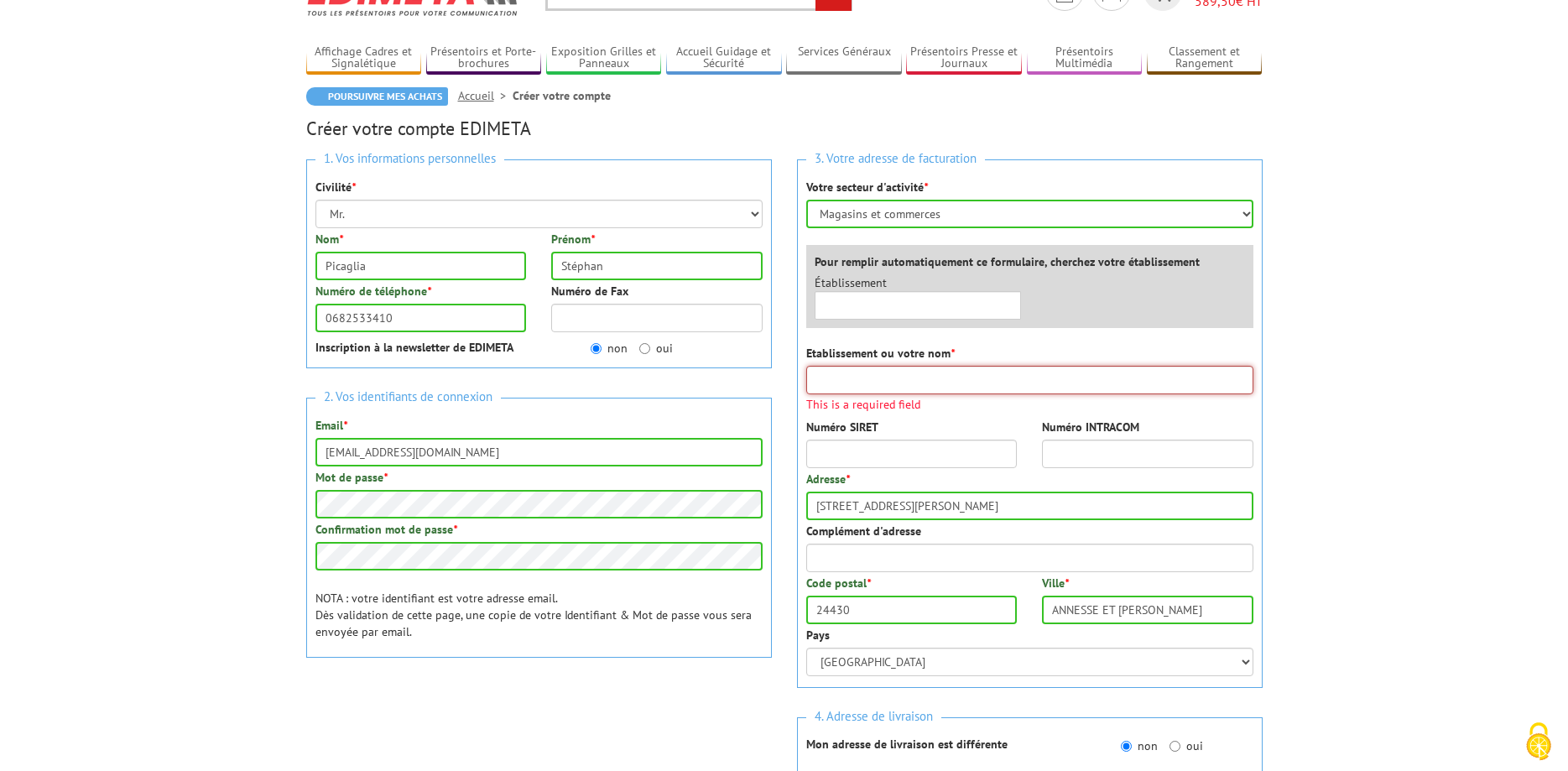
click at [897, 393] on input "Etablissement ou votre nom *" at bounding box center [1029, 380] width 447 height 28
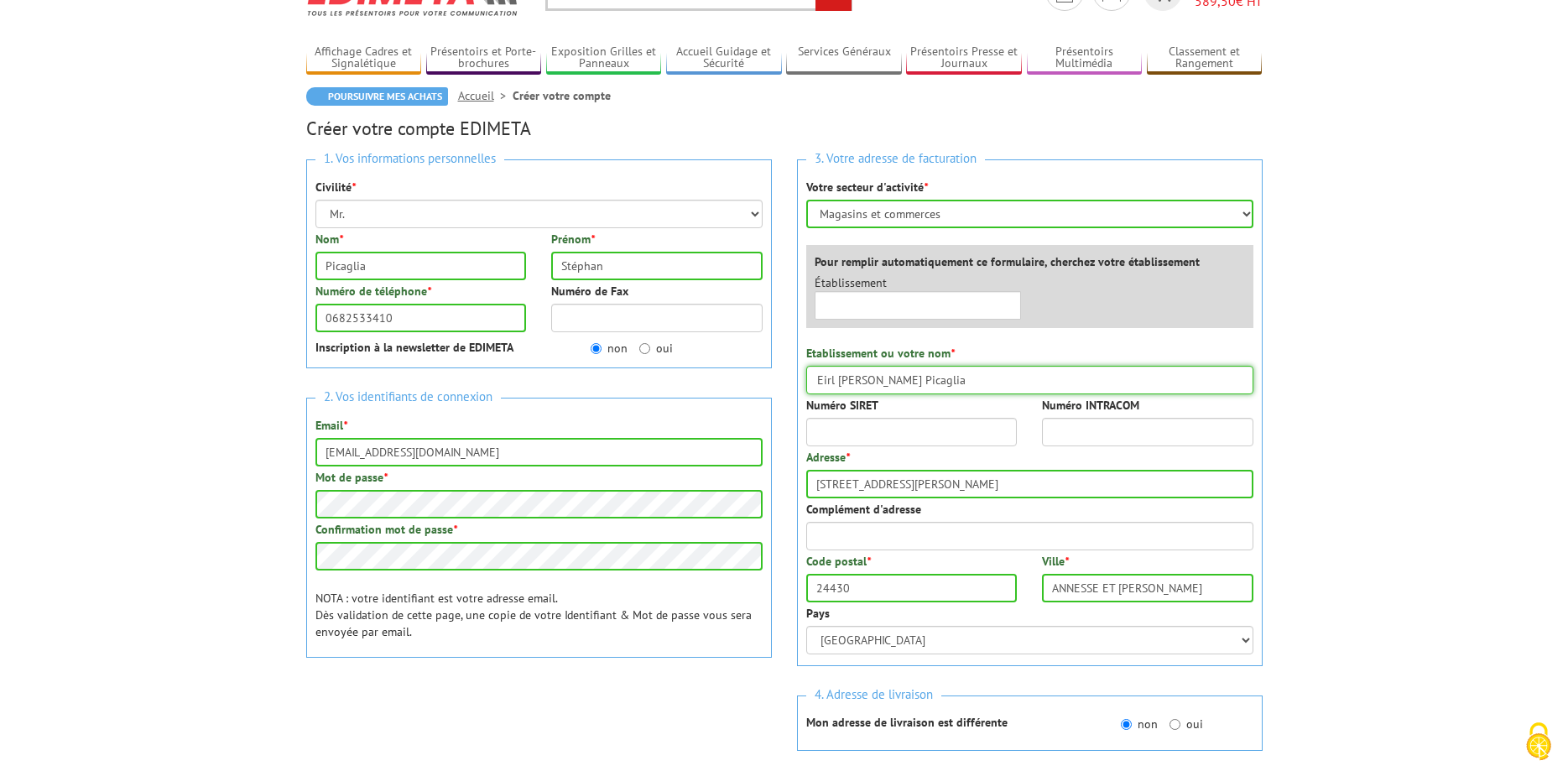
type input "Eirl [PERSON_NAME] Picaglia"
click at [818, 432] on input "Numéro SIRET" at bounding box center [911, 432] width 211 height 28
type input "50477523000023"
click at [1434, 494] on body "Nos équipes sont à votre service du lundi au vendredi de 8h30 à 12h30 et de 13h…" at bounding box center [784, 682] width 1568 height 1537
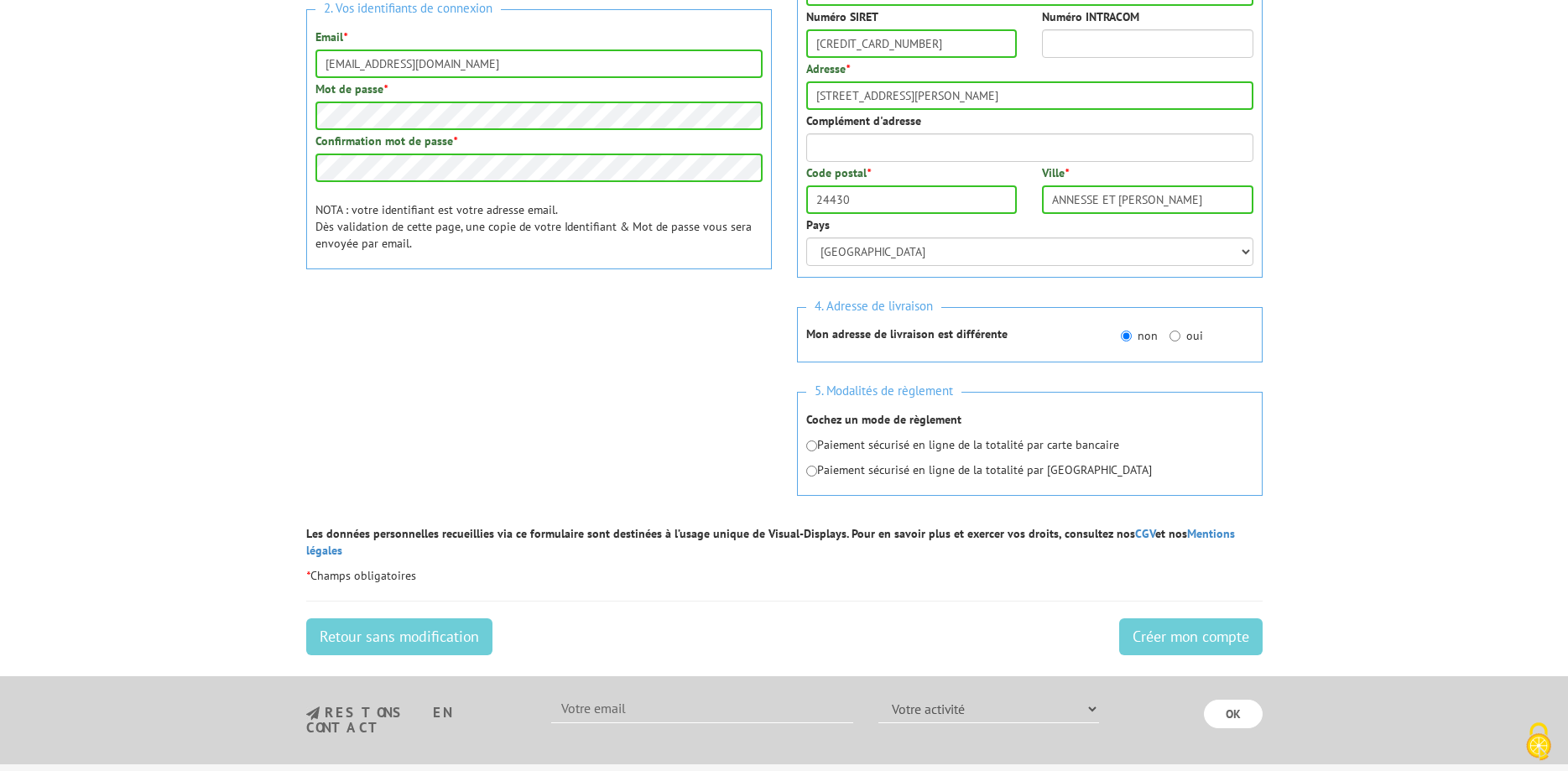
scroll to position [513, 0]
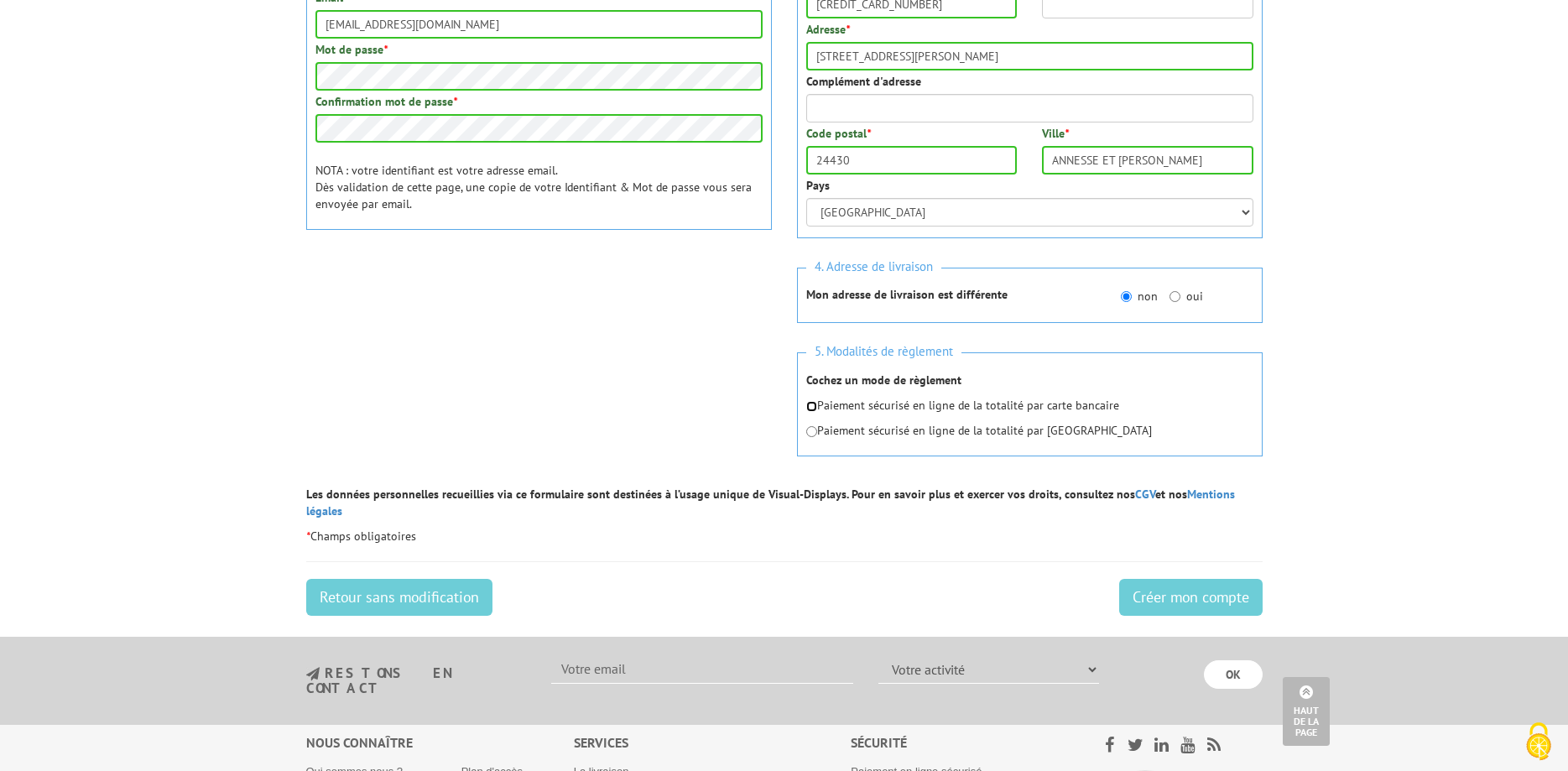
click at [811, 401] on input "radio" at bounding box center [811, 406] width 11 height 11
radio input "true"
click at [1180, 580] on input "Créer mon compte" at bounding box center [1190, 597] width 144 height 37
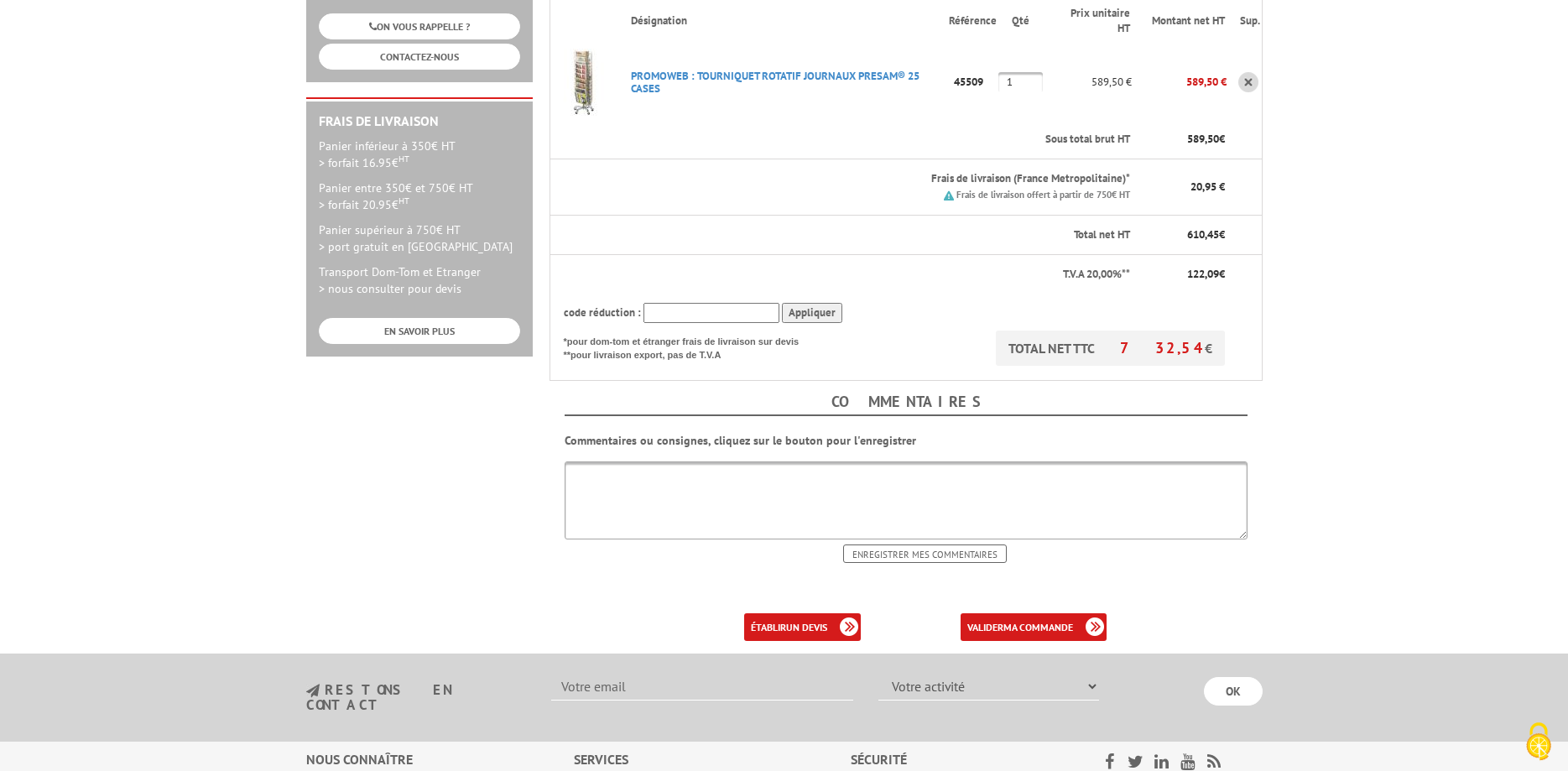
scroll to position [428, 0]
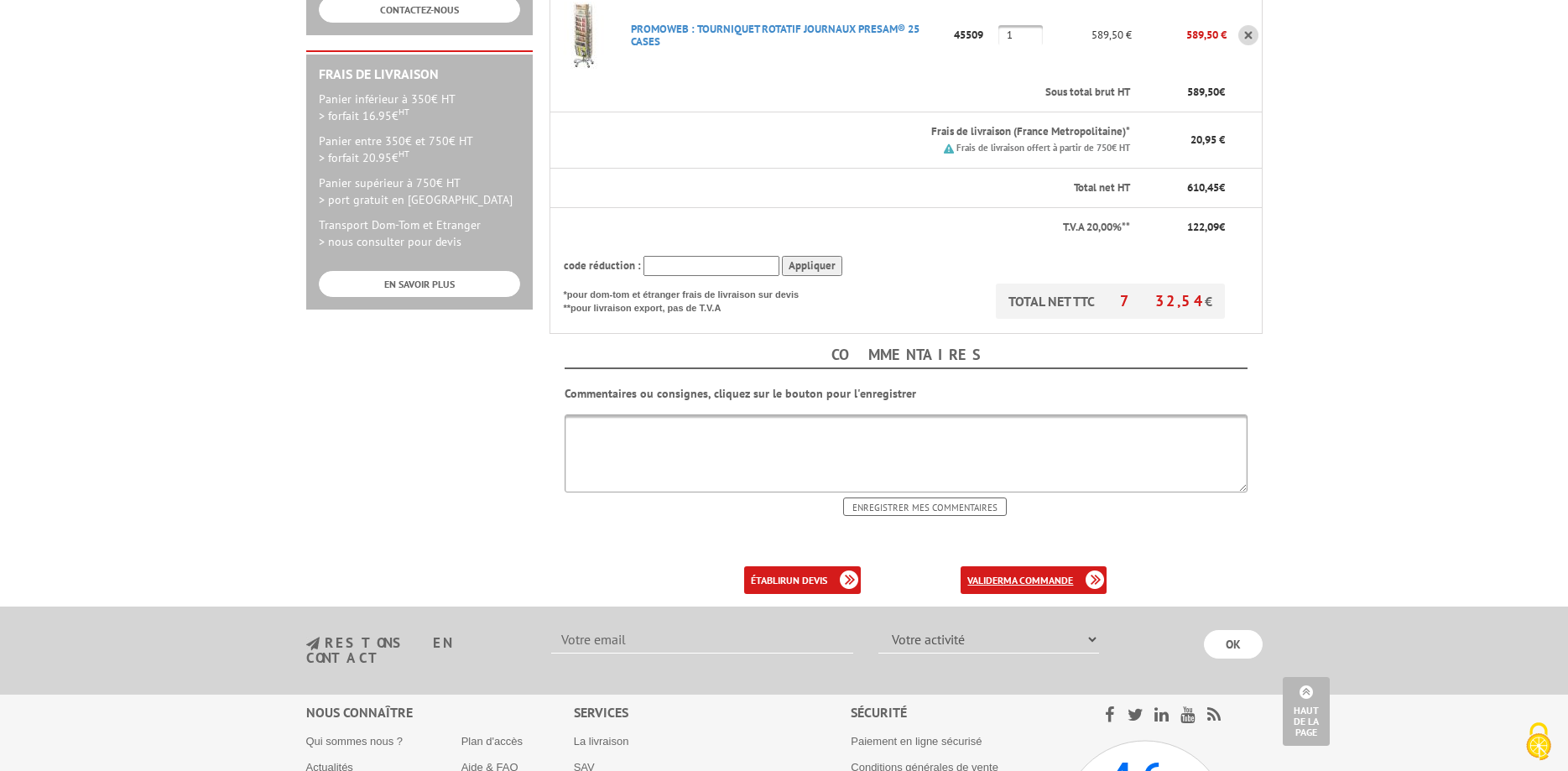
click at [1011, 578] on b "ma commande" at bounding box center [1038, 580] width 70 height 12
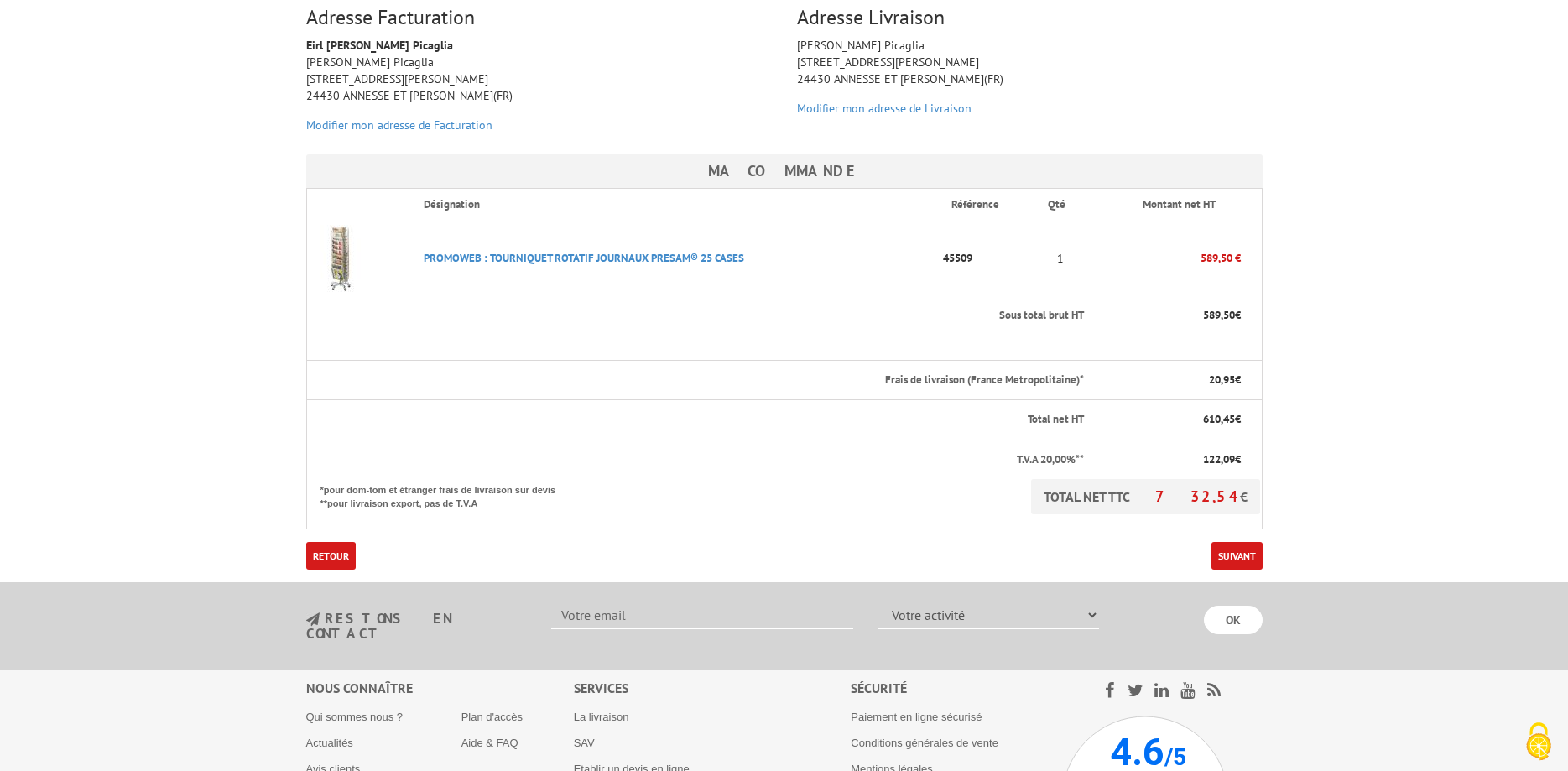
scroll to position [171, 0]
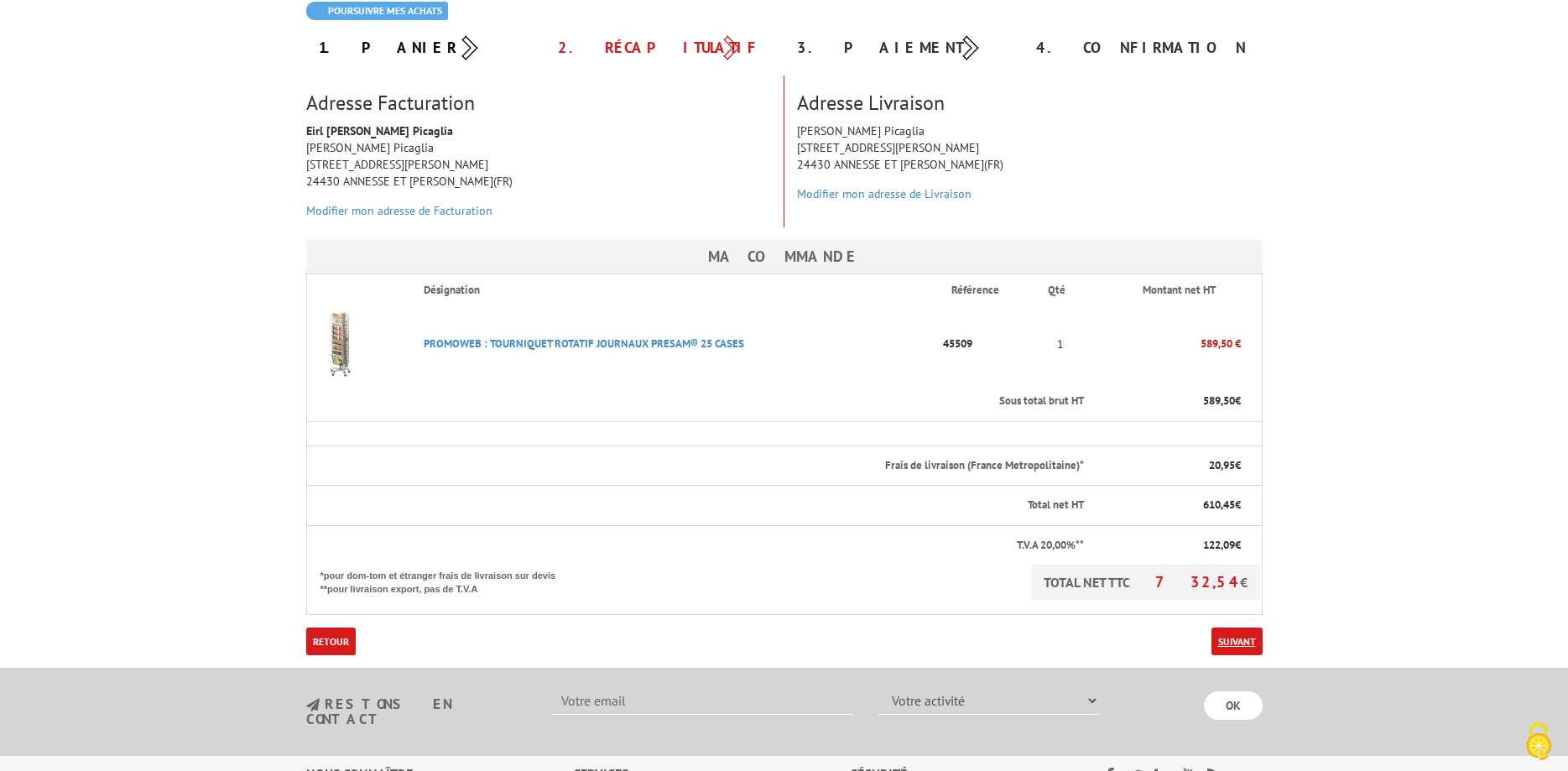
click at [1232, 639] on link "Suivant" at bounding box center [1236, 641] width 51 height 27
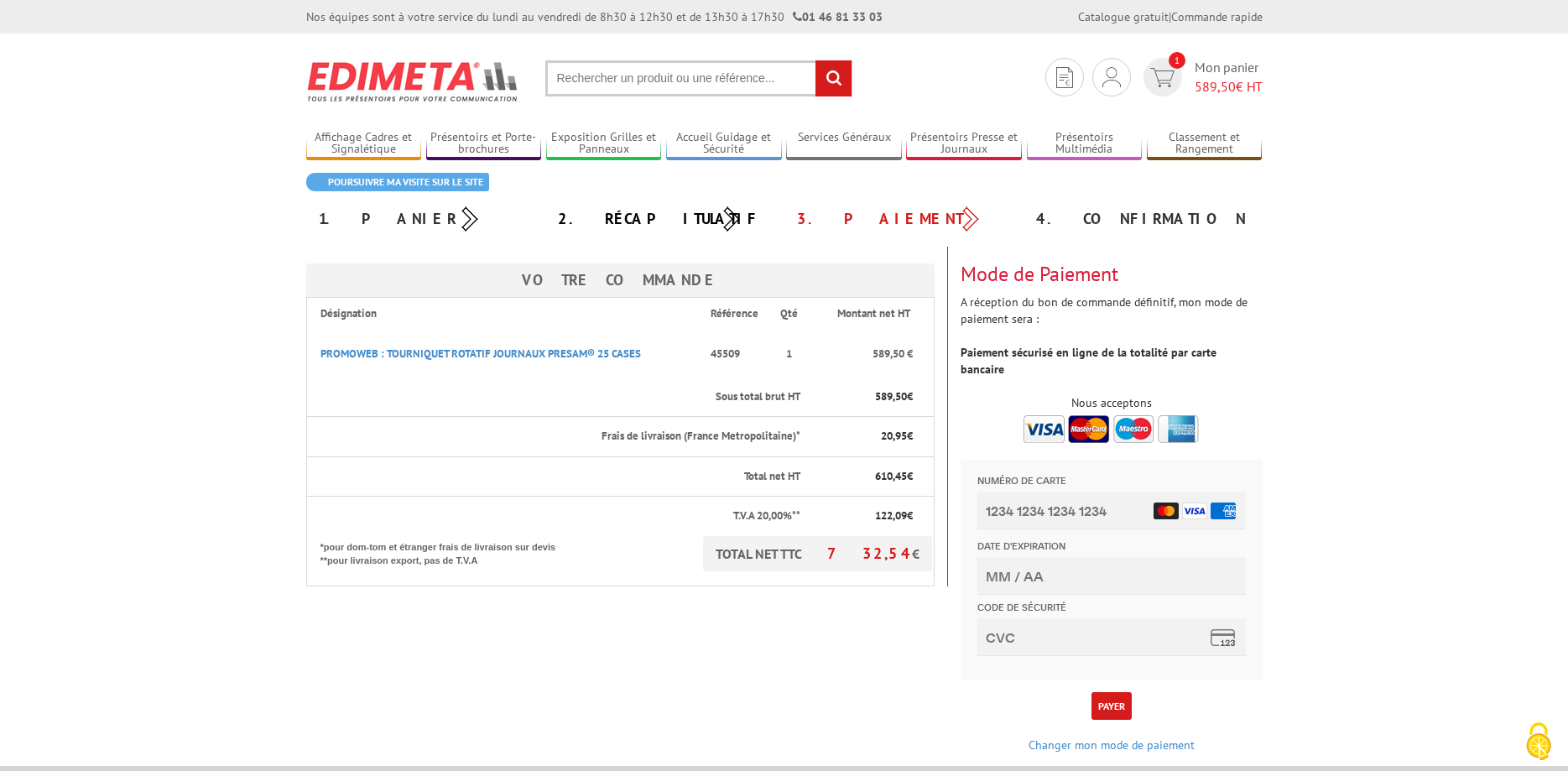
click at [1039, 415] on img at bounding box center [1111, 428] width 176 height 27
click at [1049, 518] on input "Numéro de carte" at bounding box center [1110, 510] width 269 height 38
type input "[CREDIT_CARD_NUMBER]"
click at [1316, 463] on body "L'adresse de ce site précédée de https indique que vous êtes sur un site sécuri…" at bounding box center [784, 576] width 1568 height 1153
click at [1100, 563] on input "Date d'expiration" at bounding box center [1110, 575] width 269 height 38
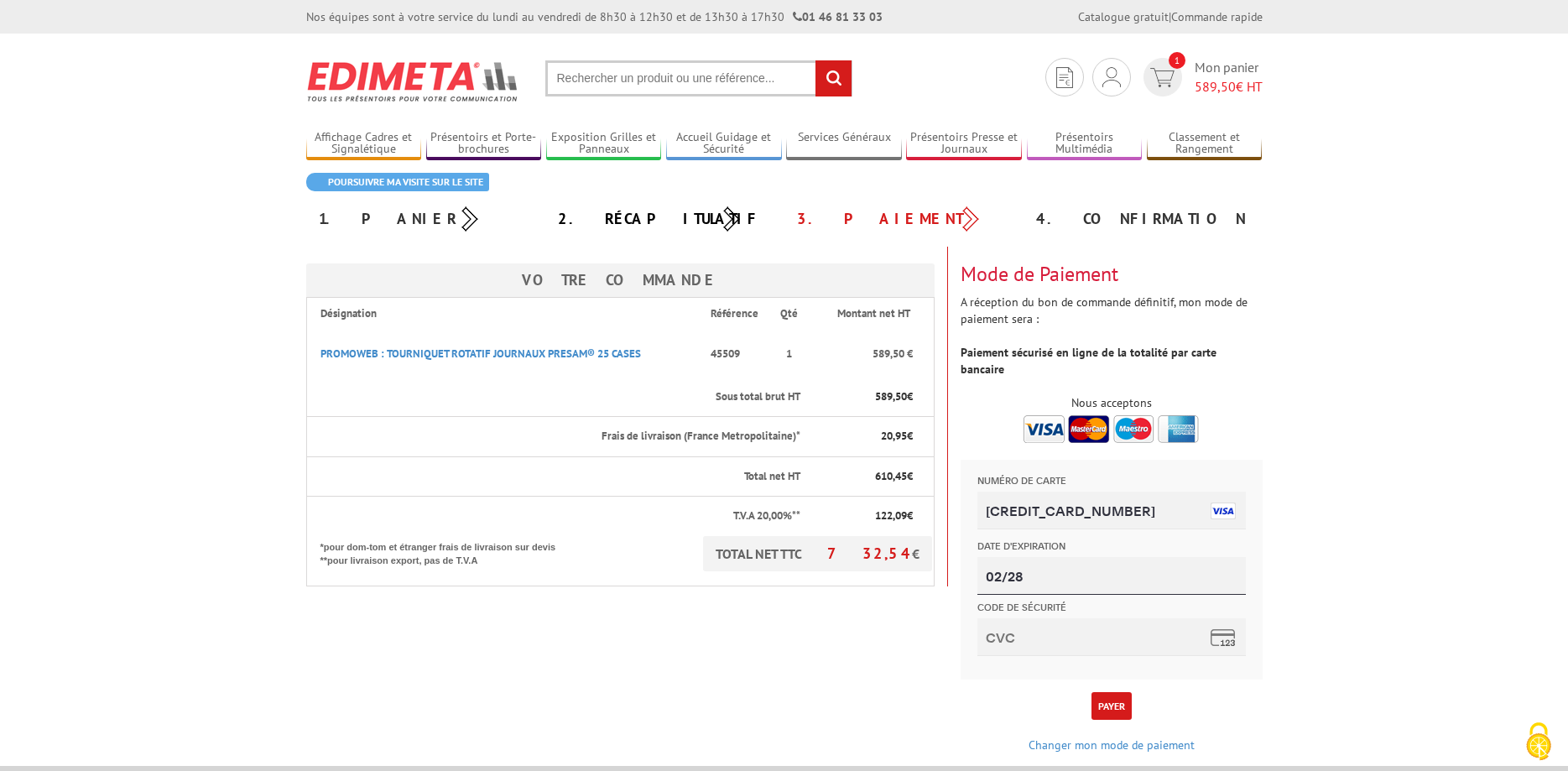
type input "02/28"
click at [1049, 639] on input "Code de sécurité" at bounding box center [1110, 636] width 269 height 38
type input "719"
click at [1112, 692] on button "Payer" at bounding box center [1111, 705] width 40 height 27
